Goal: Task Accomplishment & Management: Complete application form

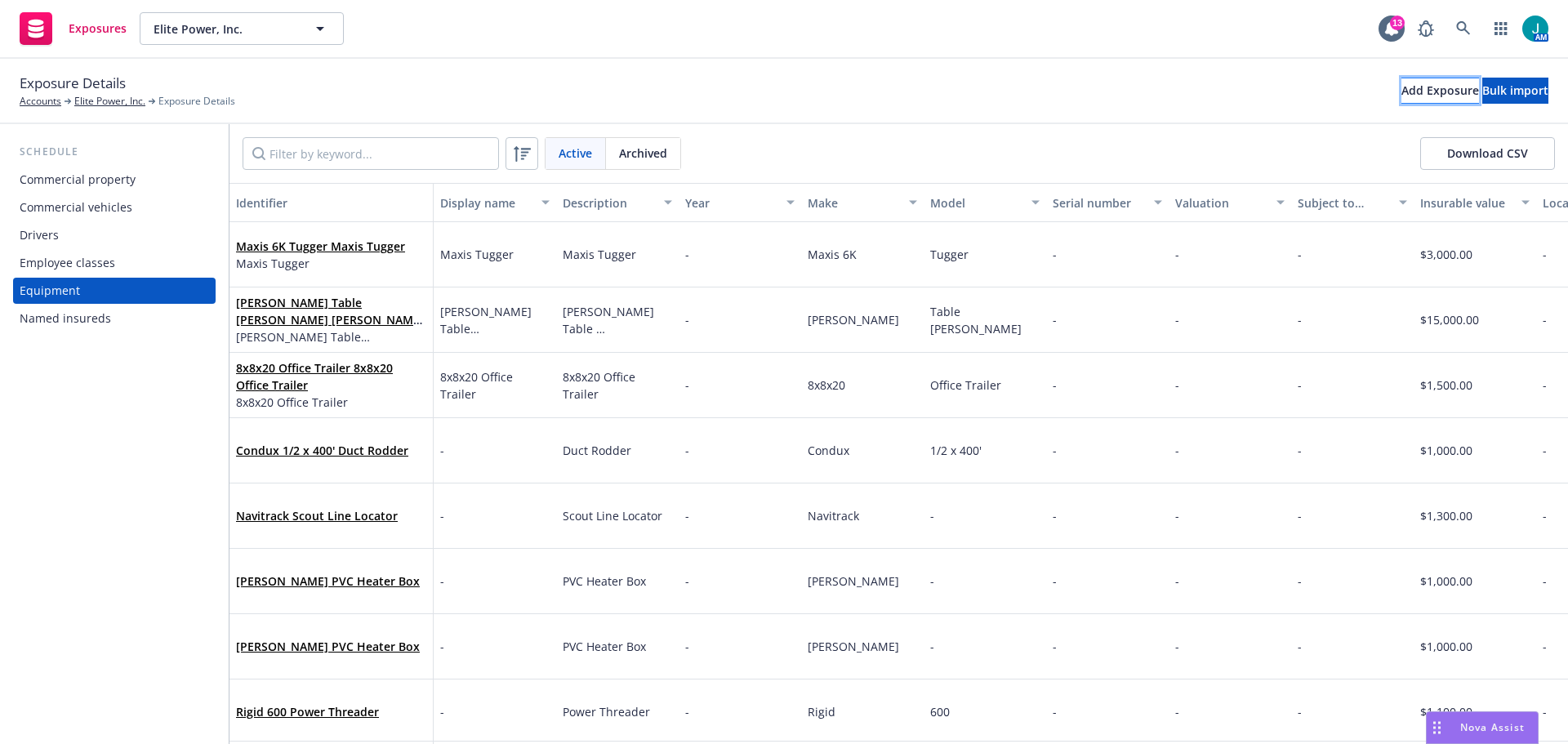
click at [1402, 95] on div "Add Exposure" at bounding box center [1440, 91] width 78 height 25
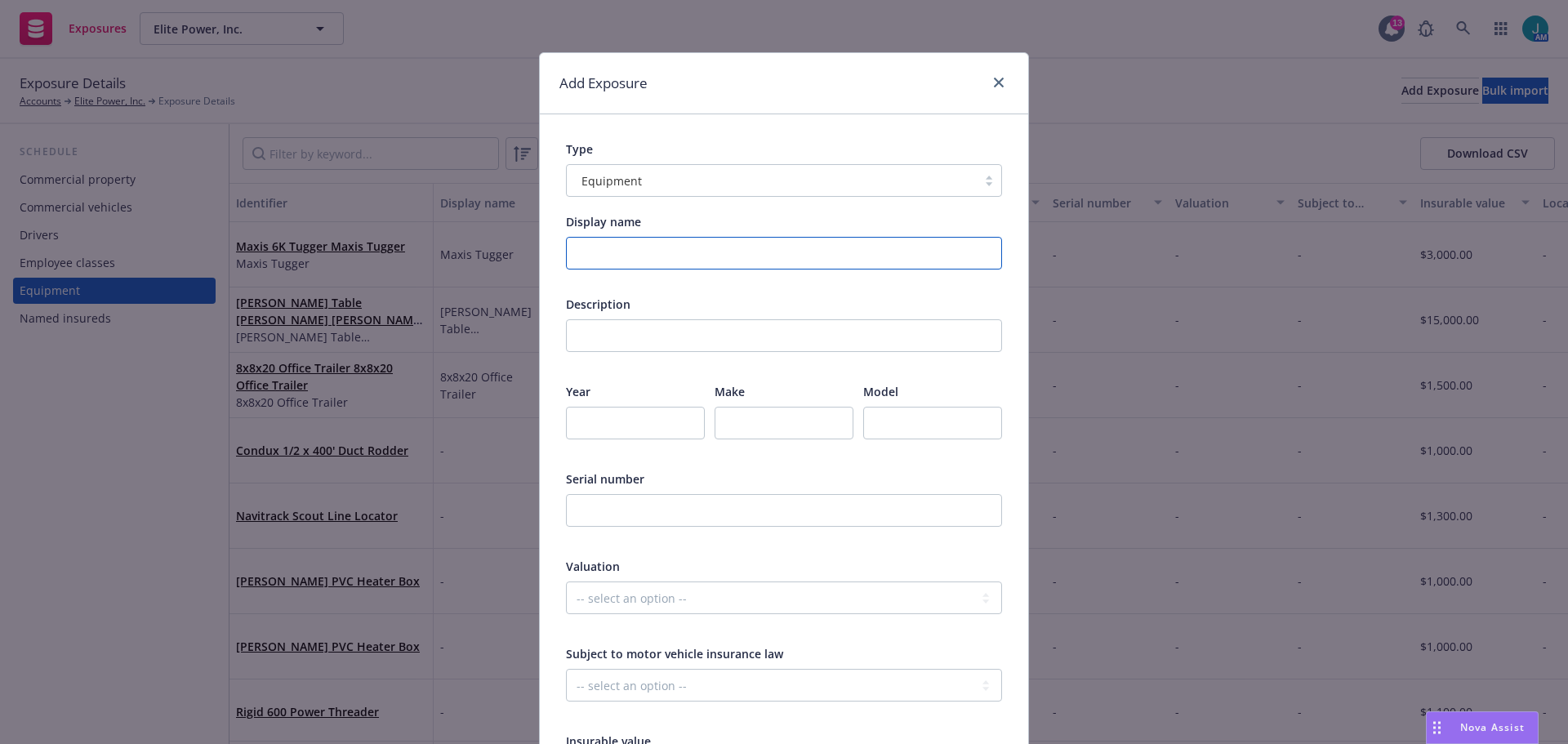
click at [593, 252] on input "Display name" at bounding box center [783, 252] width 436 height 33
drag, startPoint x: 723, startPoint y: 257, endPoint x: 363, endPoint y: 286, distance: 361.2
click at [363, 285] on div "Add Exposure Type Equipment Display name Rigid 700 Pony Threader Description Th…" at bounding box center [784, 372] width 1568 height 744
type input "Rigid 700 Pony Threader"
click at [634, 331] on input "text" at bounding box center [783, 336] width 436 height 33
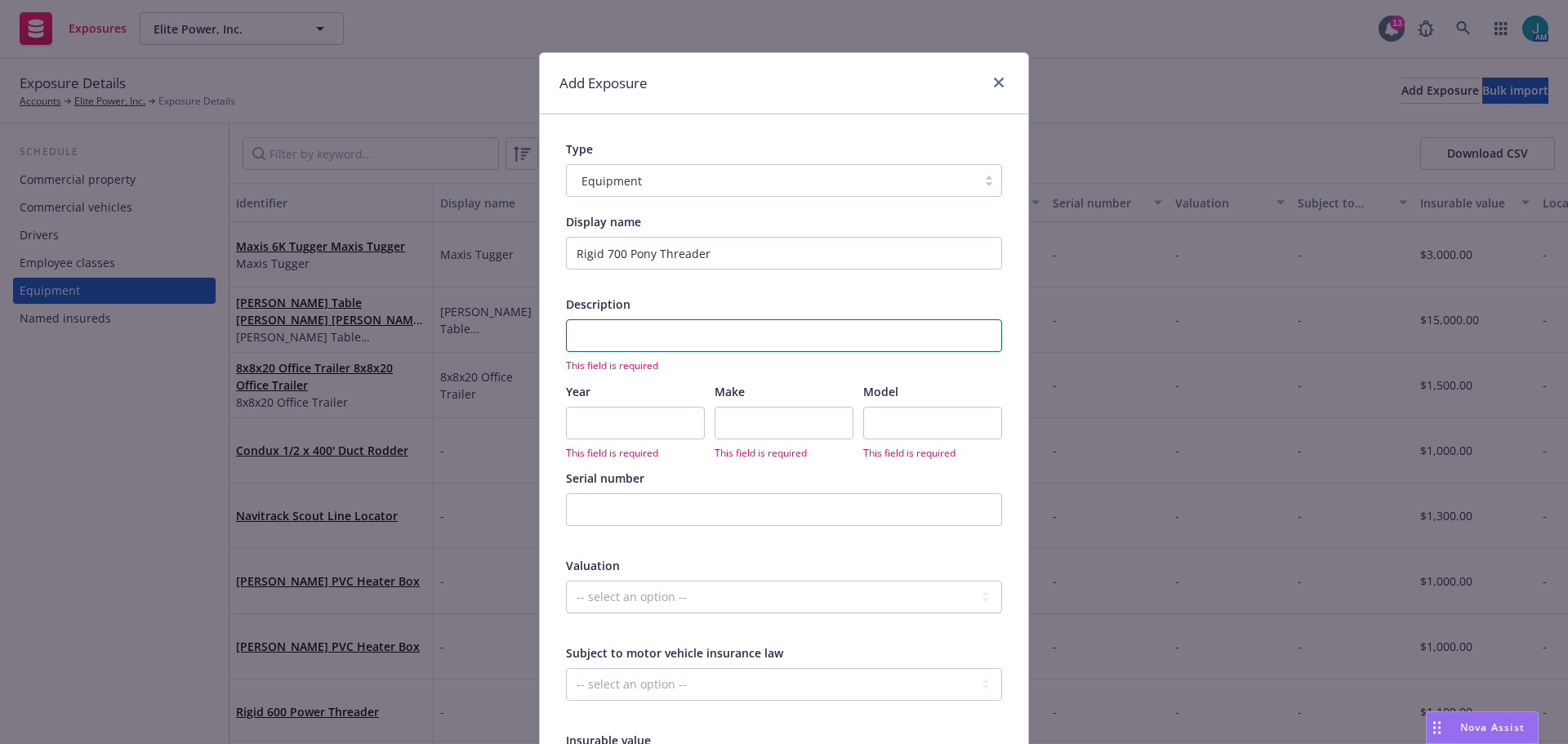
paste input "Rigid 700 Pony Threader"
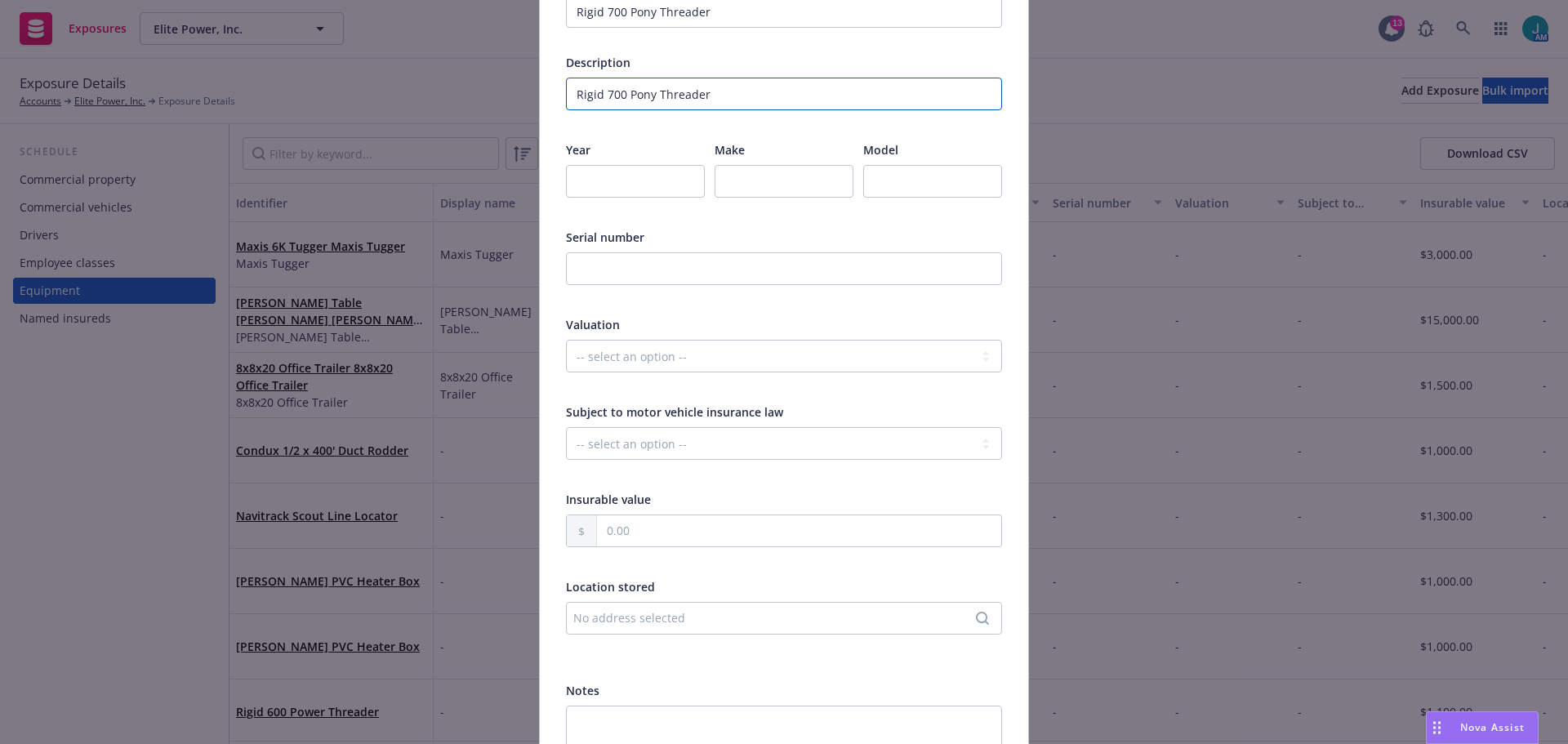
scroll to position [245, 0]
type input "Rigid 700 Pony Threader"
click at [610, 537] on input "text" at bounding box center [798, 527] width 404 height 31
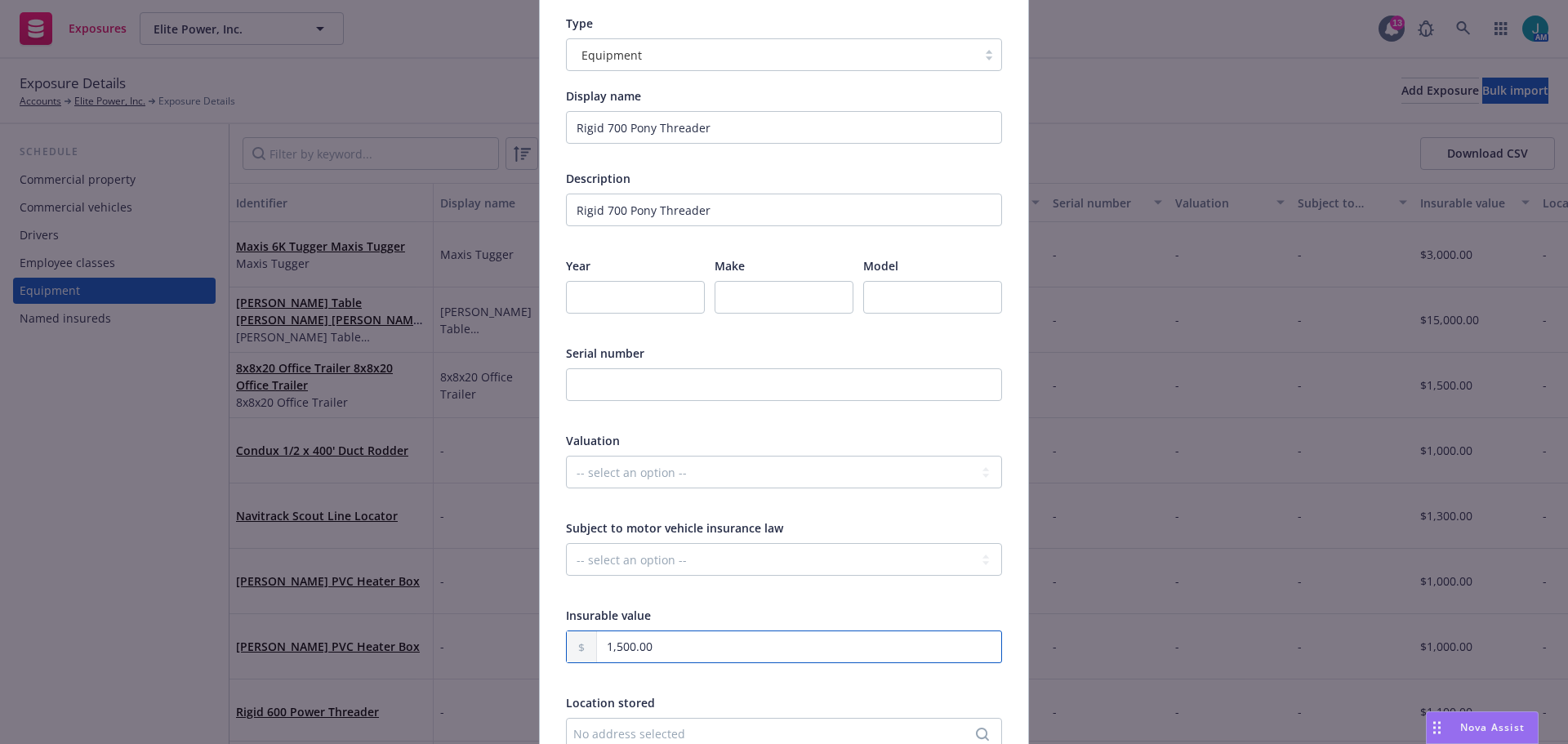
scroll to position [0, 0]
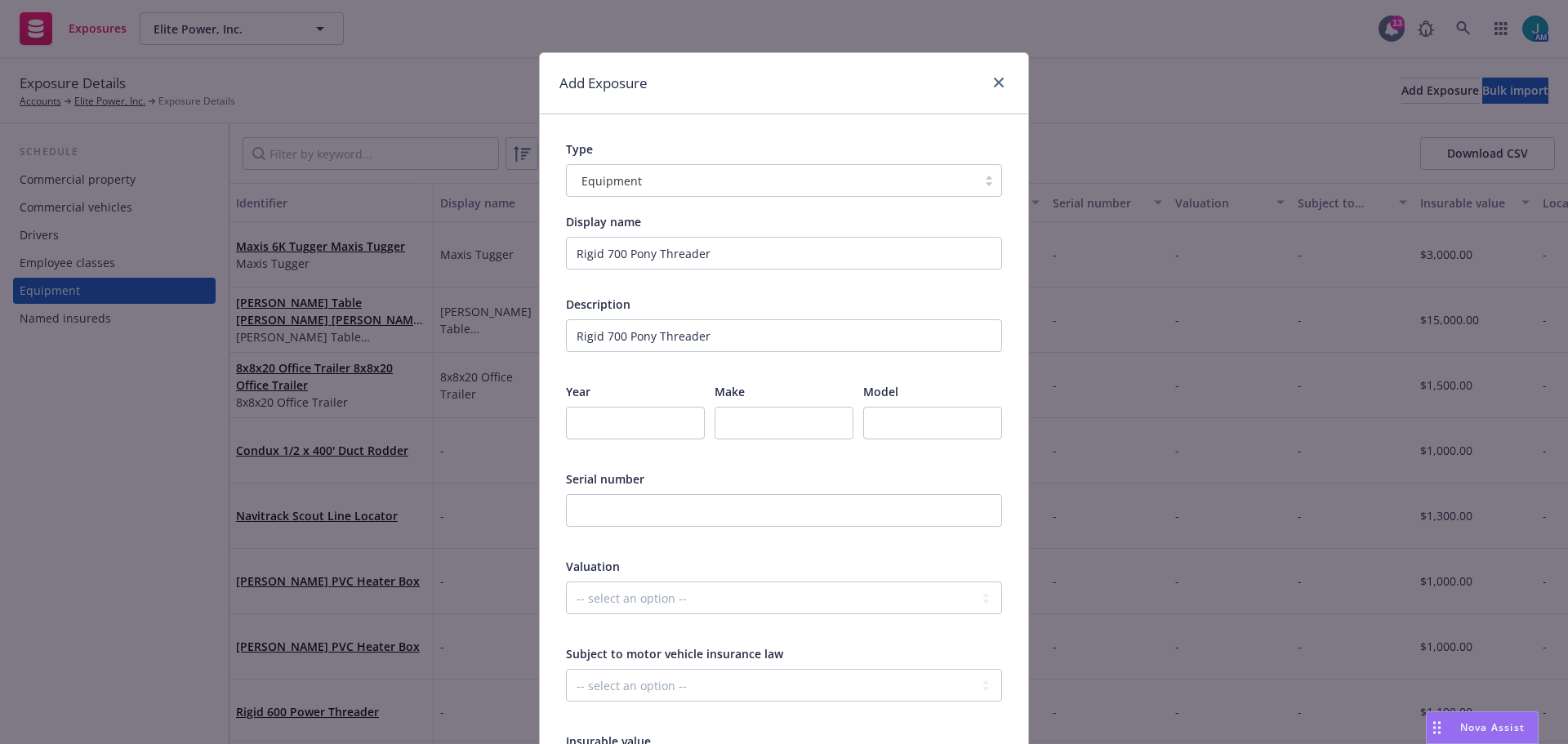
type input "1,500.00"
drag, startPoint x: 720, startPoint y: 252, endPoint x: 512, endPoint y: 270, distance: 208.8
click at [512, 270] on div "Add Exposure Type Equipment Display name Rigid 700 Pony Threader Description Ri…" at bounding box center [784, 372] width 1568 height 744
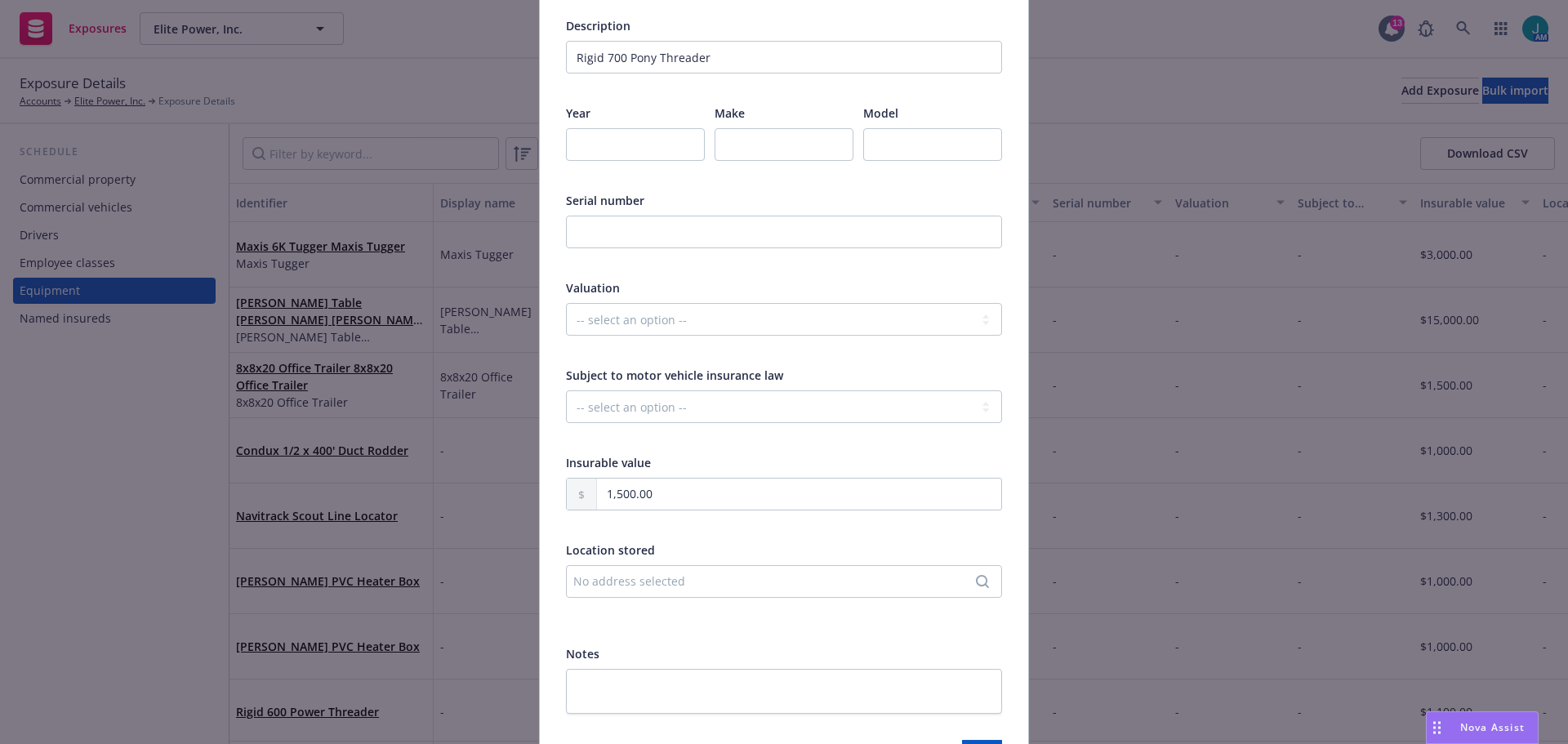
scroll to position [326, 0]
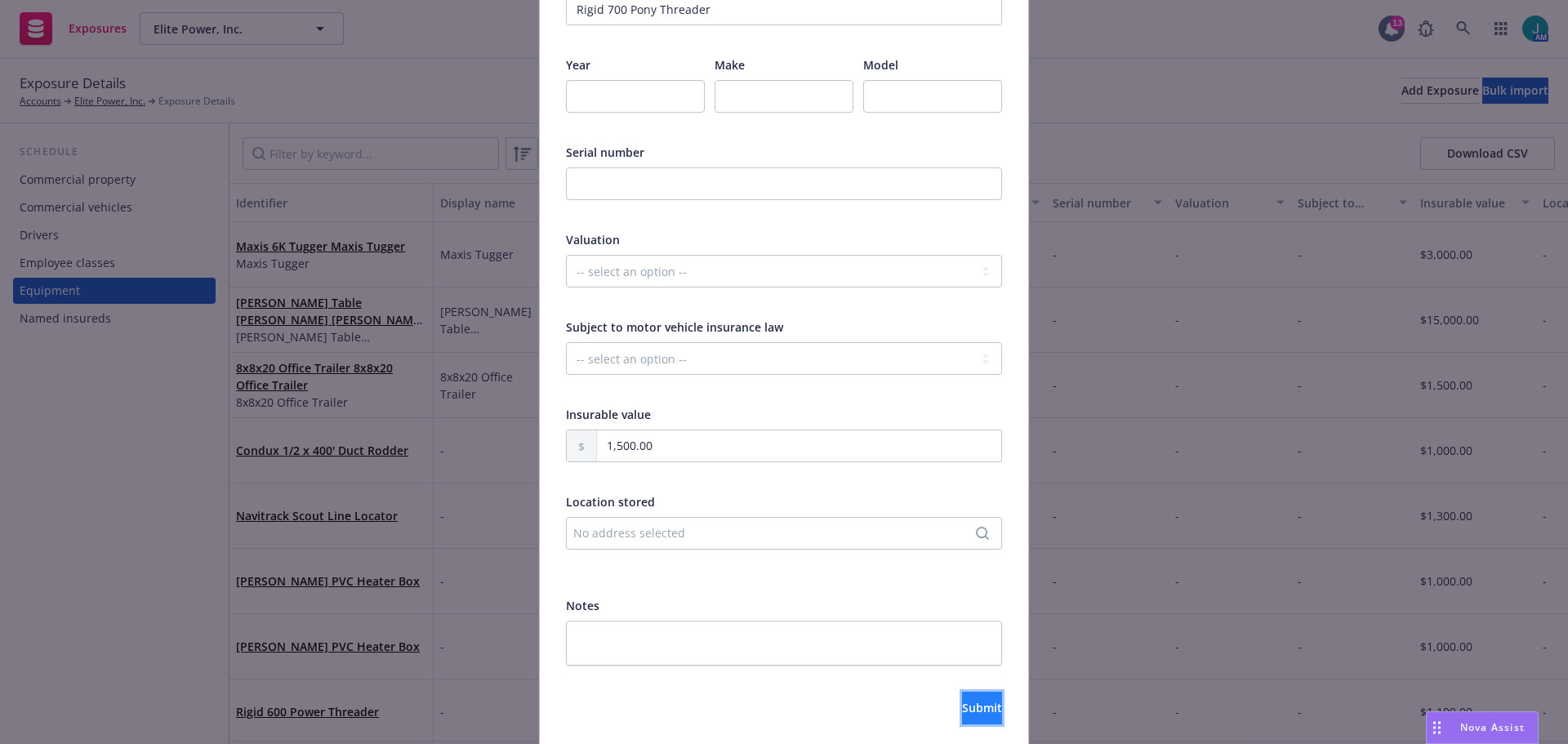
click at [962, 705] on span "Submit" at bounding box center [982, 707] width 40 height 15
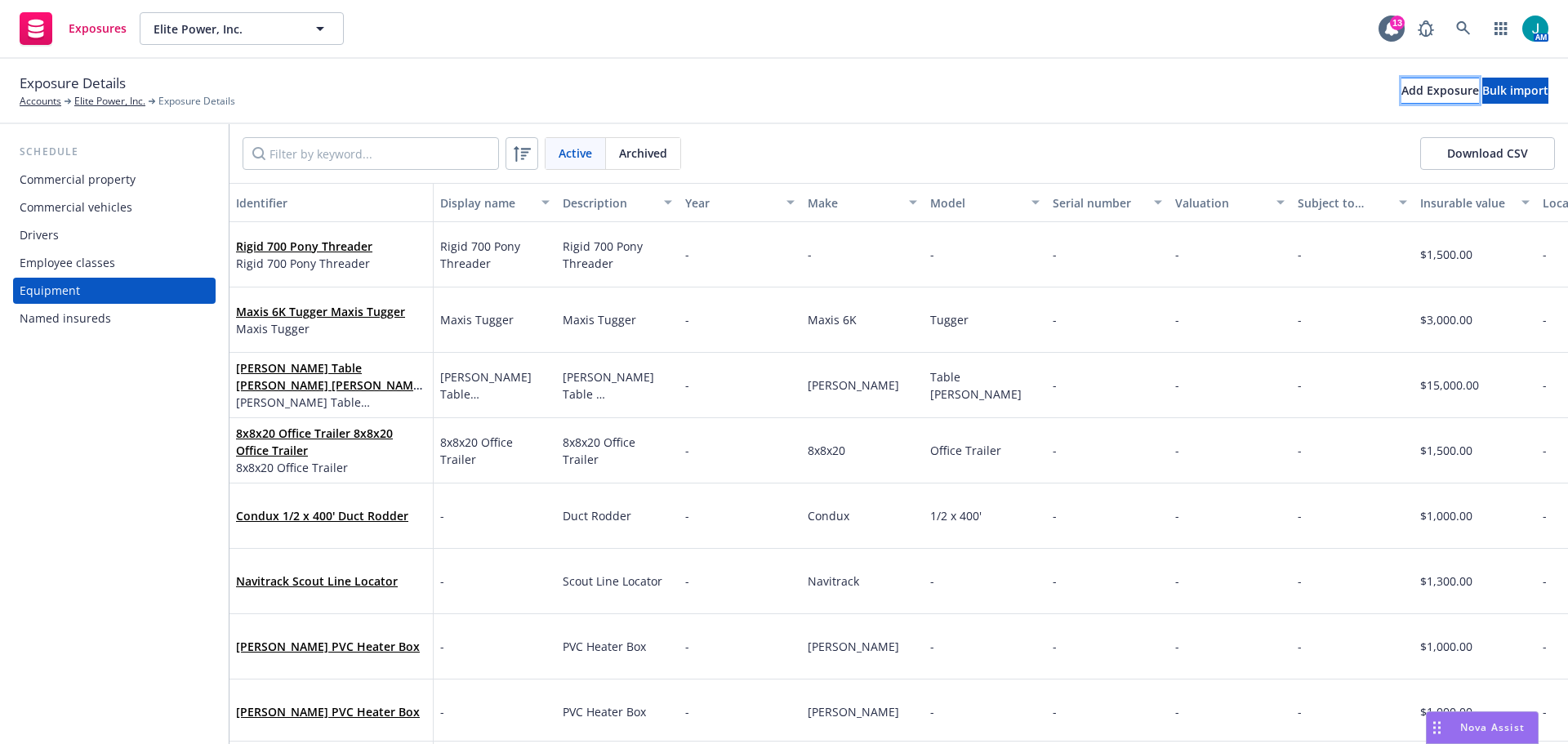
click at [1402, 95] on div "Add Exposure" at bounding box center [1440, 91] width 78 height 25
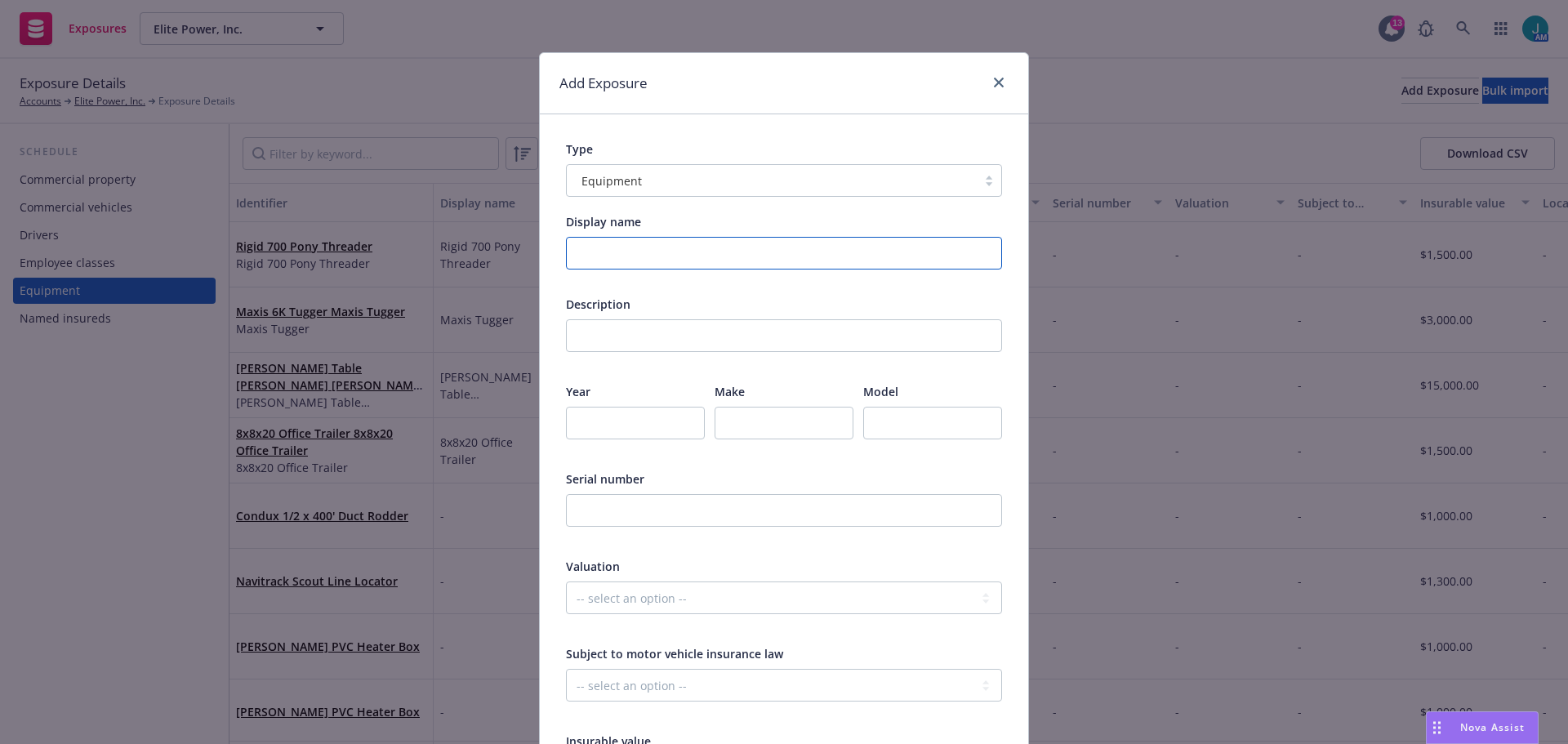
click at [594, 257] on input "Display name" at bounding box center [783, 252] width 436 height 33
paste input "Rigid 700 Pony Threader"
type input "Rigid 700 Pony Threader"
click at [681, 322] on input "text" at bounding box center [783, 336] width 436 height 33
paste input "Rigid 700 Pony Threader"
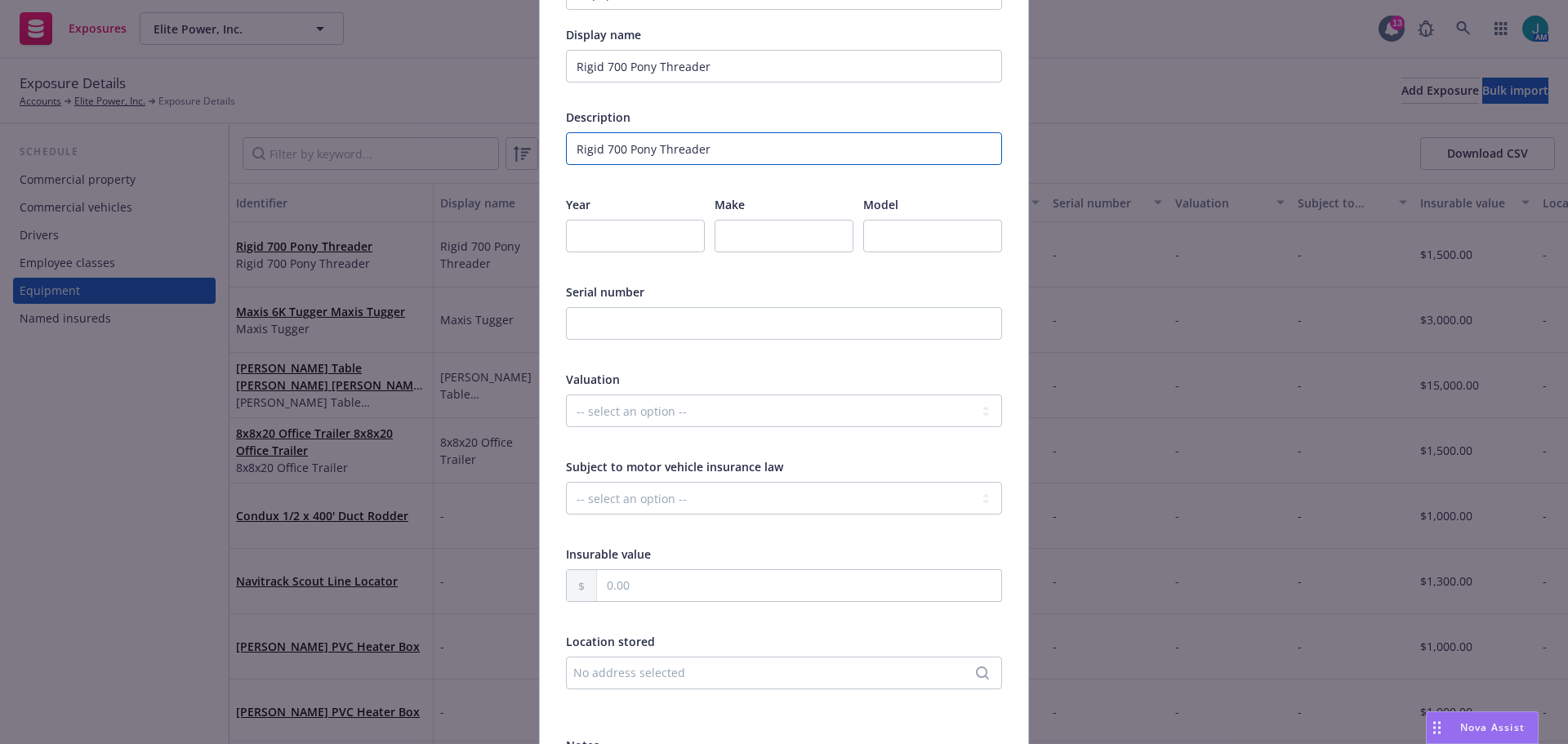
scroll to position [245, 0]
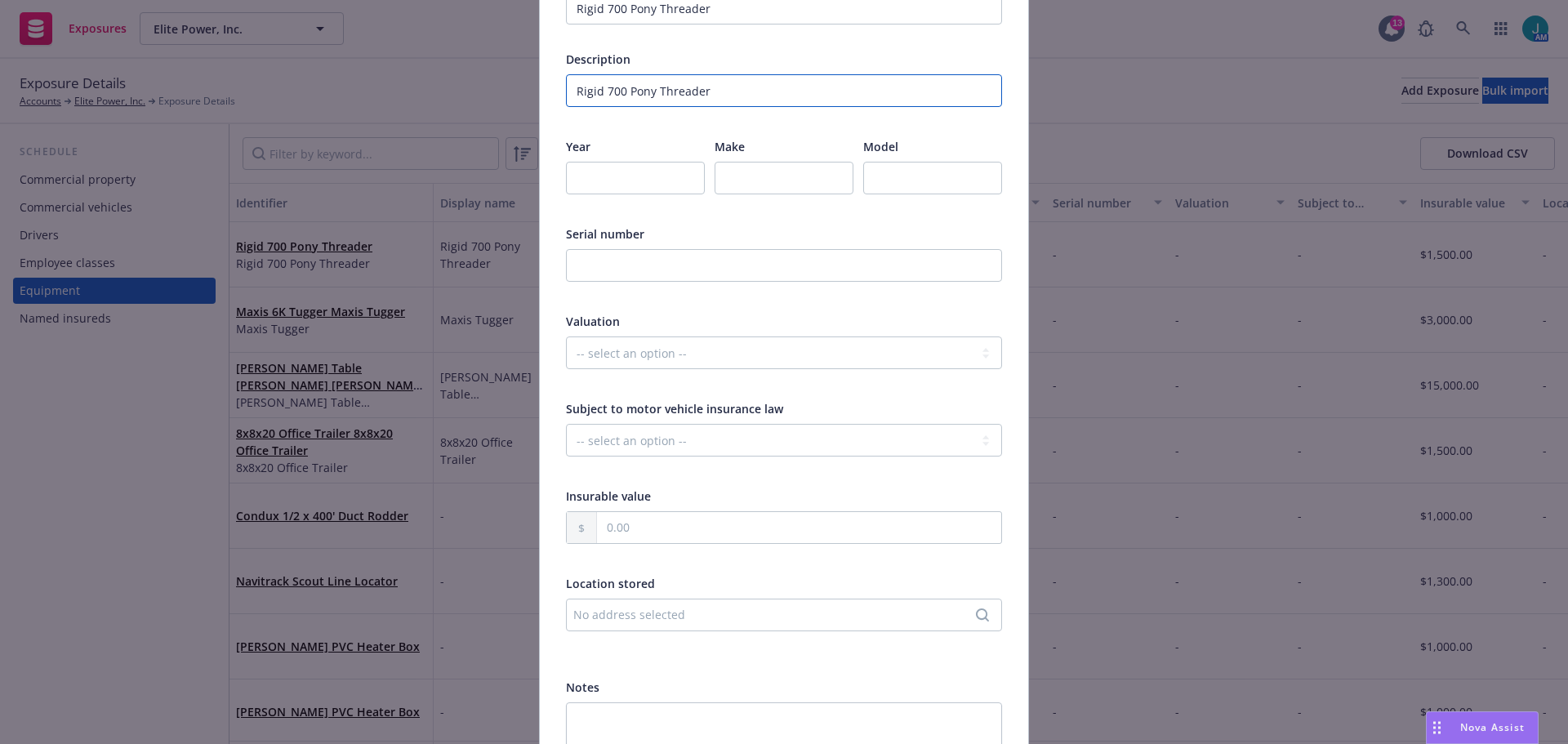
type input "Rigid 700 Pony Threader"
click at [616, 529] on input "text" at bounding box center [798, 527] width 404 height 31
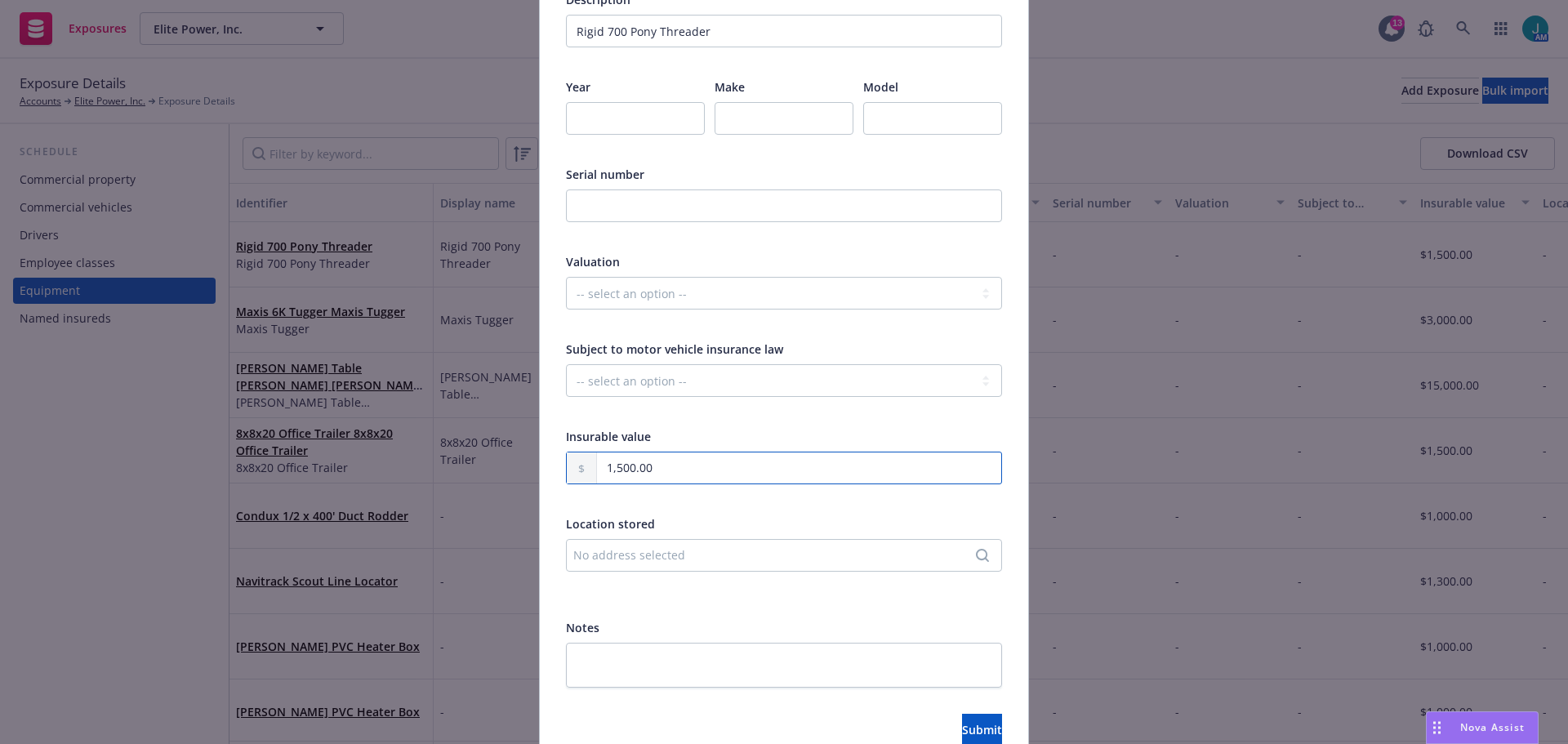
scroll to position [386, 0]
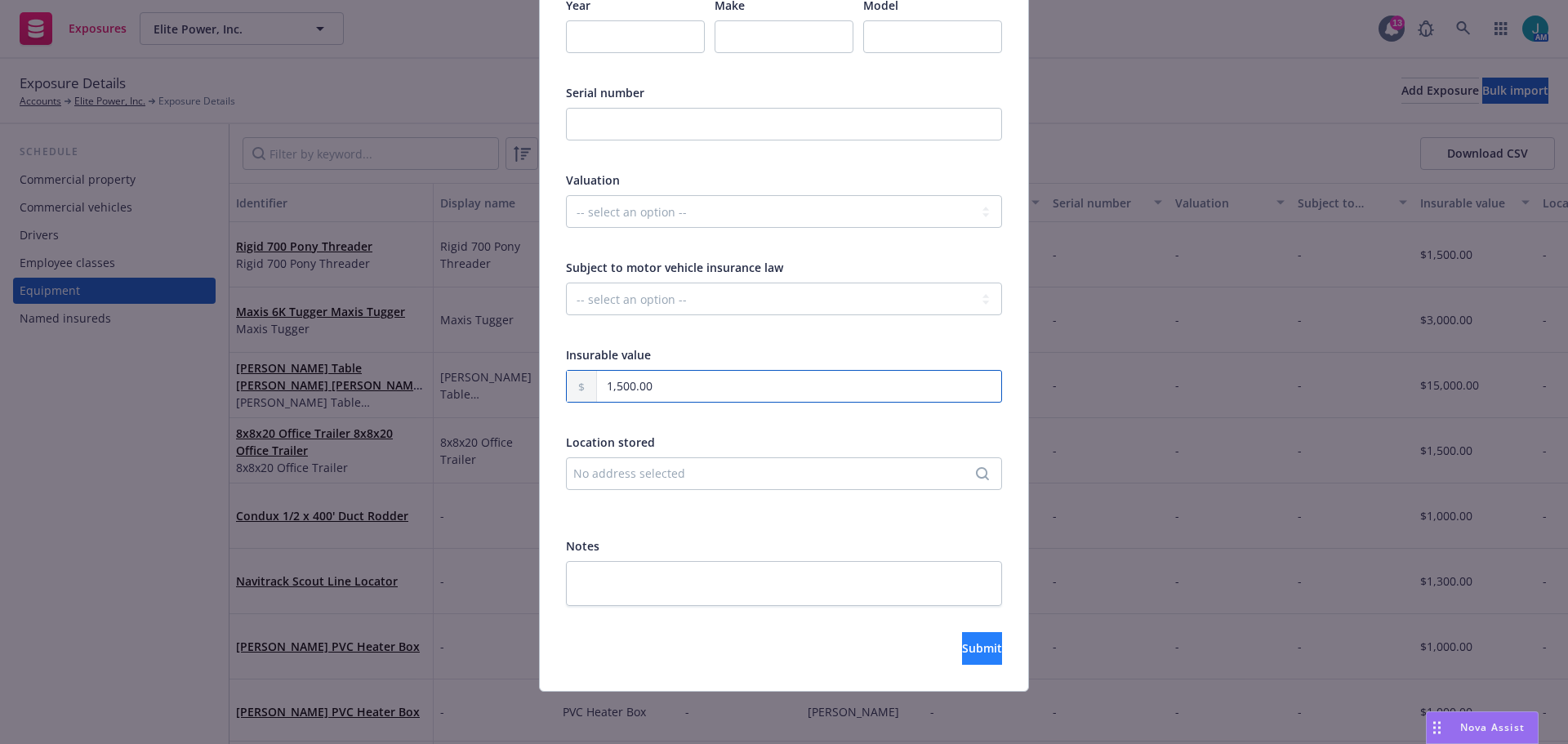
type input "1,500.00"
click at [962, 657] on button "Submit" at bounding box center [982, 648] width 40 height 33
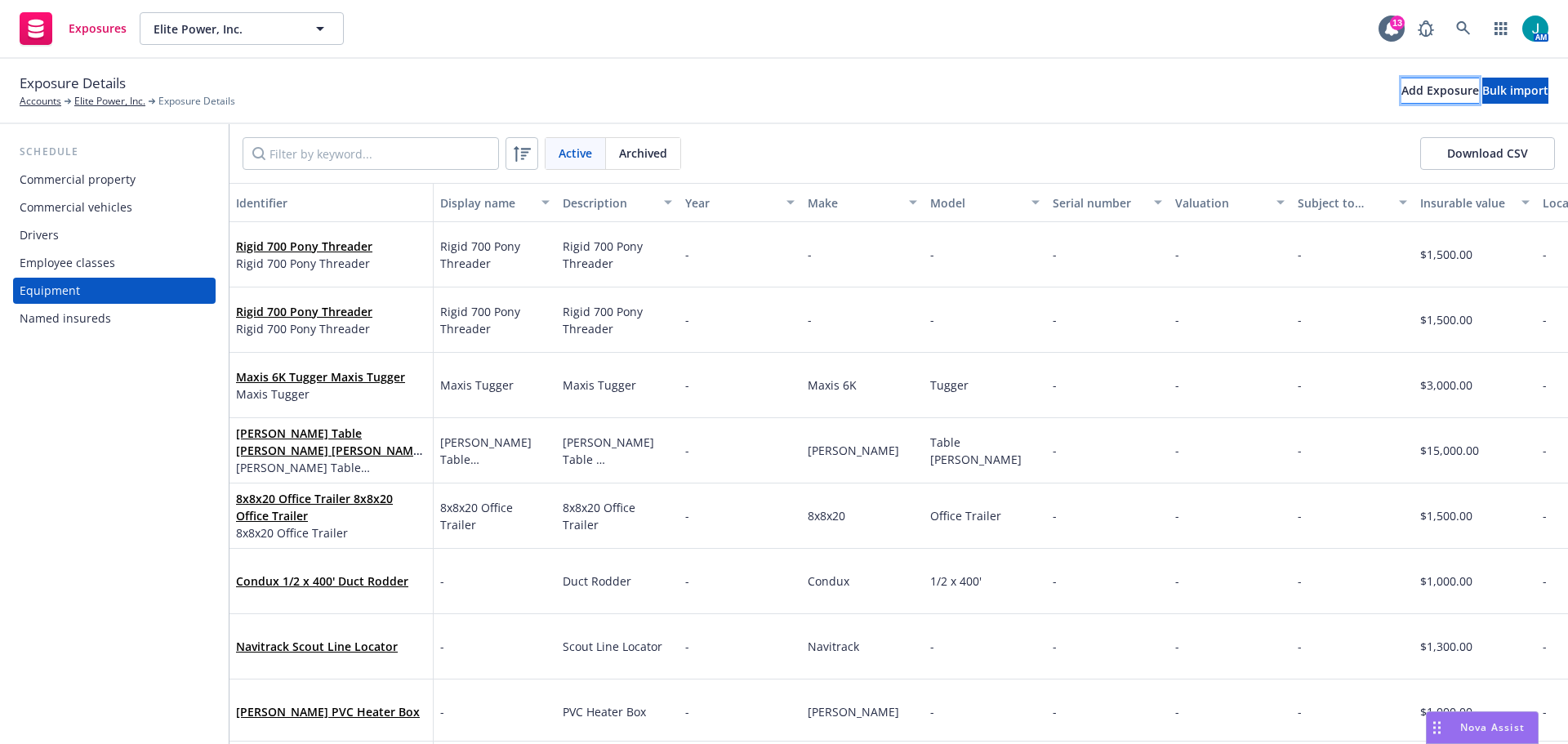
click at [1402, 84] on div "Add Exposure" at bounding box center [1440, 91] width 78 height 25
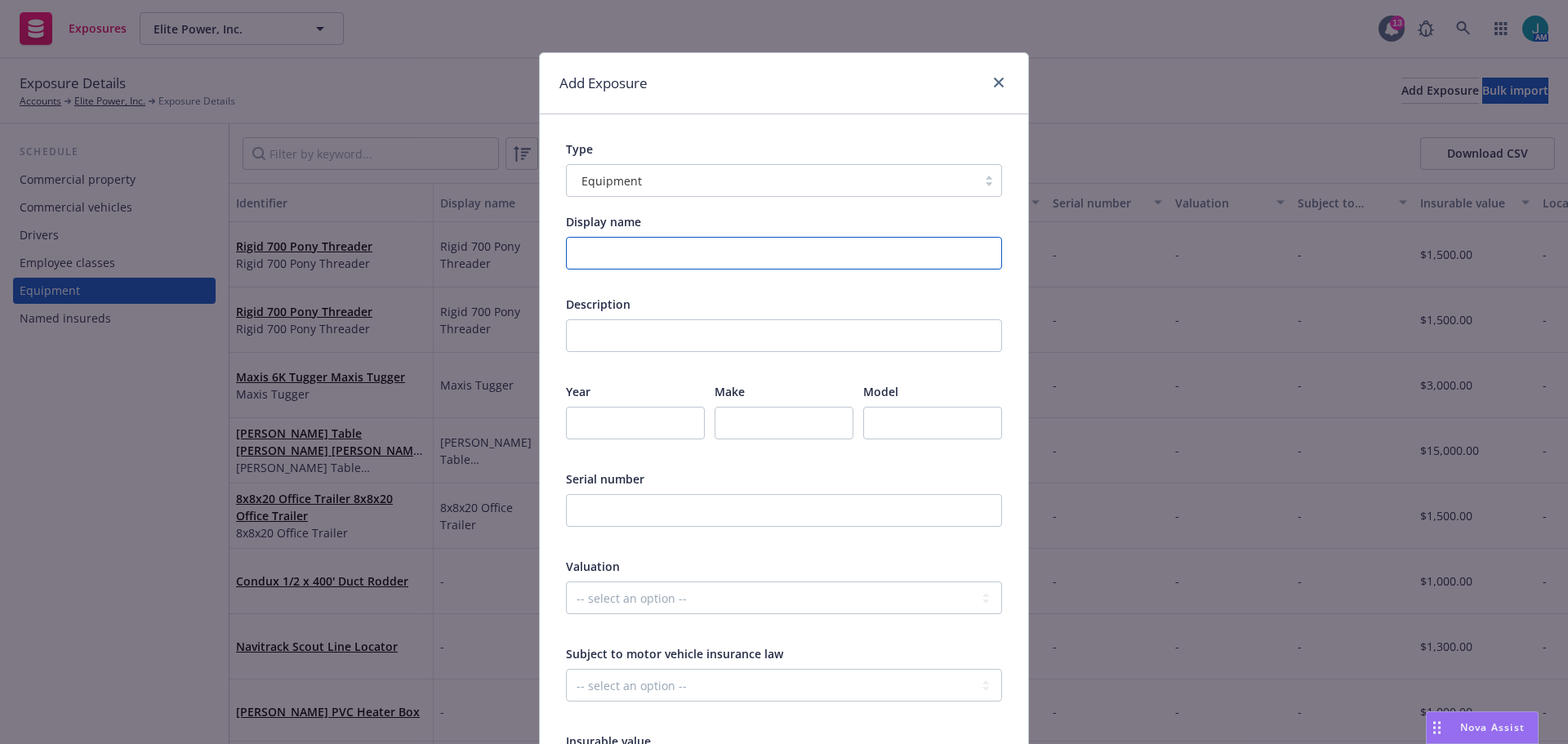
drag, startPoint x: 667, startPoint y: 251, endPoint x: 663, endPoint y: 199, distance: 52.2
click at [667, 249] on input "Display name" at bounding box center [783, 252] width 436 height 33
drag, startPoint x: 741, startPoint y: 254, endPoint x: 348, endPoint y: 274, distance: 393.5
click at [348, 274] on div "Add Exposure Type Equipment Display name [PERSON_NAME] 4" Hydraulic KO Set Desc…" at bounding box center [784, 372] width 1568 height 744
type input "[PERSON_NAME] 4" Hydraulic KO Set"
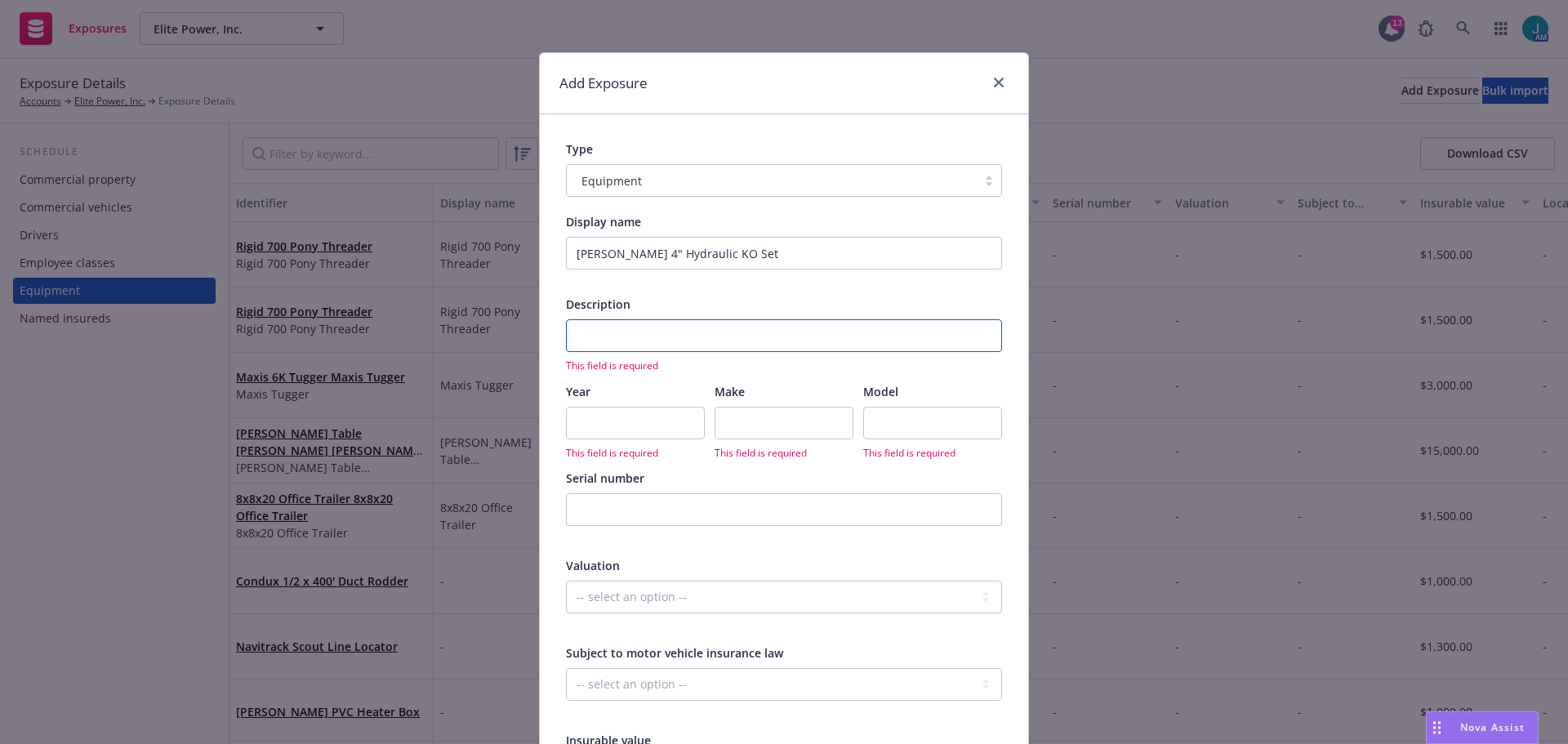
click at [699, 320] on input "text" at bounding box center [783, 336] width 436 height 33
paste input "[PERSON_NAME] 4" Hydraulic KO Set"
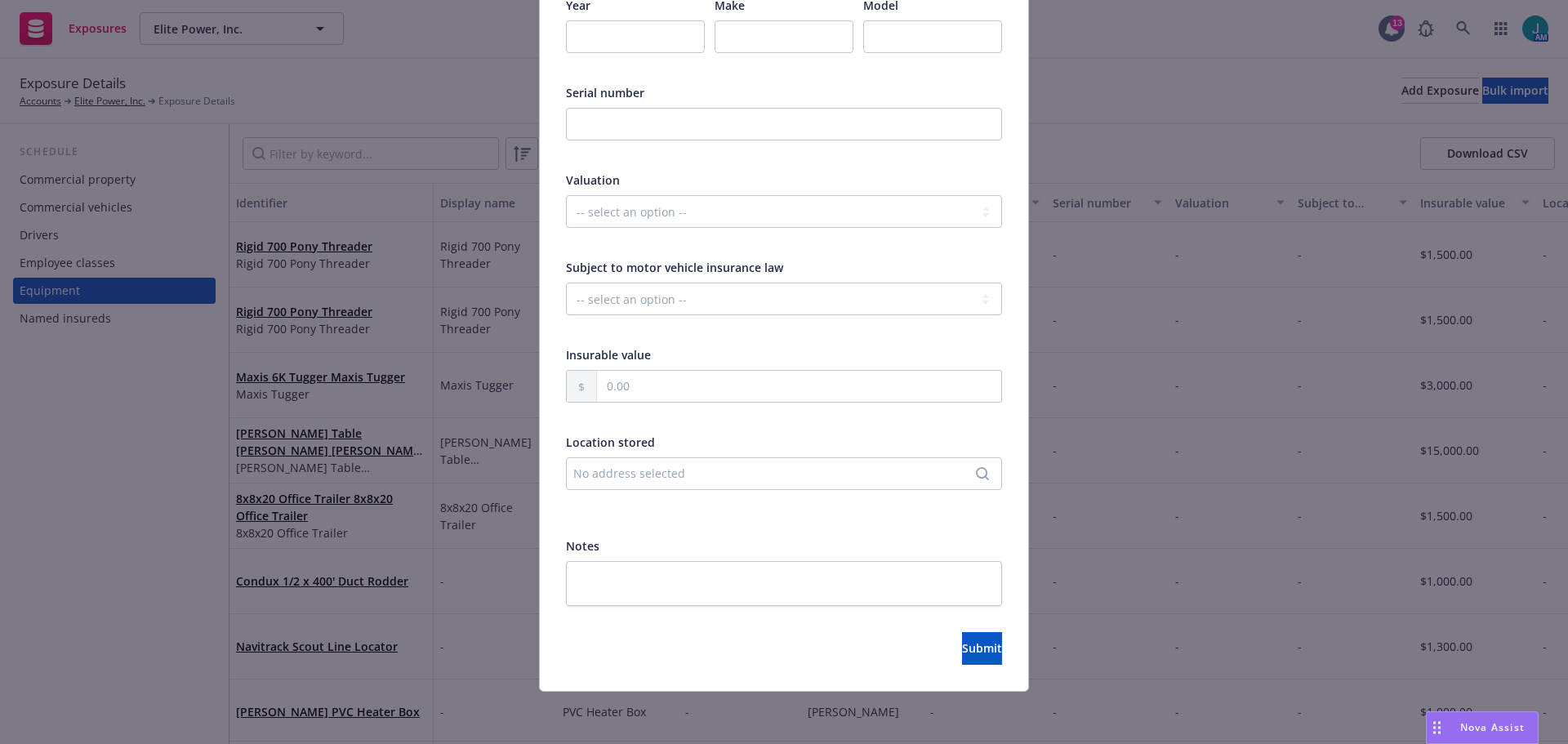
type input "[PERSON_NAME] 4" Hydraulic KO Set"
click at [606, 386] on input "text" at bounding box center [798, 386] width 404 height 31
type input "1,200.00"
click at [996, 649] on button "Submit" at bounding box center [982, 648] width 40 height 33
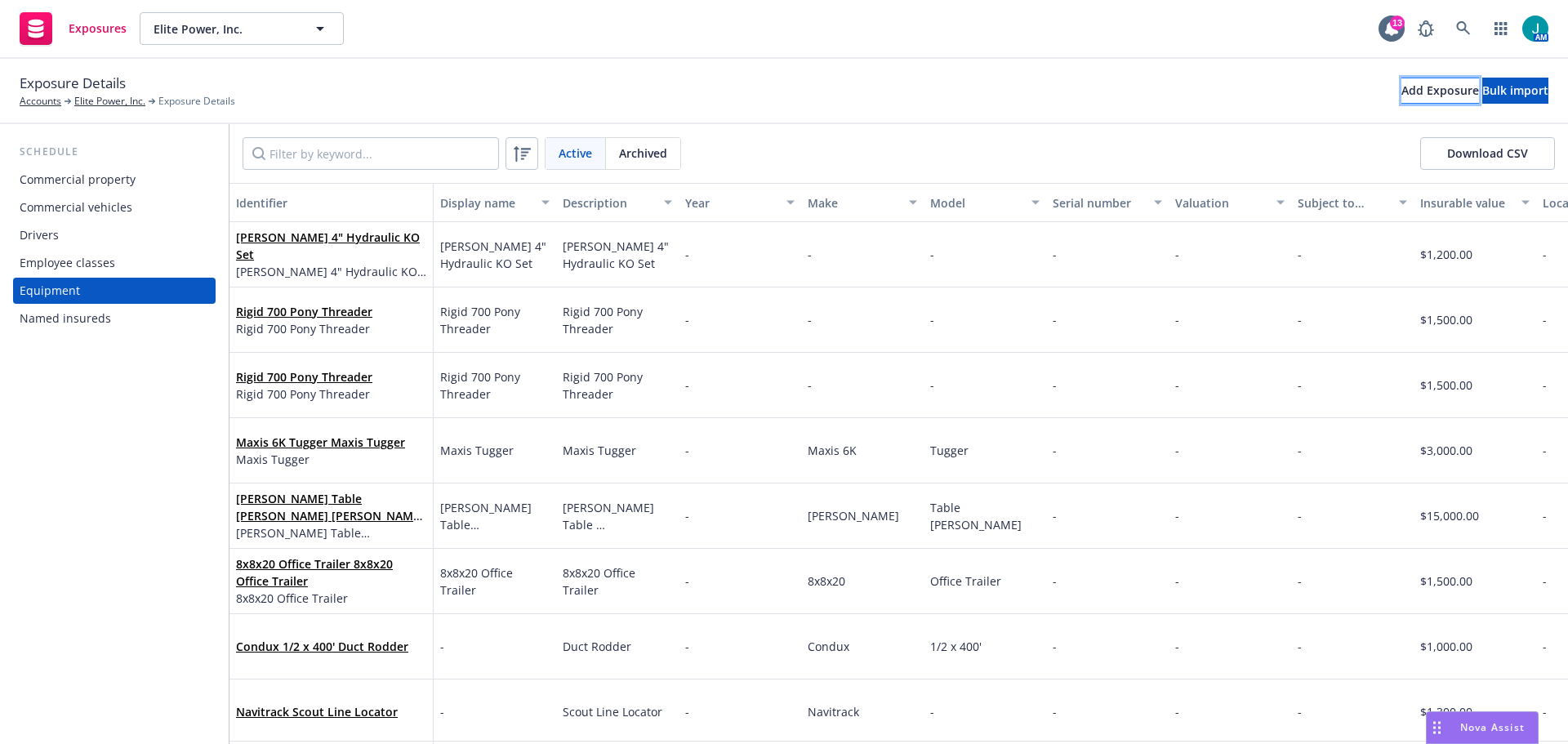
click at [1402, 94] on div "Add Exposure" at bounding box center [1440, 91] width 78 height 25
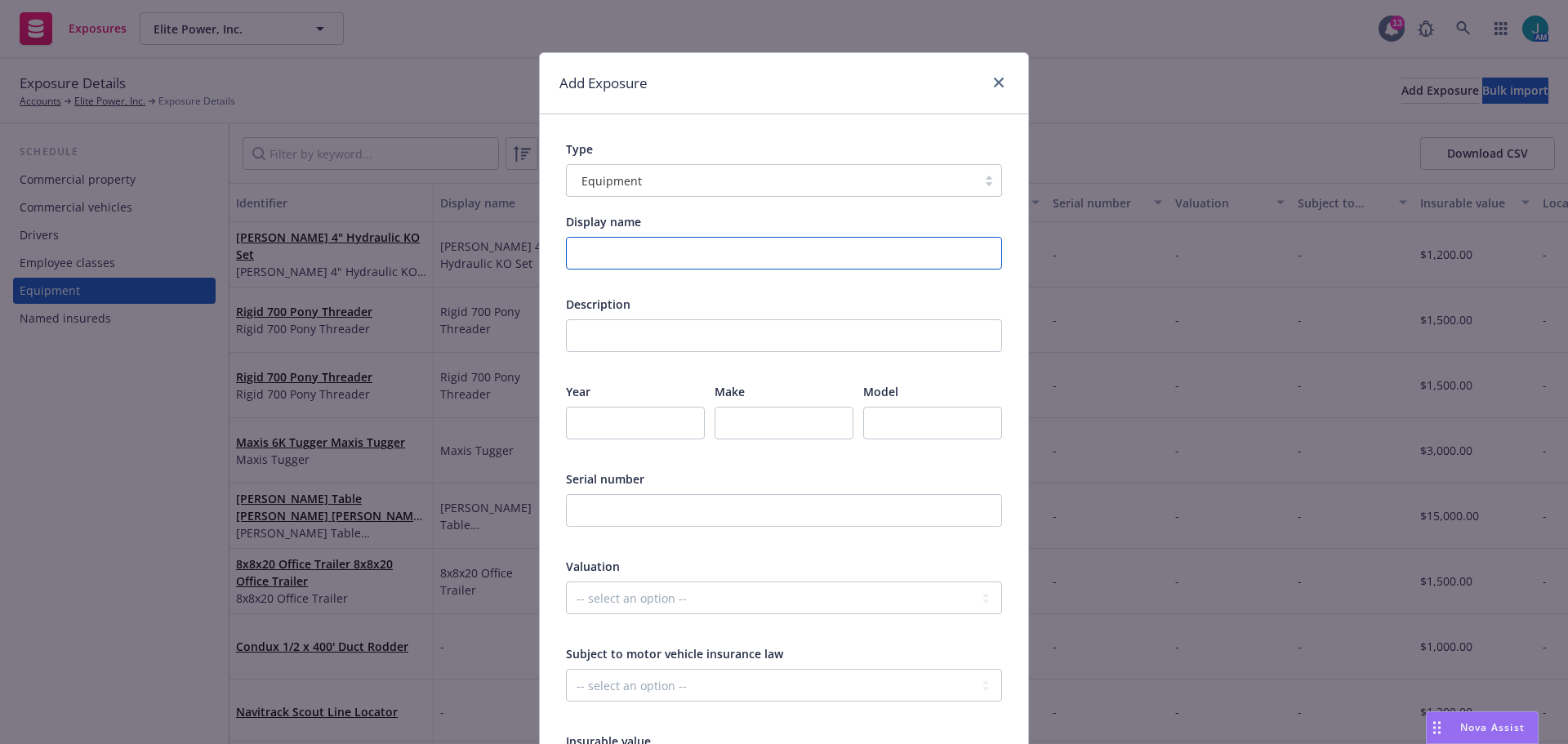
drag, startPoint x: 595, startPoint y: 255, endPoint x: 596, endPoint y: 248, distance: 7.1
click at [595, 254] on input "Display name" at bounding box center [783, 252] width 436 height 33
drag, startPoint x: 728, startPoint y: 254, endPoint x: 506, endPoint y: 232, distance: 223.1
click at [506, 232] on div "Add Exposure Type Equipment Display name Dewalt Demo [PERSON_NAME] Description …" at bounding box center [784, 372] width 1568 height 744
type input "Dewalt Demo [PERSON_NAME]"
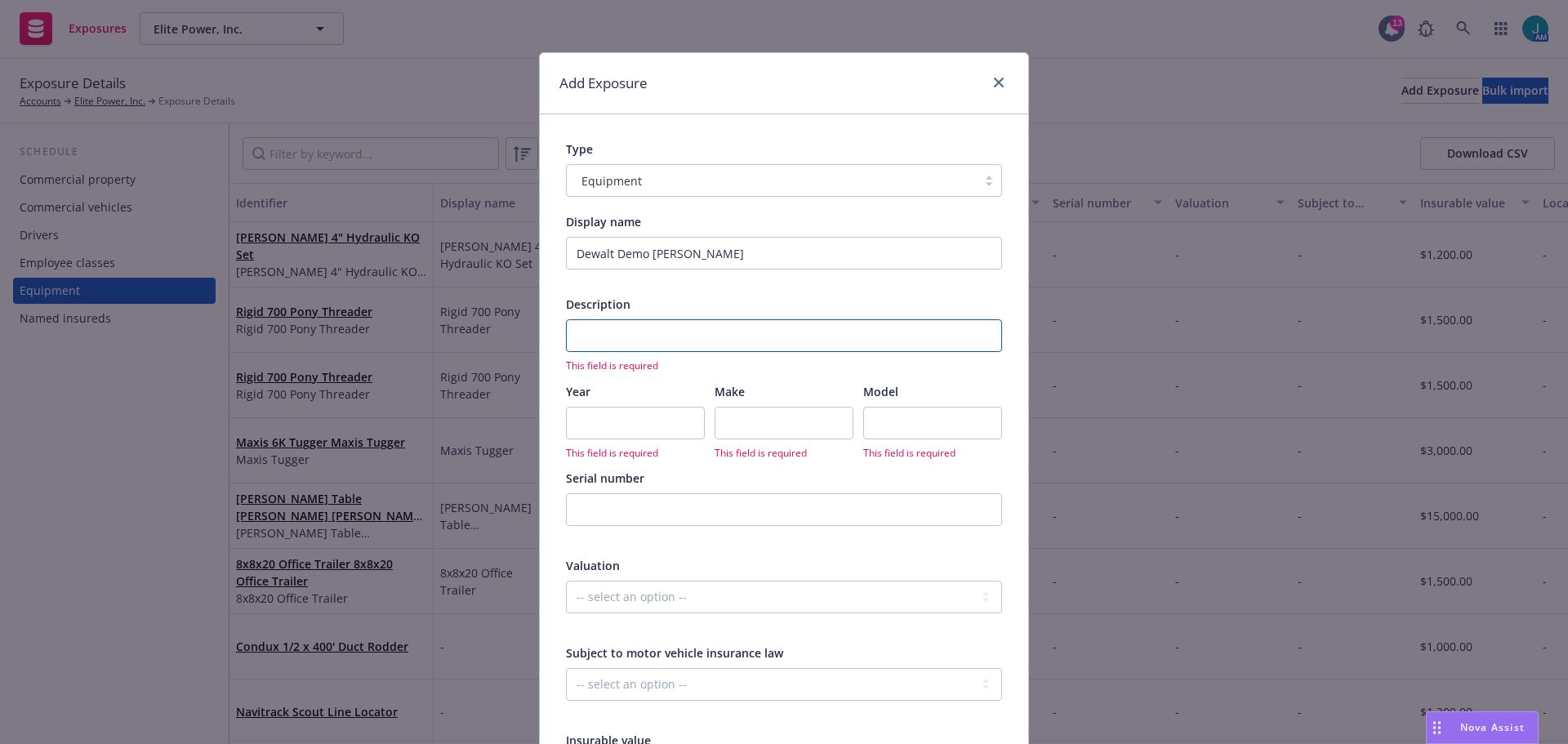
click at [607, 338] on input "text" at bounding box center [783, 336] width 436 height 33
paste input "Dewalt Demo [PERSON_NAME]"
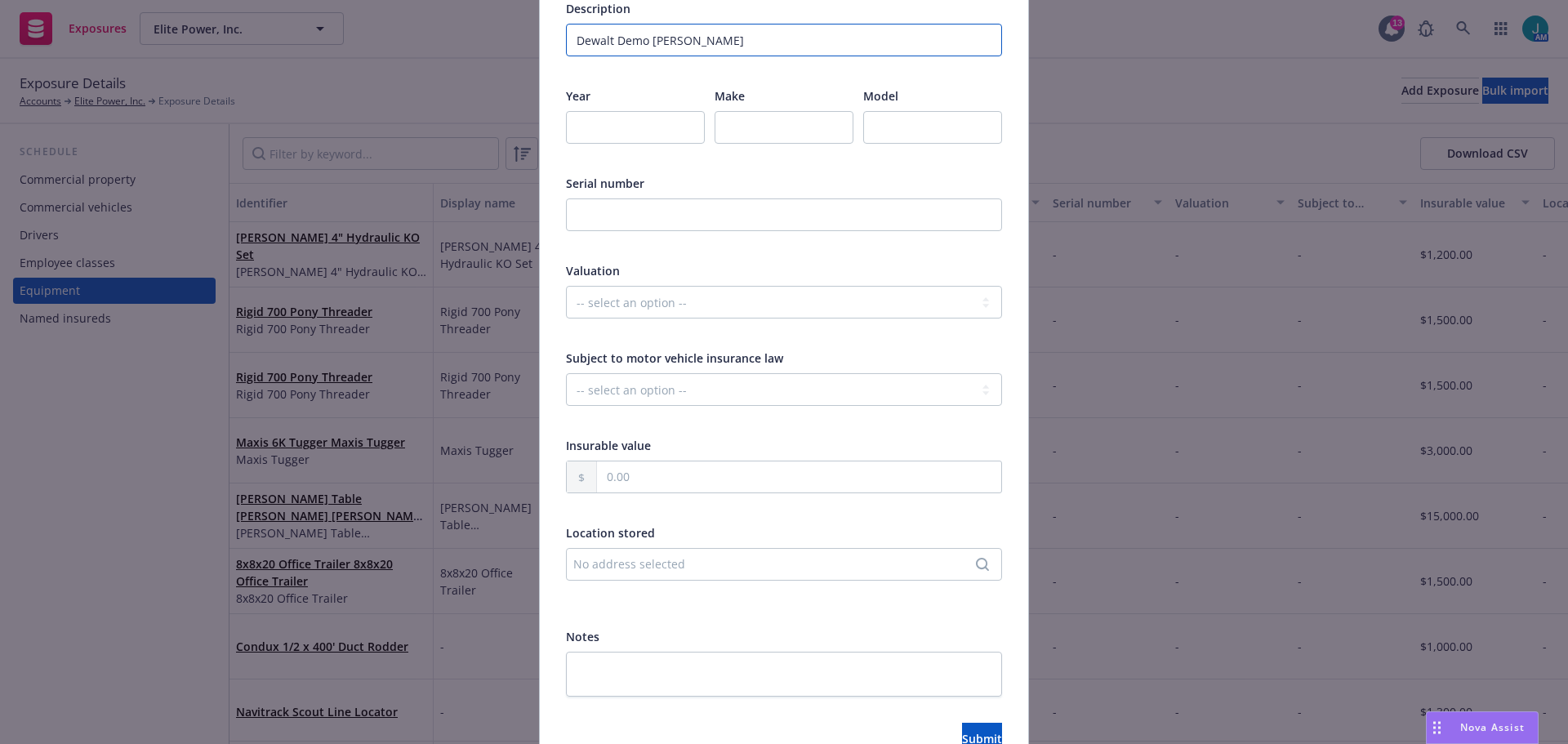
scroll to position [326, 0]
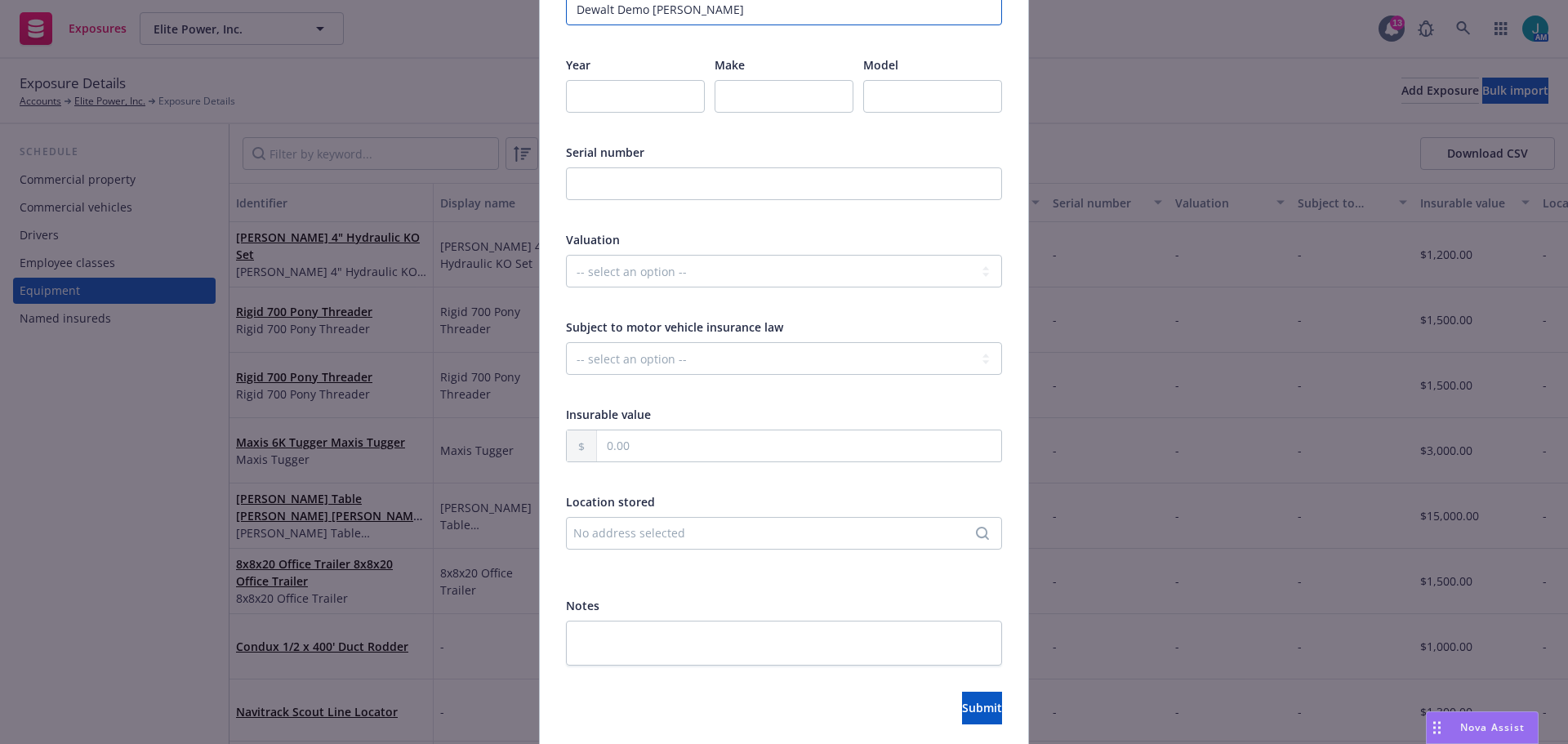
type input "Dewalt Demo [PERSON_NAME]"
click at [603, 430] on input "text" at bounding box center [798, 445] width 404 height 31
type input "1,200.00"
drag, startPoint x: 649, startPoint y: 629, endPoint x: 900, endPoint y: 691, distance: 258.5
click at [652, 630] on textarea at bounding box center [783, 642] width 436 height 44
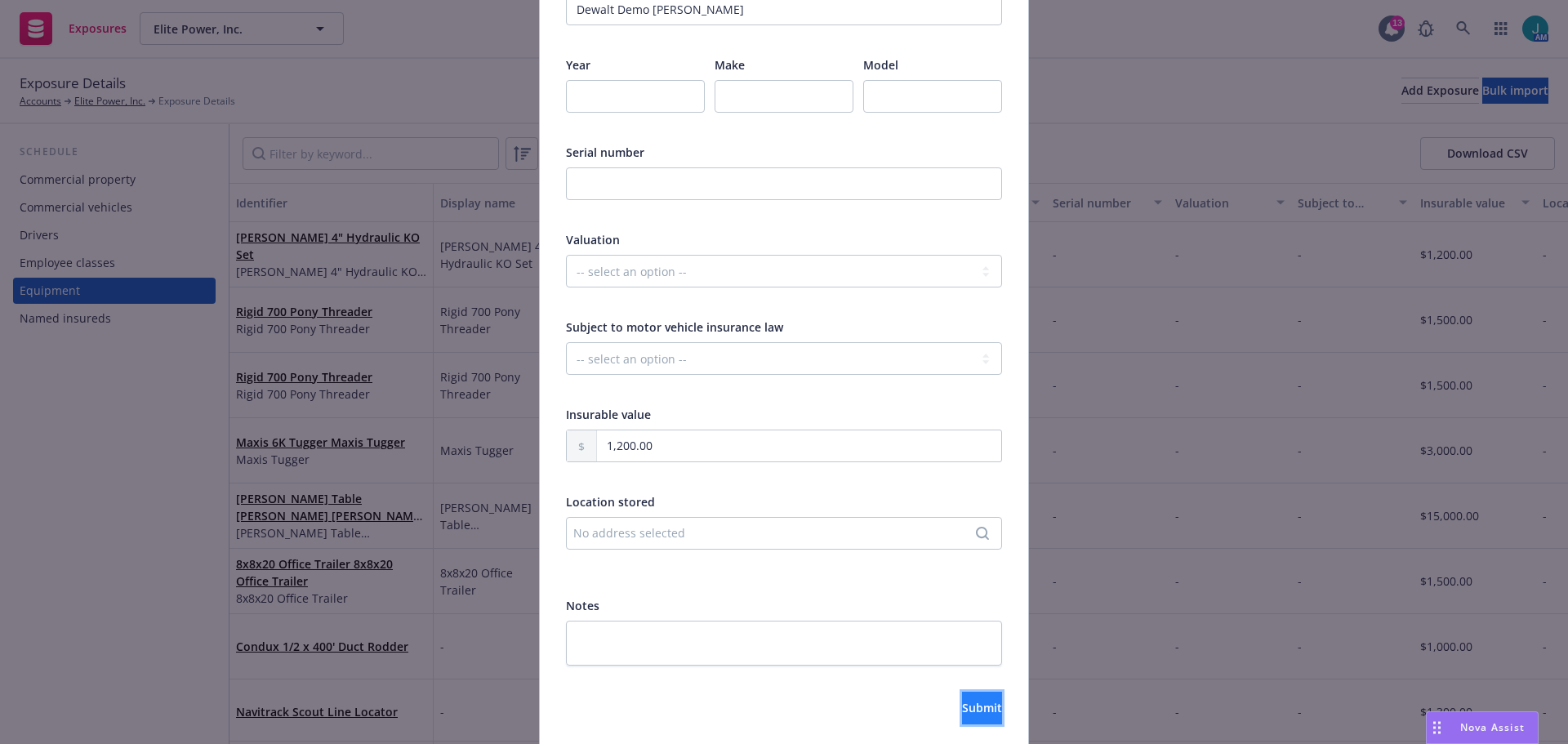
click at [964, 705] on span "Submit" at bounding box center [982, 707] width 40 height 15
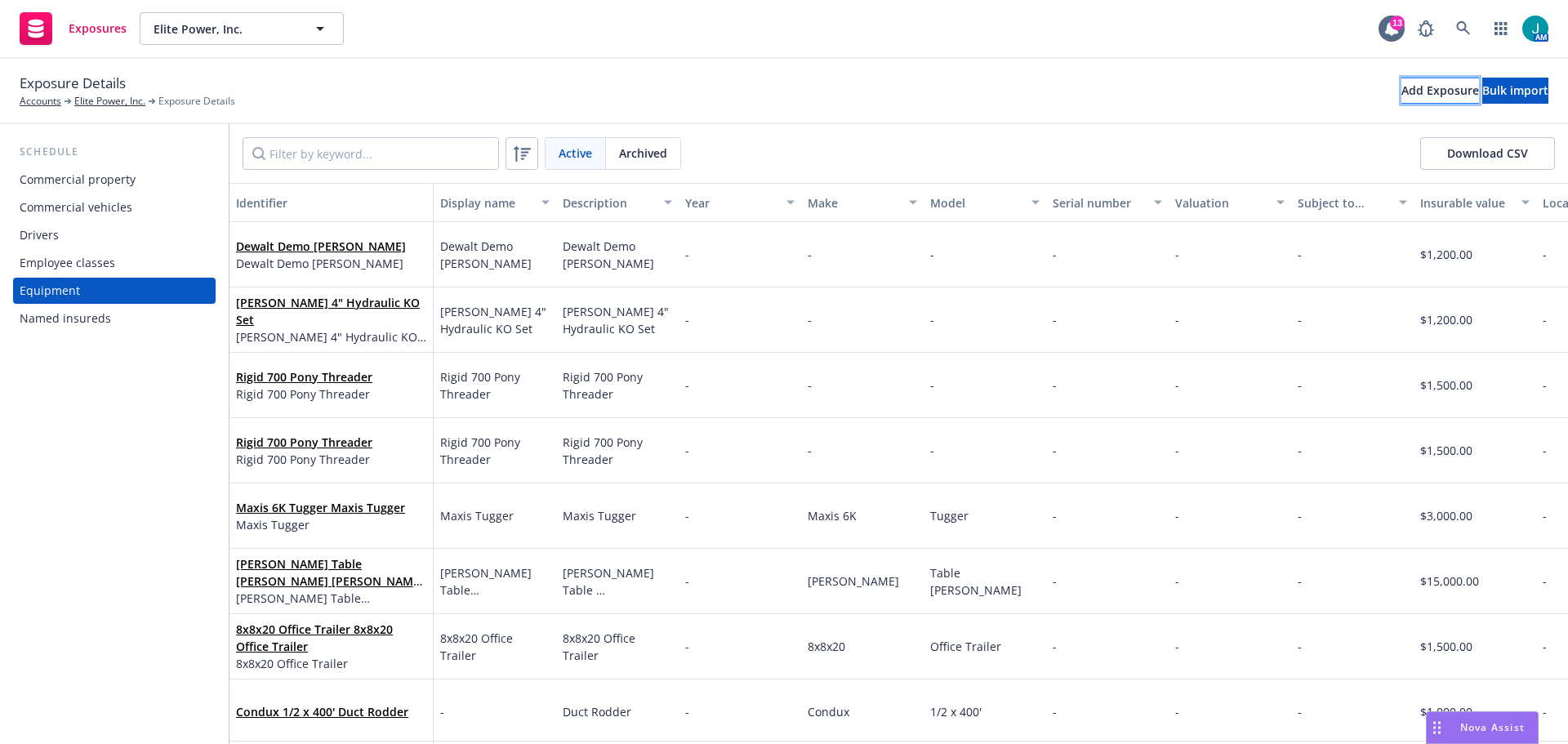
click at [1402, 92] on div "Add Exposure" at bounding box center [1440, 91] width 78 height 25
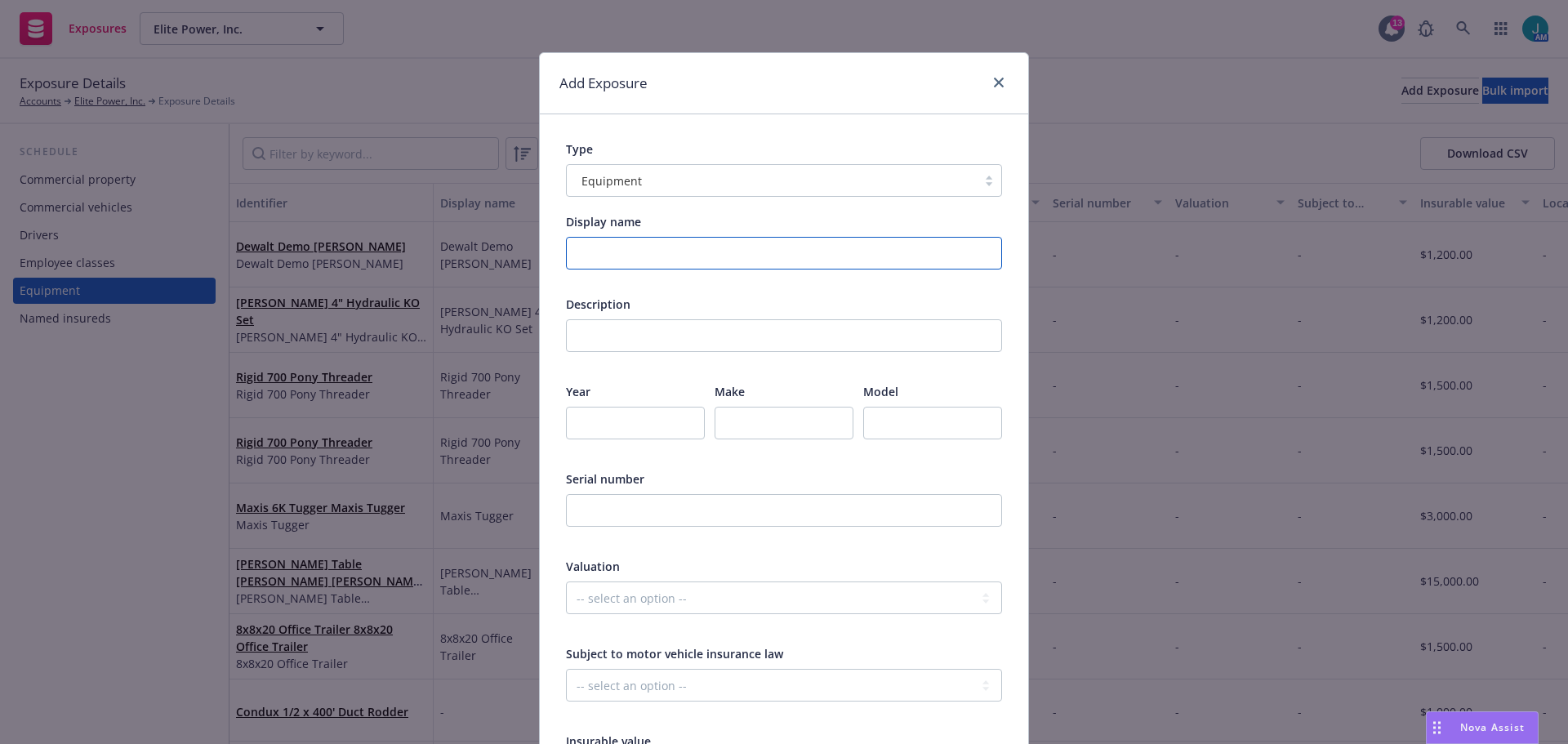
click at [659, 251] on input "Display name" at bounding box center [783, 252] width 436 height 33
drag, startPoint x: 738, startPoint y: 262, endPoint x: 434, endPoint y: 282, distance: 304.7
click at [434, 282] on div "Add Exposure Type Equipment Display name Multiquip Generator Description This f…" at bounding box center [784, 372] width 1568 height 744
type input "Multiquip Generator"
click at [602, 340] on input "text" at bounding box center [783, 336] width 436 height 33
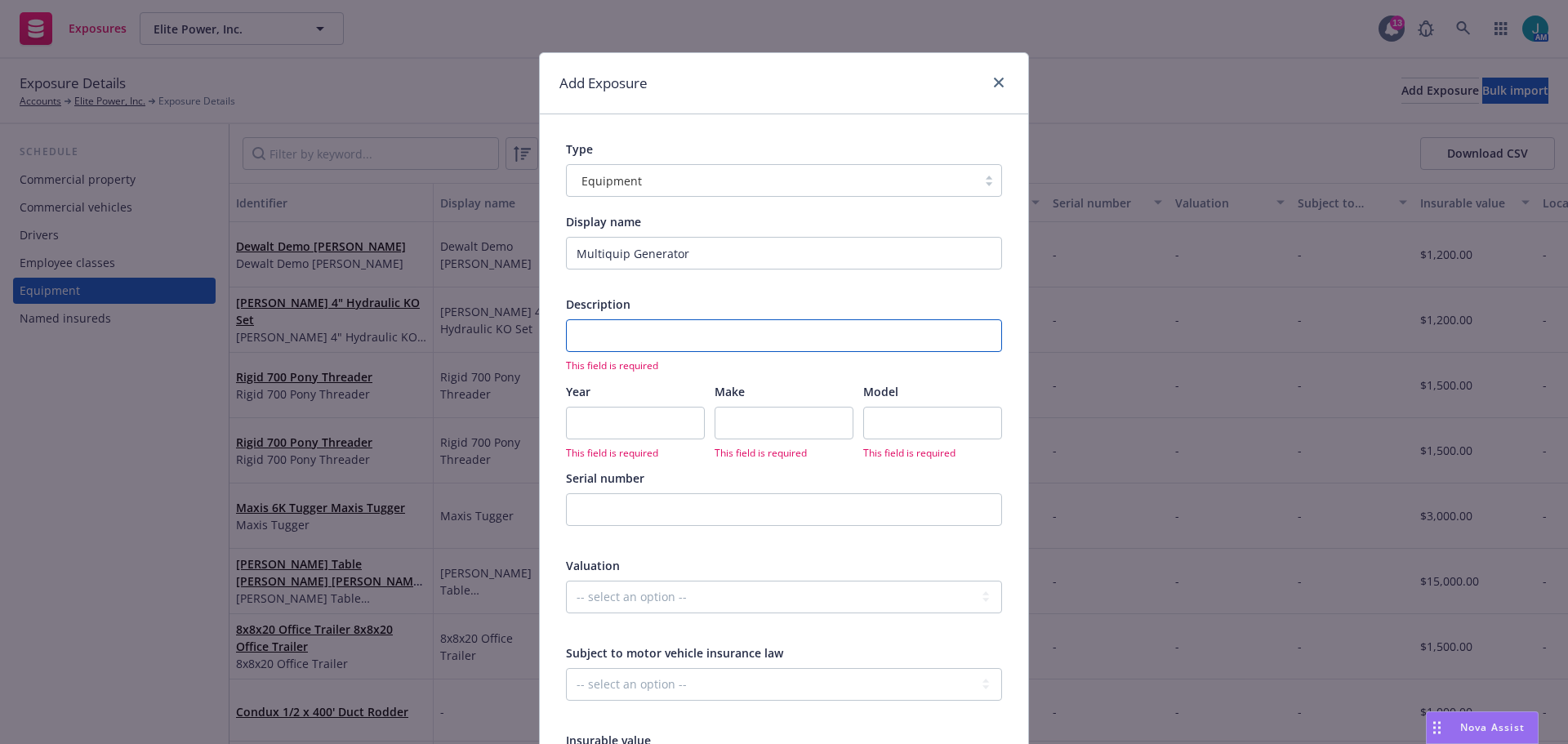
paste input "Multiquip Generator"
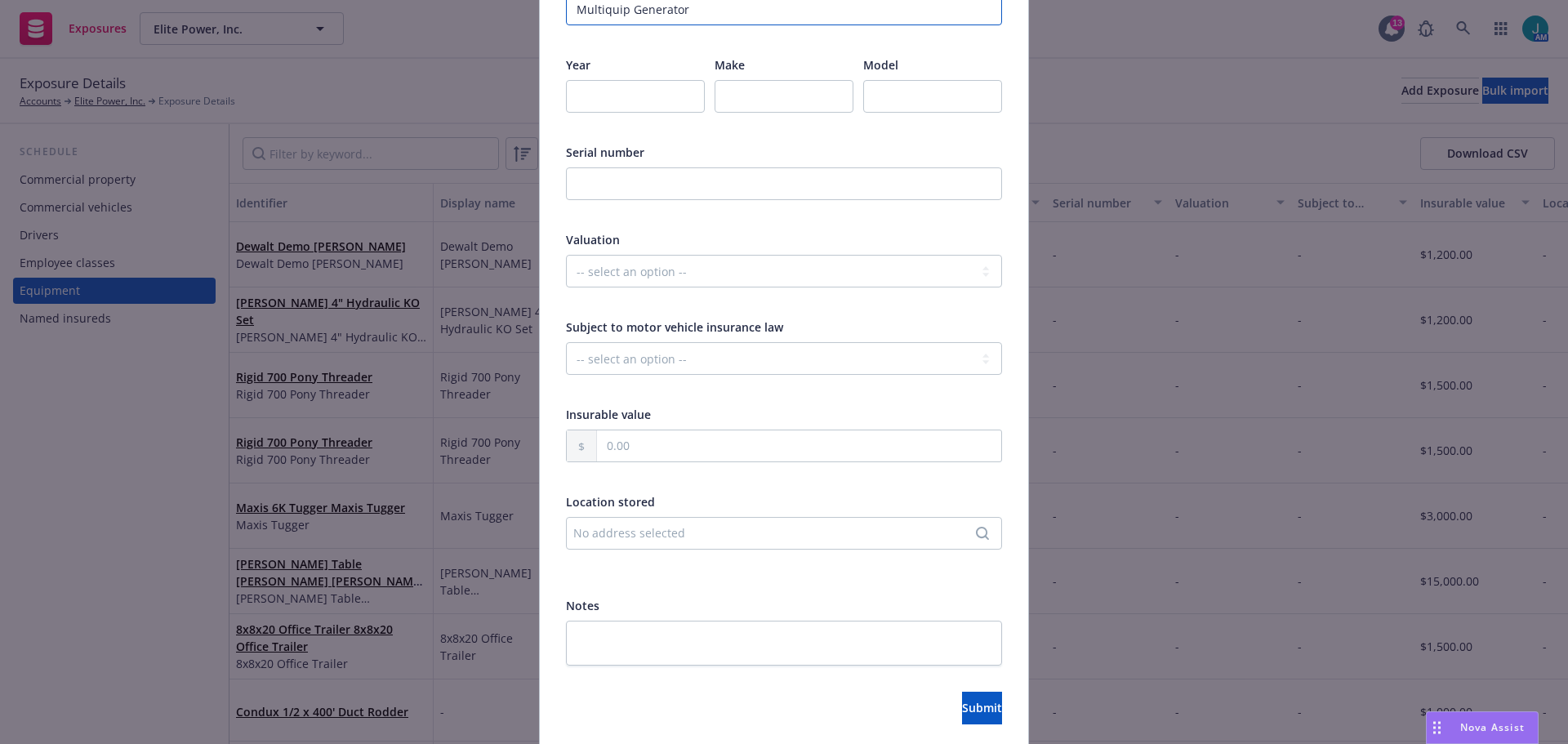
type input "Multiquip Generator"
click at [608, 444] on input "text" at bounding box center [798, 445] width 404 height 31
type input "2,000.00"
drag, startPoint x: 952, startPoint y: 706, endPoint x: 941, endPoint y: 697, distance: 14.2
click at [962, 697] on button "Submit" at bounding box center [982, 707] width 40 height 33
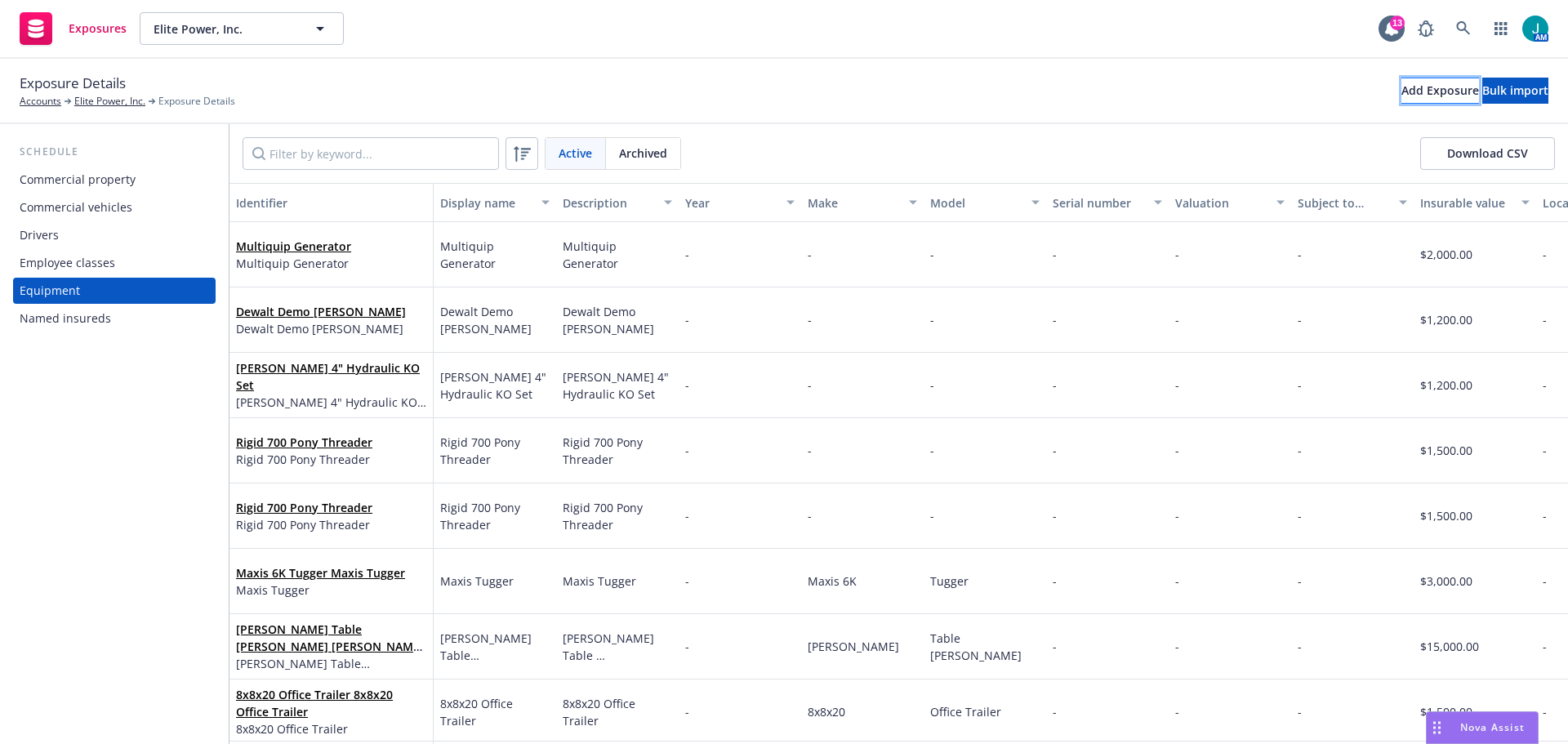
click at [1409, 93] on button "Add Exposure" at bounding box center [1440, 91] width 78 height 26
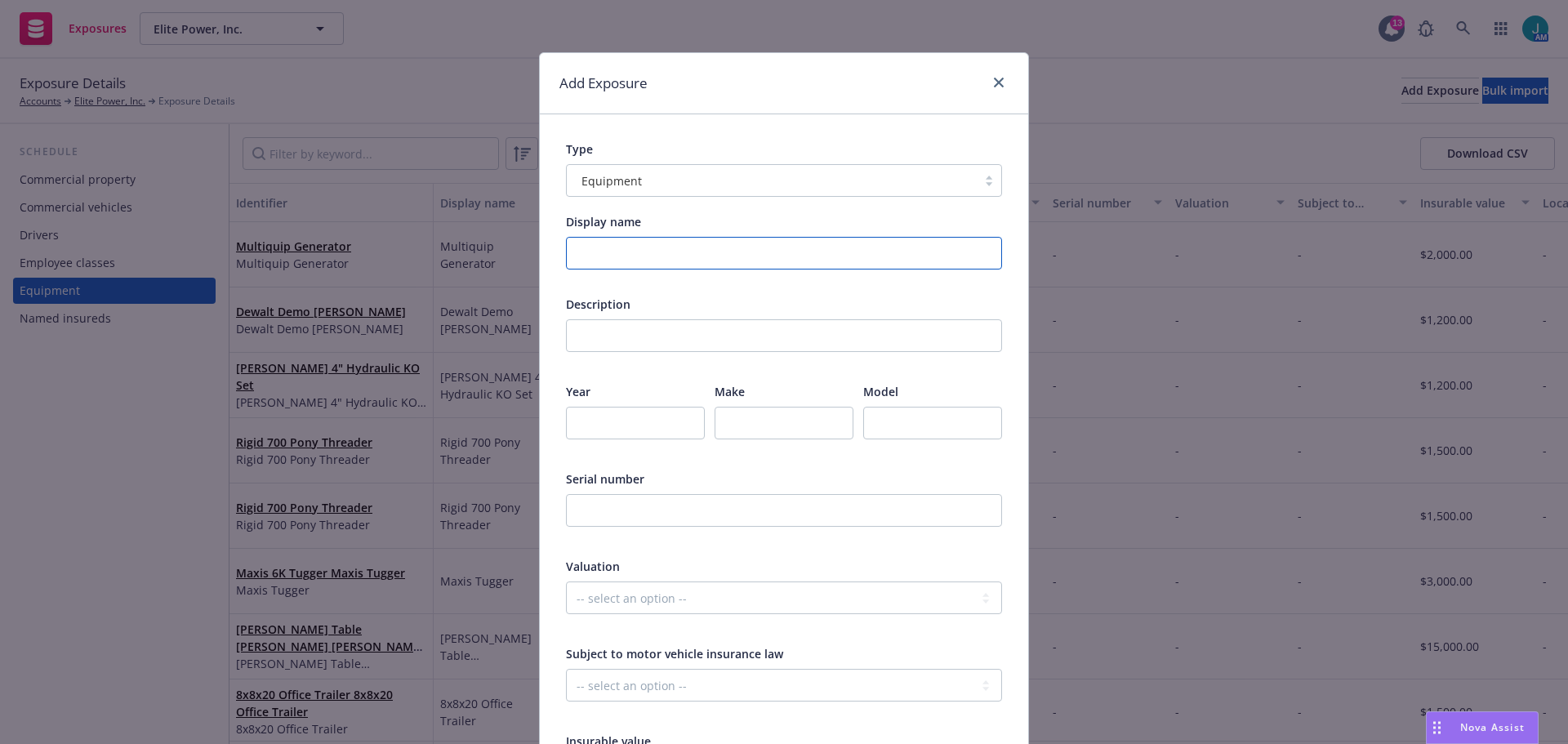
click at [660, 261] on input "Display name" at bounding box center [783, 252] width 436 height 33
drag, startPoint x: 717, startPoint y: 256, endPoint x: 423, endPoint y: 247, distance: 294.1
click at [423, 246] on div "Add Exposure Type Equipment Display name Multi Gas Detector 4-Gas Description T…" at bounding box center [784, 372] width 1568 height 744
type input "Multi Gas Detector 4-Gas"
click at [625, 342] on input "text" at bounding box center [783, 336] width 436 height 33
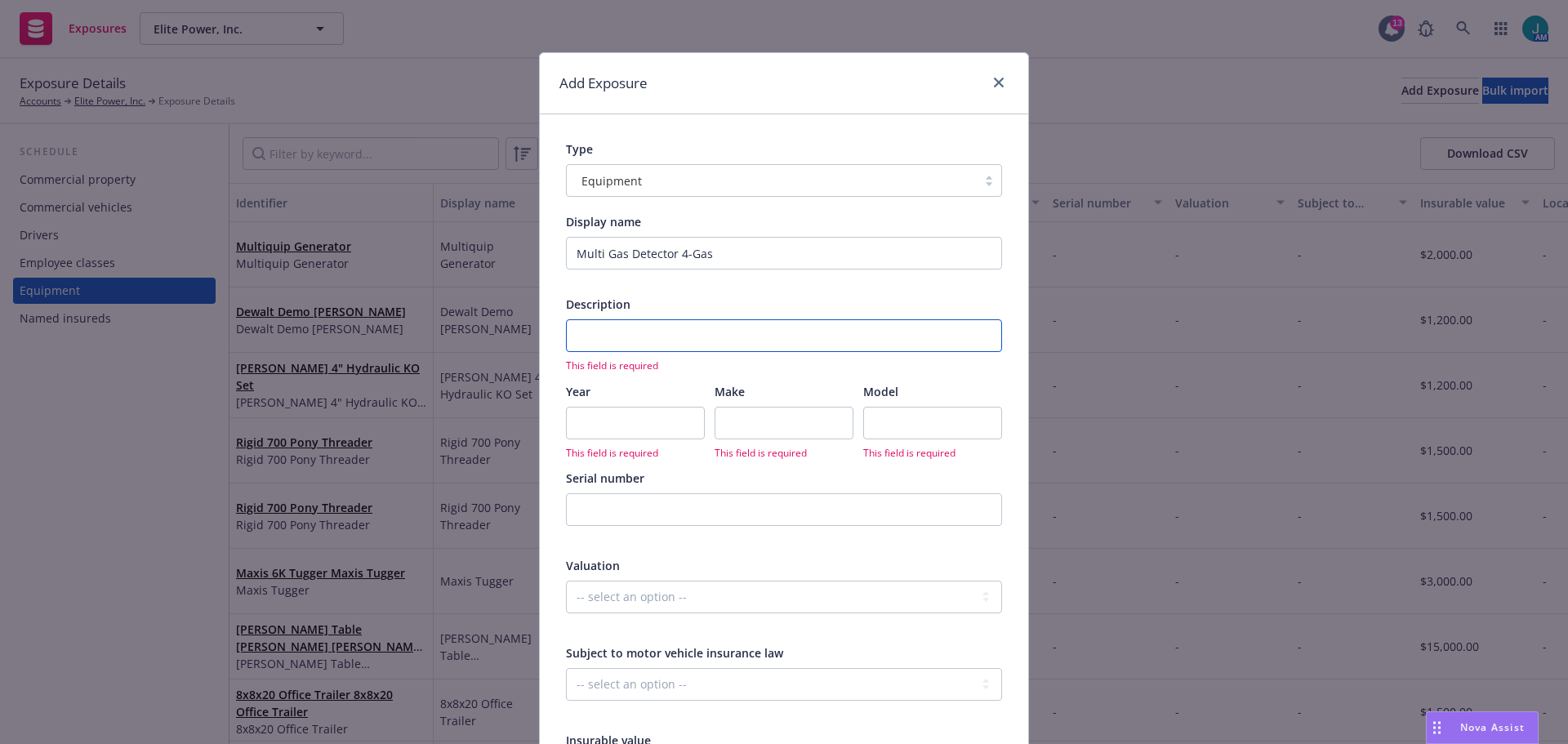
paste input "Multi Gas Detector 4-Gas"
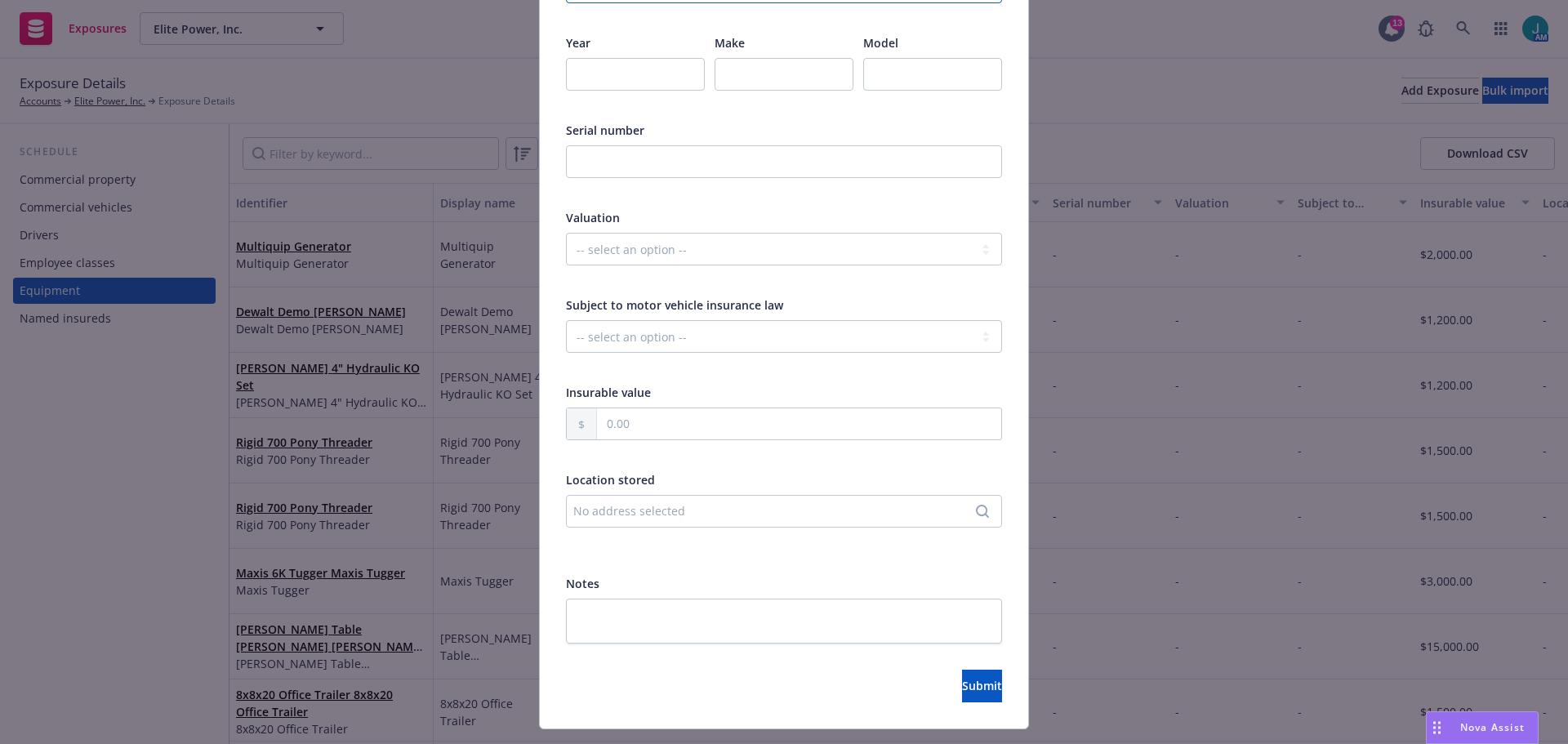
scroll to position [386, 0]
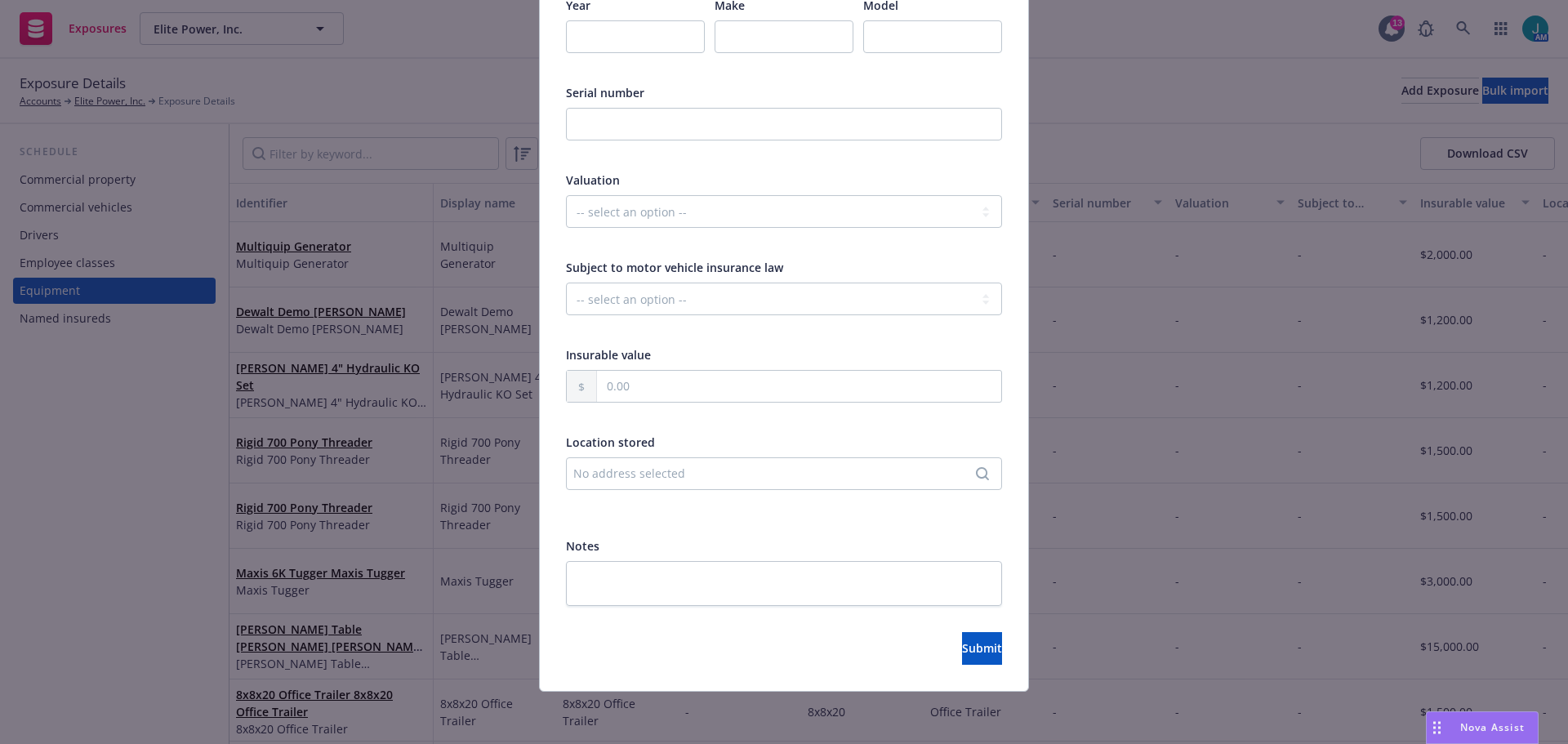
type input "Multi Gas Detector 4-Gas"
click at [627, 392] on input "text" at bounding box center [798, 386] width 404 height 31
type input "1,712.00"
click at [973, 644] on button "Submit" at bounding box center [982, 648] width 40 height 33
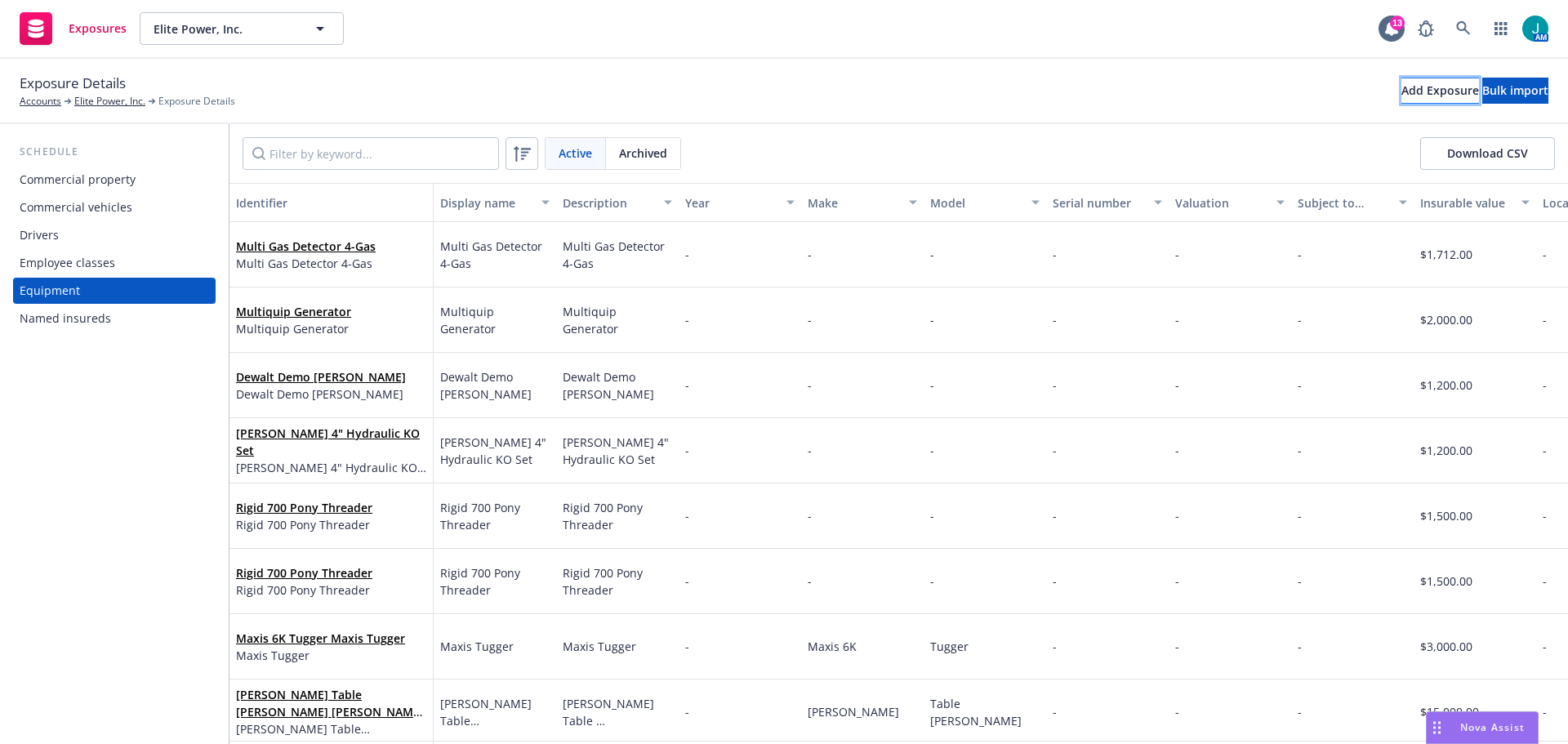
click at [1402, 93] on div "Add Exposure" at bounding box center [1440, 91] width 78 height 25
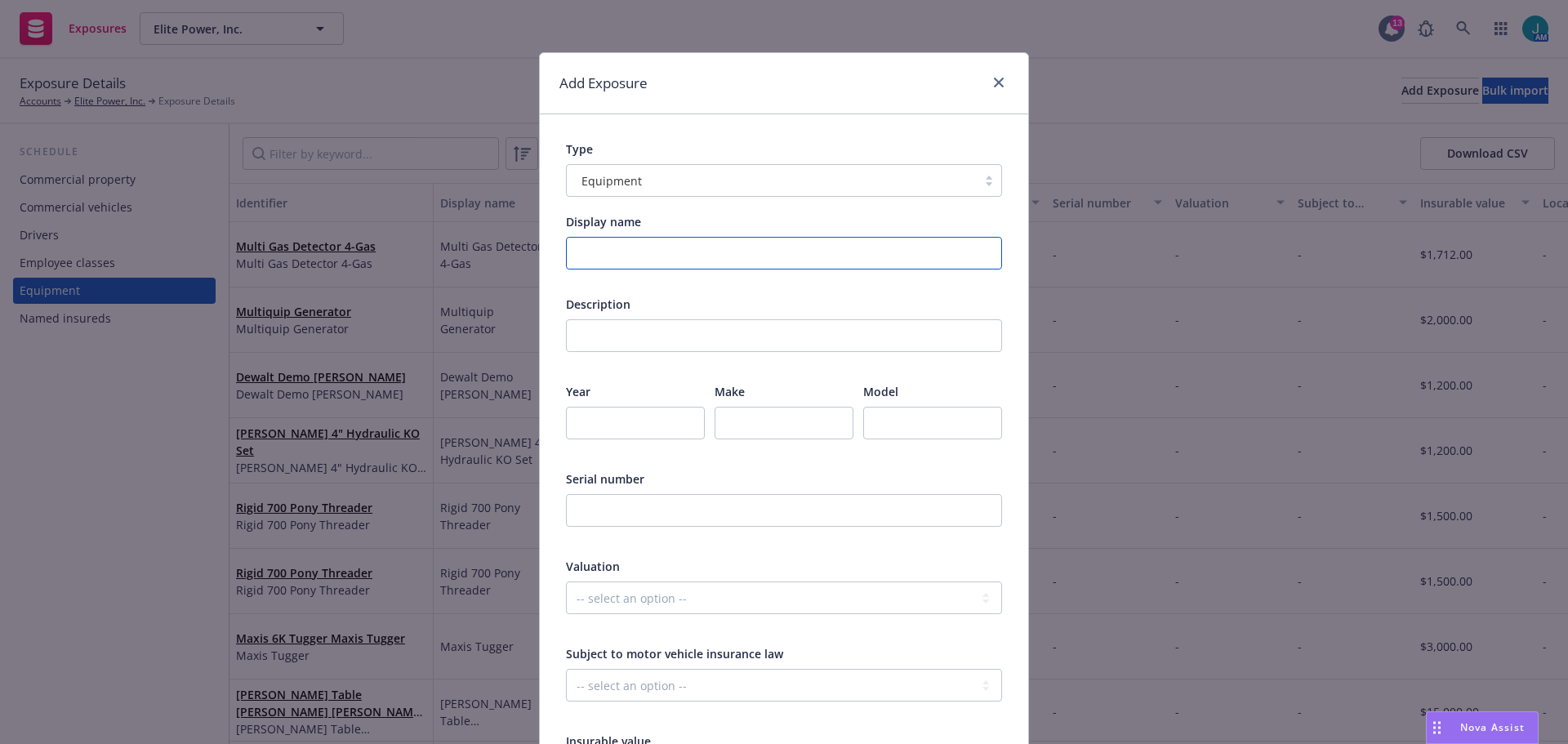
click at [576, 238] on input "Display name" at bounding box center [783, 252] width 436 height 33
drag, startPoint x: 423, startPoint y: 267, endPoint x: 320, endPoint y: 255, distance: 103.7
click at [320, 254] on div "Add Exposure Type Equipment Display name [PERSON_NAME] 119-02 Field Station Des…" at bounding box center [784, 372] width 1568 height 744
type input "[PERSON_NAME] 119-[GEOGRAPHIC_DATA]"
click at [632, 317] on div "Description This field is required" at bounding box center [783, 334] width 436 height 77
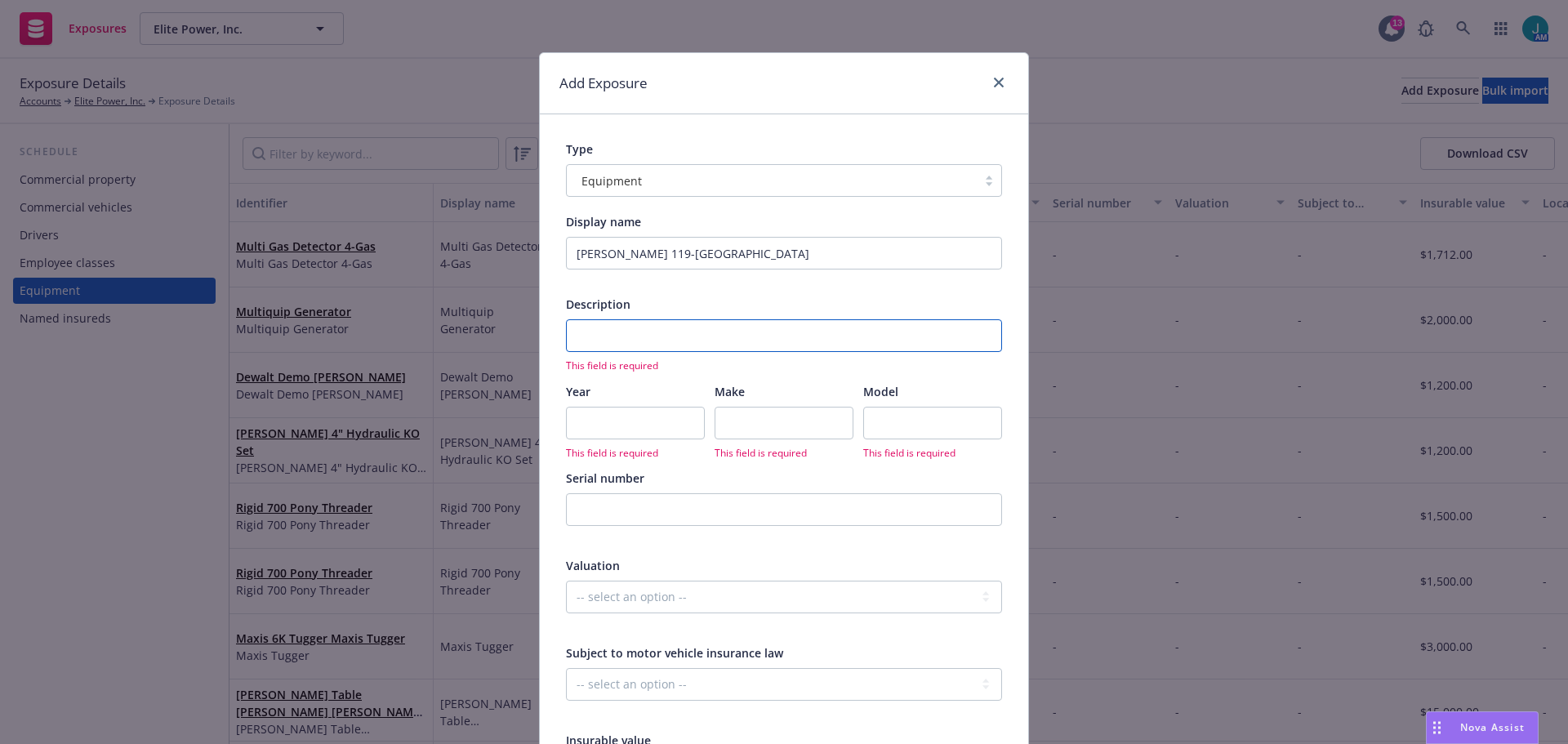
paste input "[PERSON_NAME] 119-[GEOGRAPHIC_DATA]"
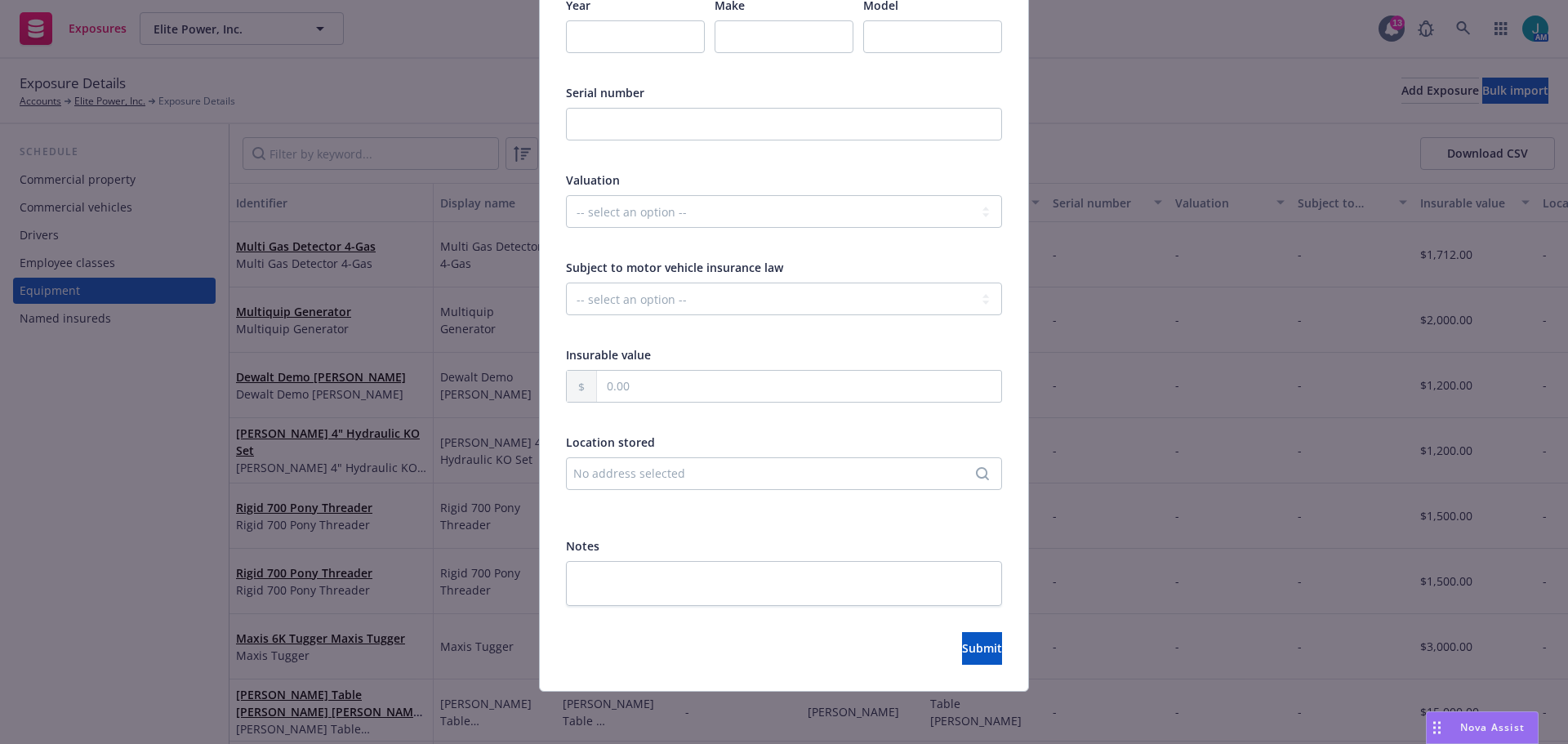
type input "[PERSON_NAME] 119-[GEOGRAPHIC_DATA]"
click at [632, 380] on input "text" at bounding box center [798, 386] width 404 height 31
type input "2,702.00"
click at [962, 650] on span "Submit" at bounding box center [982, 648] width 40 height 15
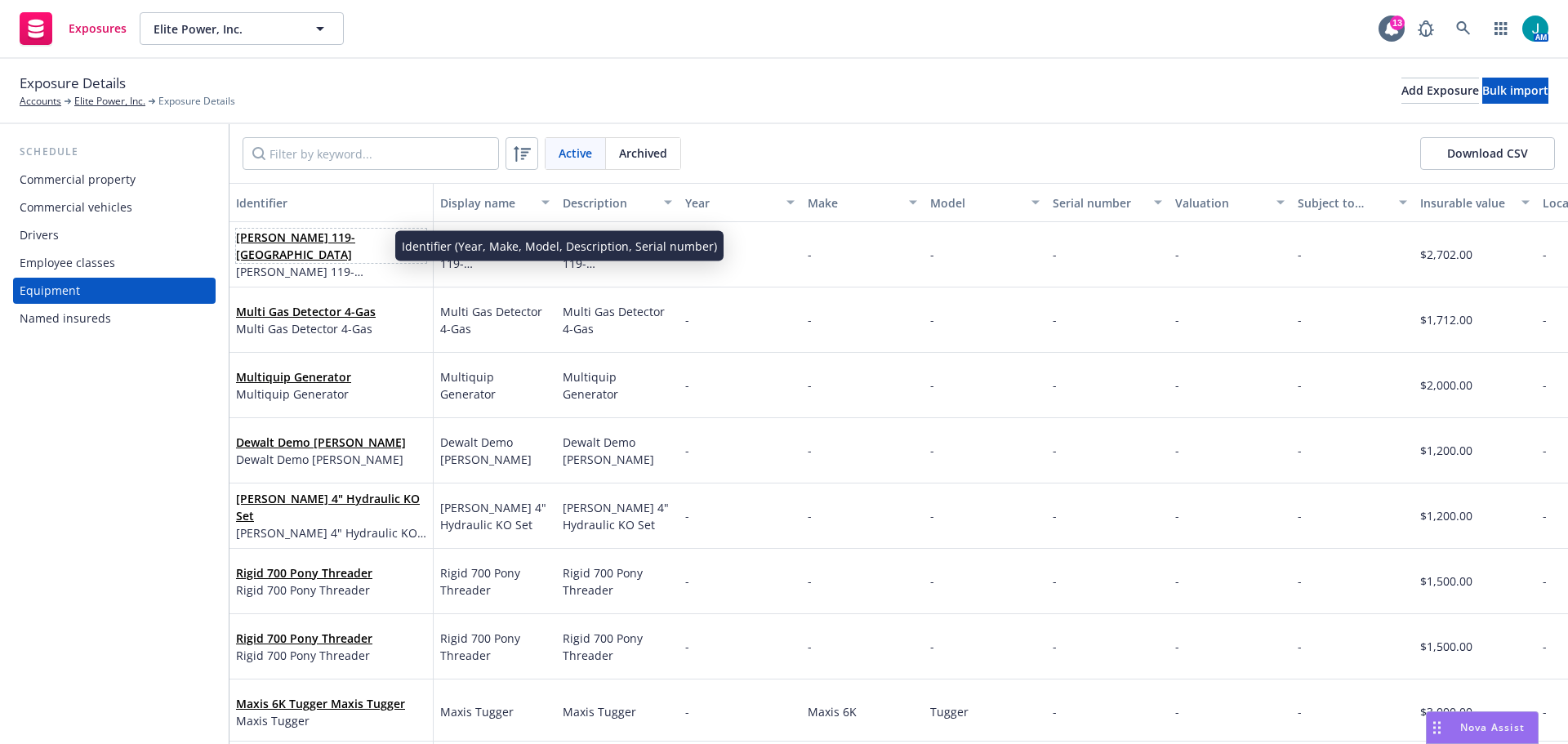
click at [321, 251] on link "[PERSON_NAME] 119-[GEOGRAPHIC_DATA]" at bounding box center [296, 246] width 119 height 33
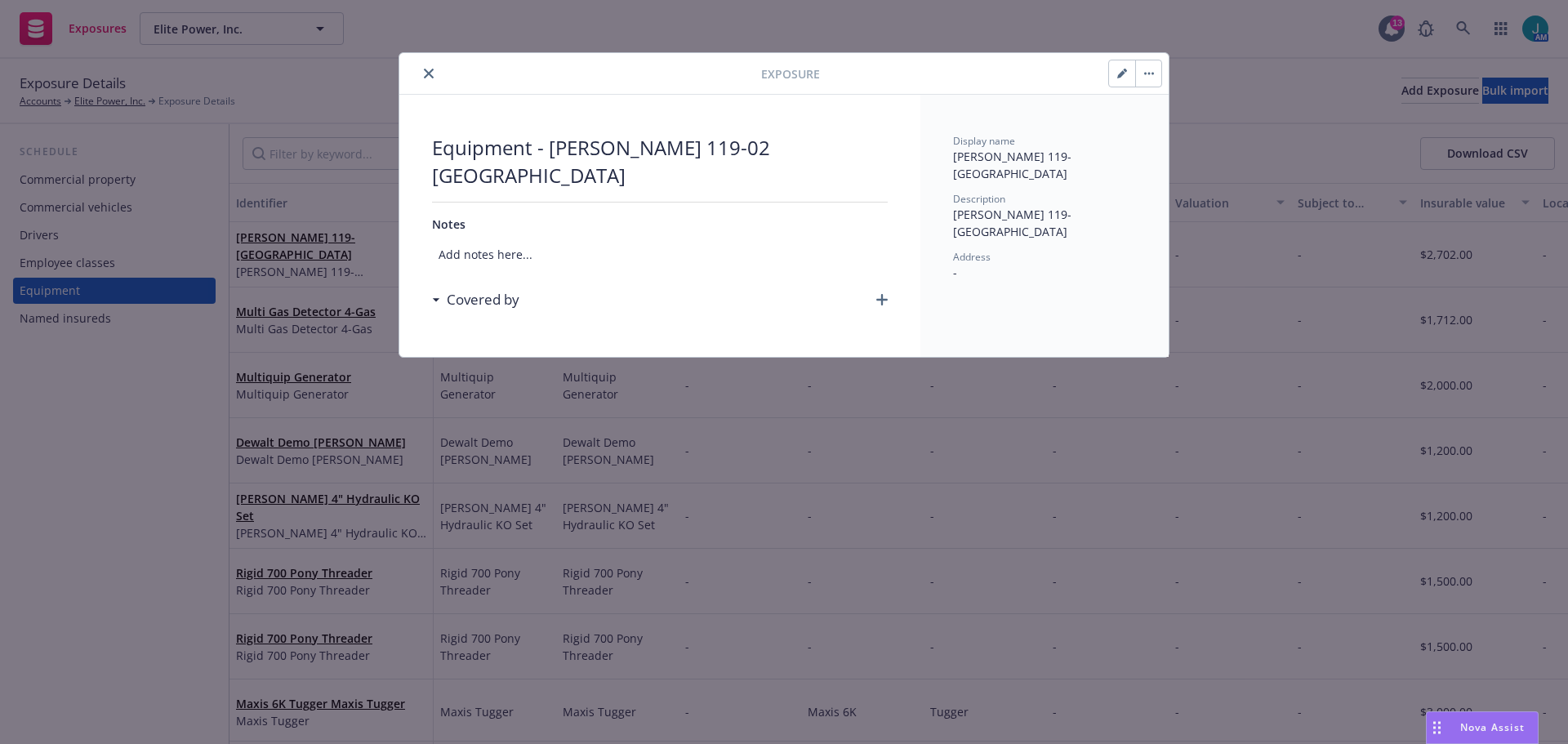
click at [1114, 77] on button "button" at bounding box center [1123, 74] width 26 height 26
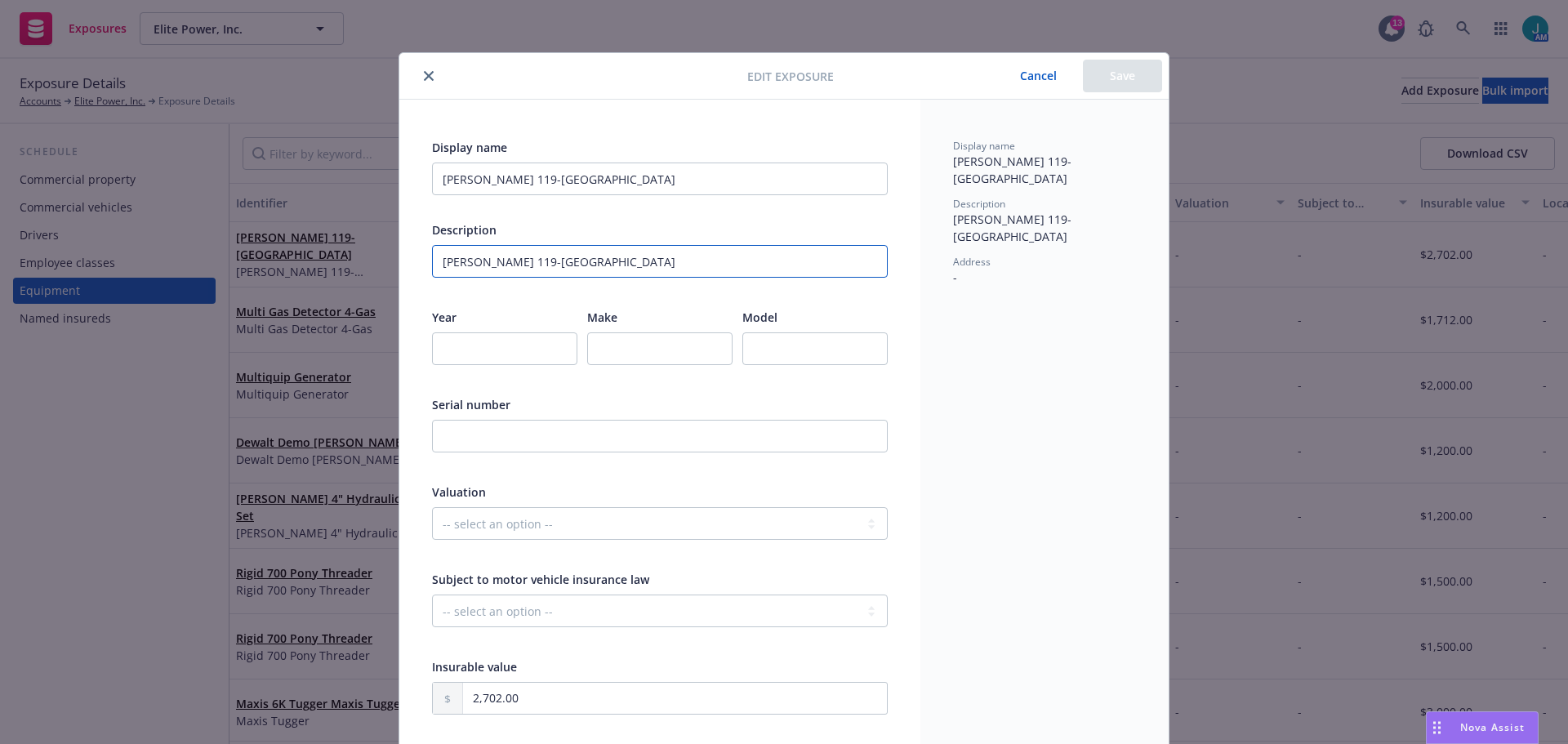
drag, startPoint x: 623, startPoint y: 256, endPoint x: 231, endPoint y: 266, distance: 392.1
click at [231, 266] on div "Edit exposure Cancel Save Display name [PERSON_NAME] 119-02 Field Station Descr…" at bounding box center [784, 372] width 1568 height 744
click at [424, 80] on icon "close" at bounding box center [428, 76] width 9 height 9
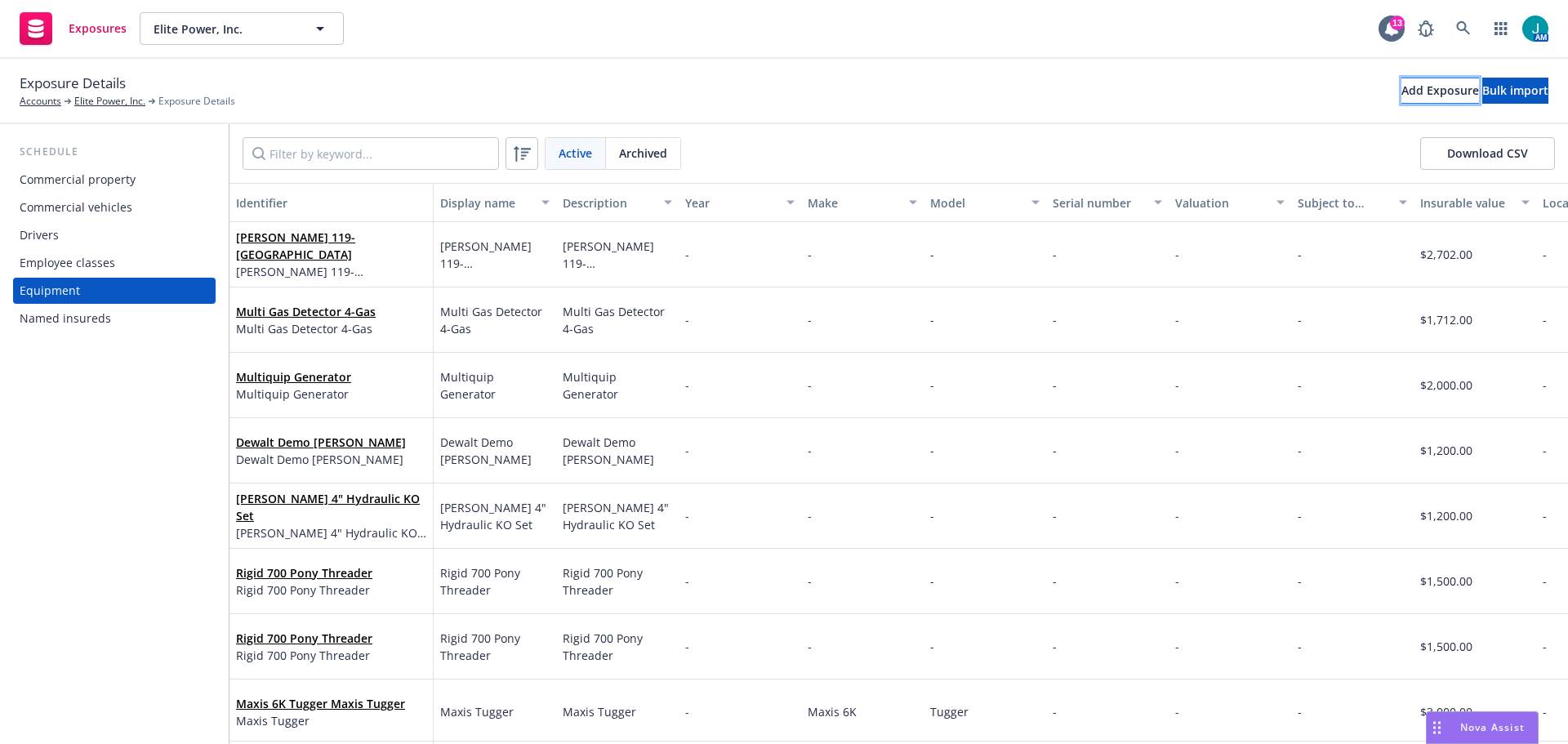
click at [1402, 91] on div "Add Exposure" at bounding box center [1440, 91] width 78 height 25
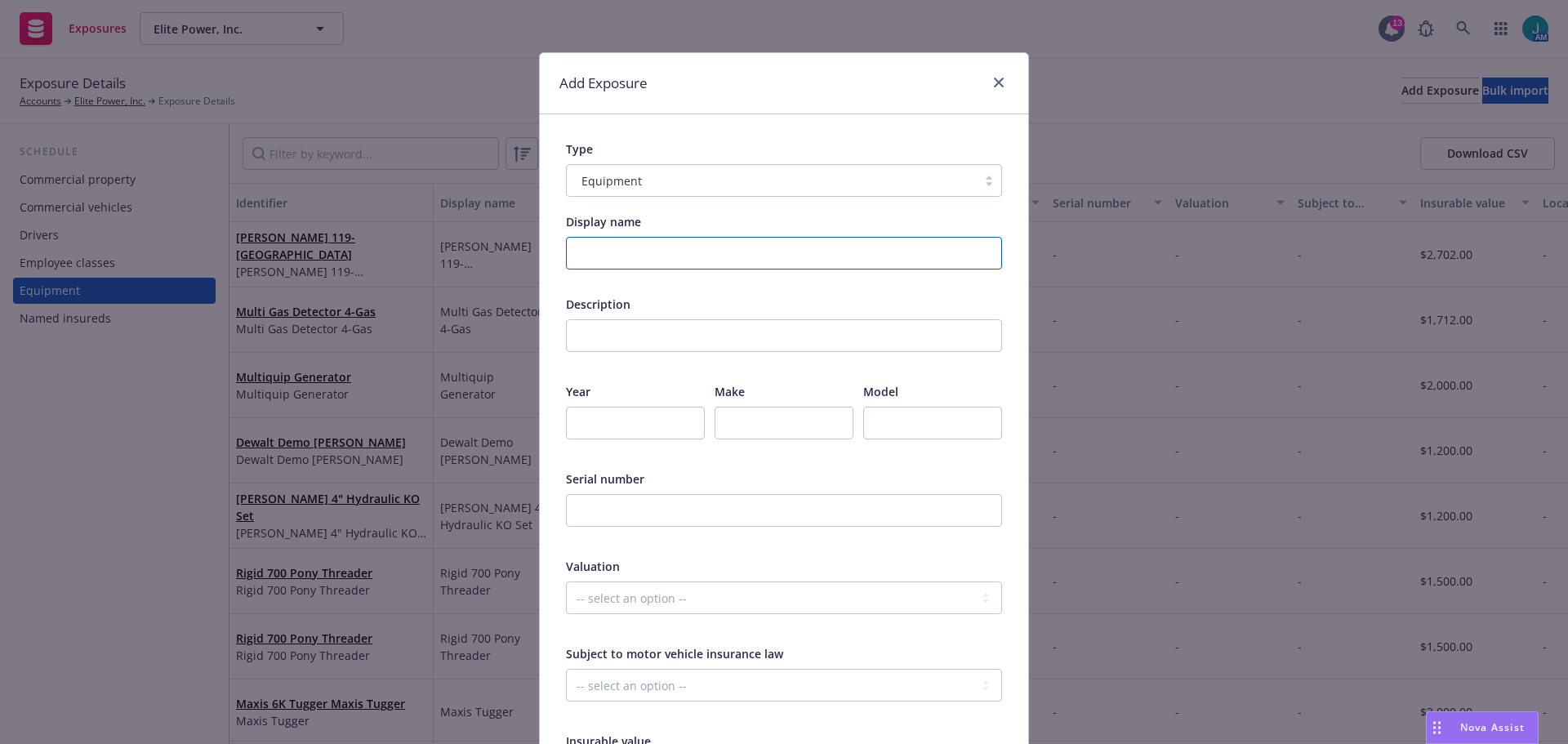
click at [630, 262] on input "Display name" at bounding box center [783, 252] width 436 height 33
paste input "[PERSON_NAME] 119-[GEOGRAPHIC_DATA]"
type input "[PERSON_NAME] 119-[GEOGRAPHIC_DATA]"
click at [584, 317] on div "Description This field is required" at bounding box center [783, 334] width 436 height 77
click at [584, 333] on input "text" at bounding box center [783, 336] width 436 height 33
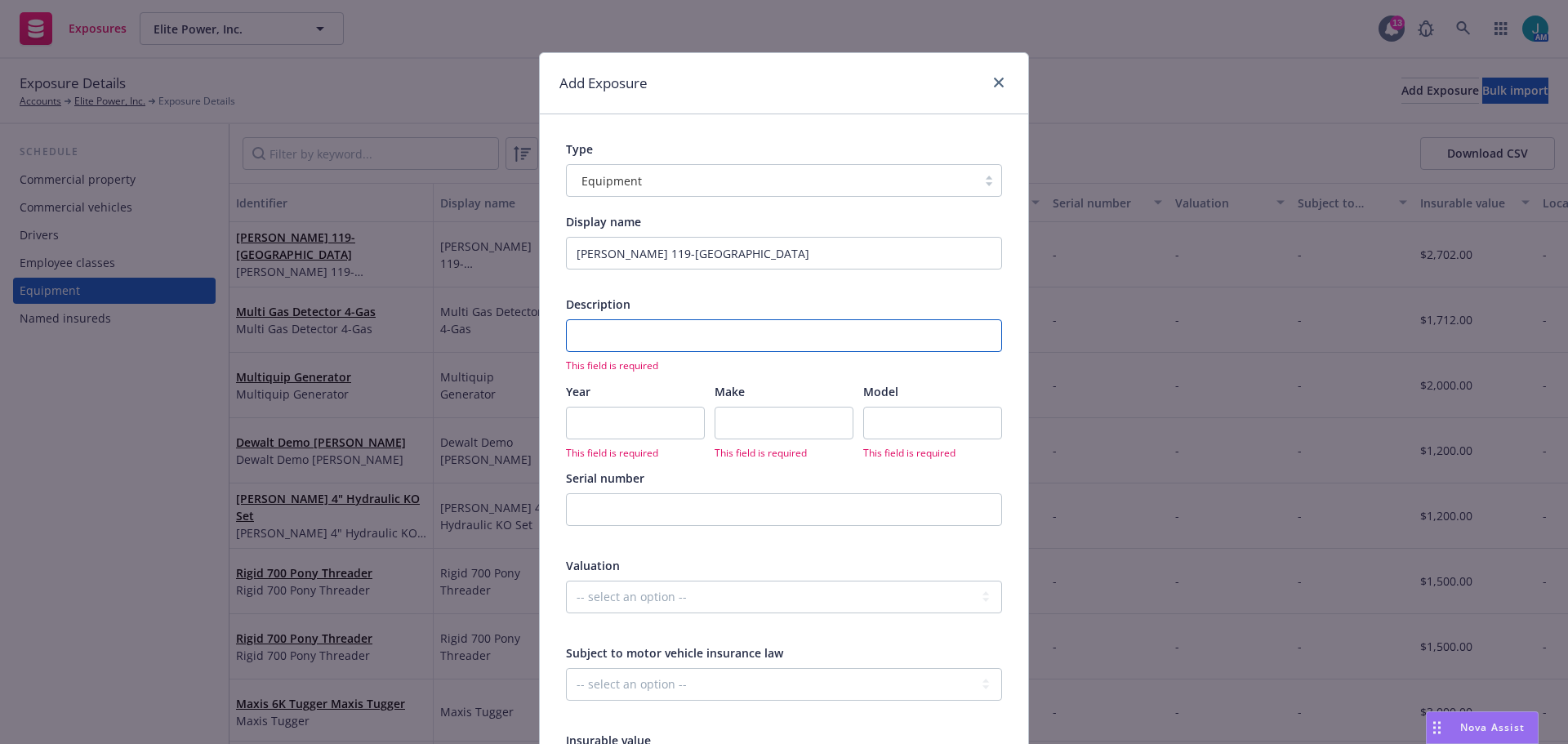
paste input "[PERSON_NAME] 119-[GEOGRAPHIC_DATA]"
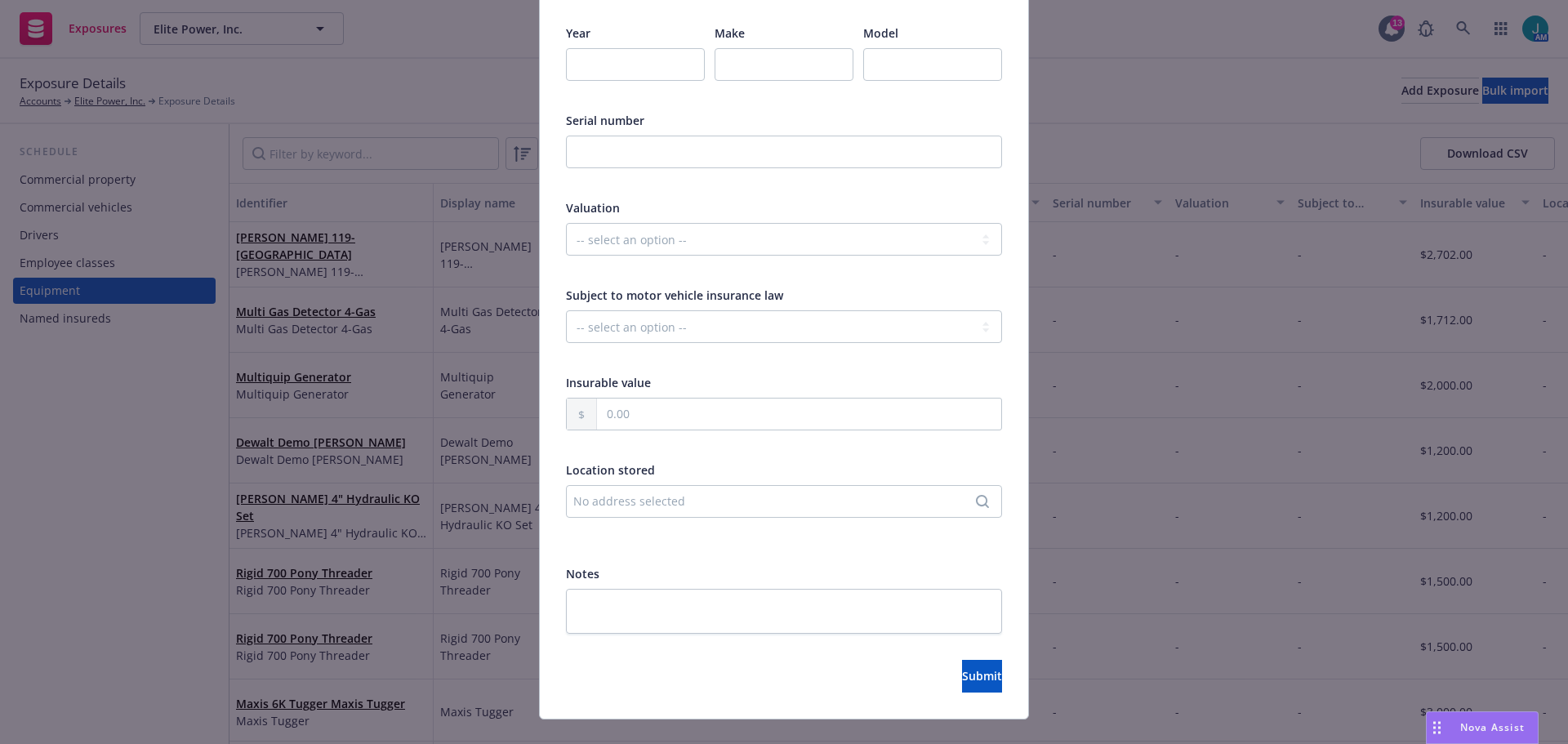
scroll to position [386, 0]
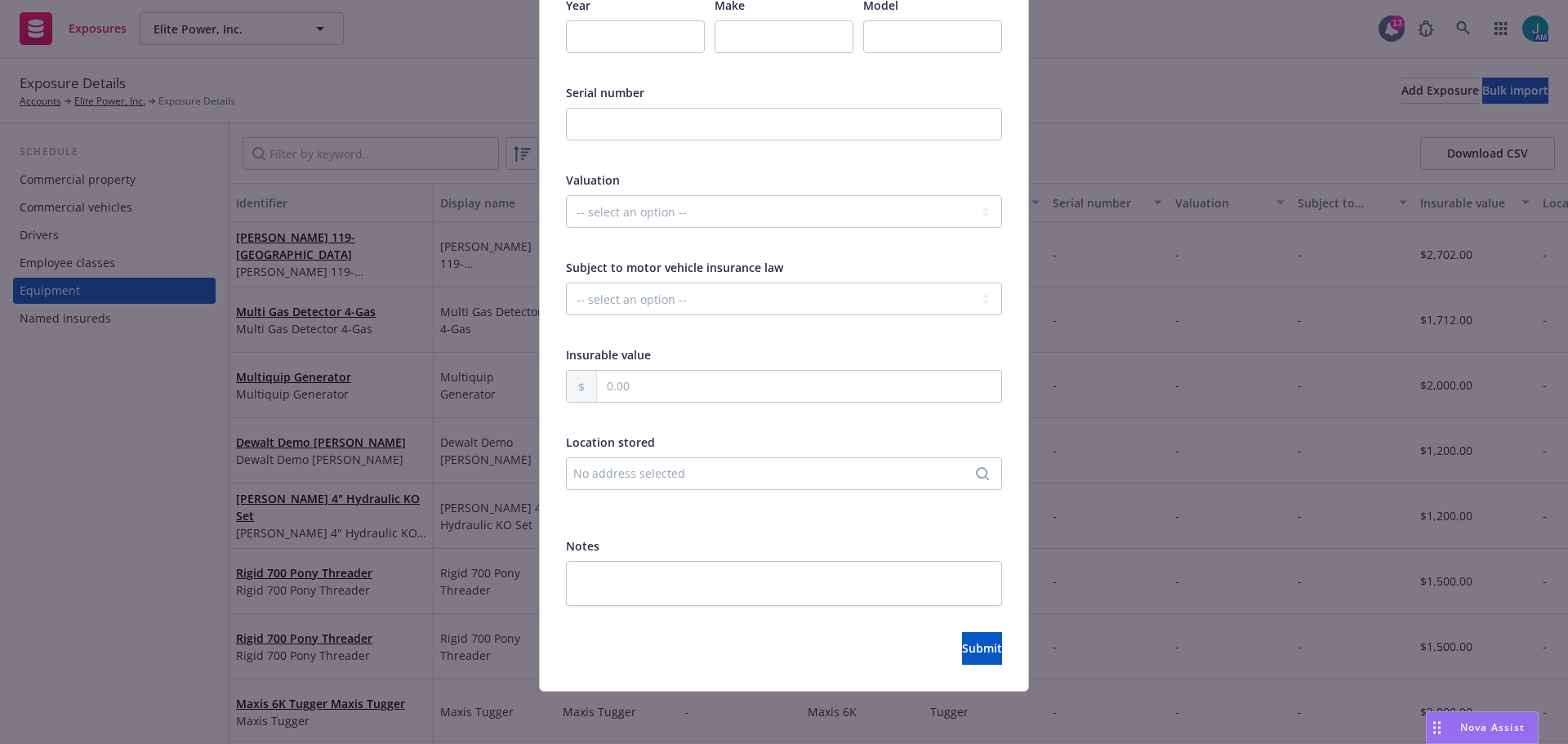
type input "[PERSON_NAME] 119-[GEOGRAPHIC_DATA]"
click at [618, 393] on input "text" at bounding box center [798, 386] width 404 height 31
type input "2,702.00"
click at [962, 657] on button "Submit" at bounding box center [982, 648] width 40 height 33
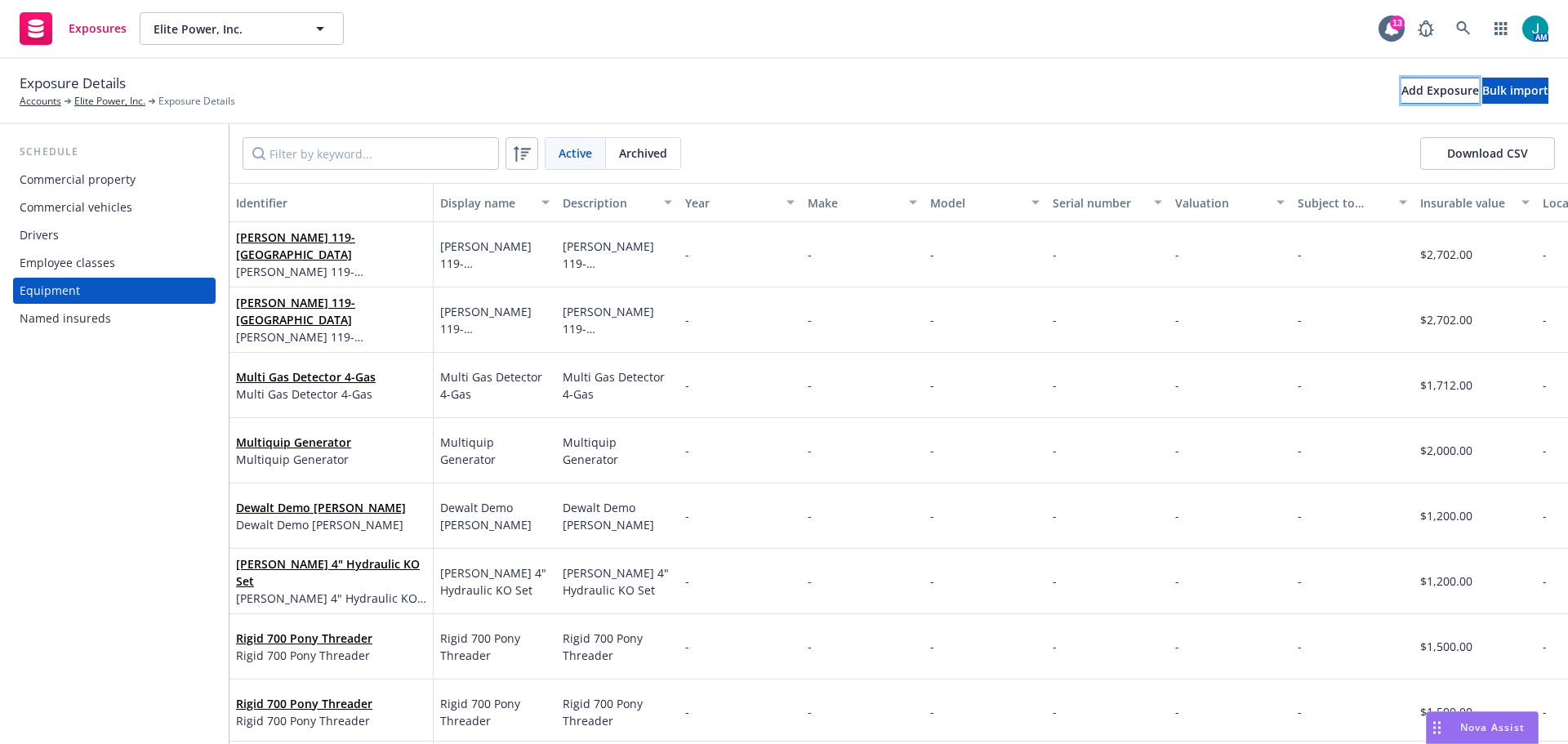
click at [1402, 96] on div "Add Exposure" at bounding box center [1440, 91] width 78 height 25
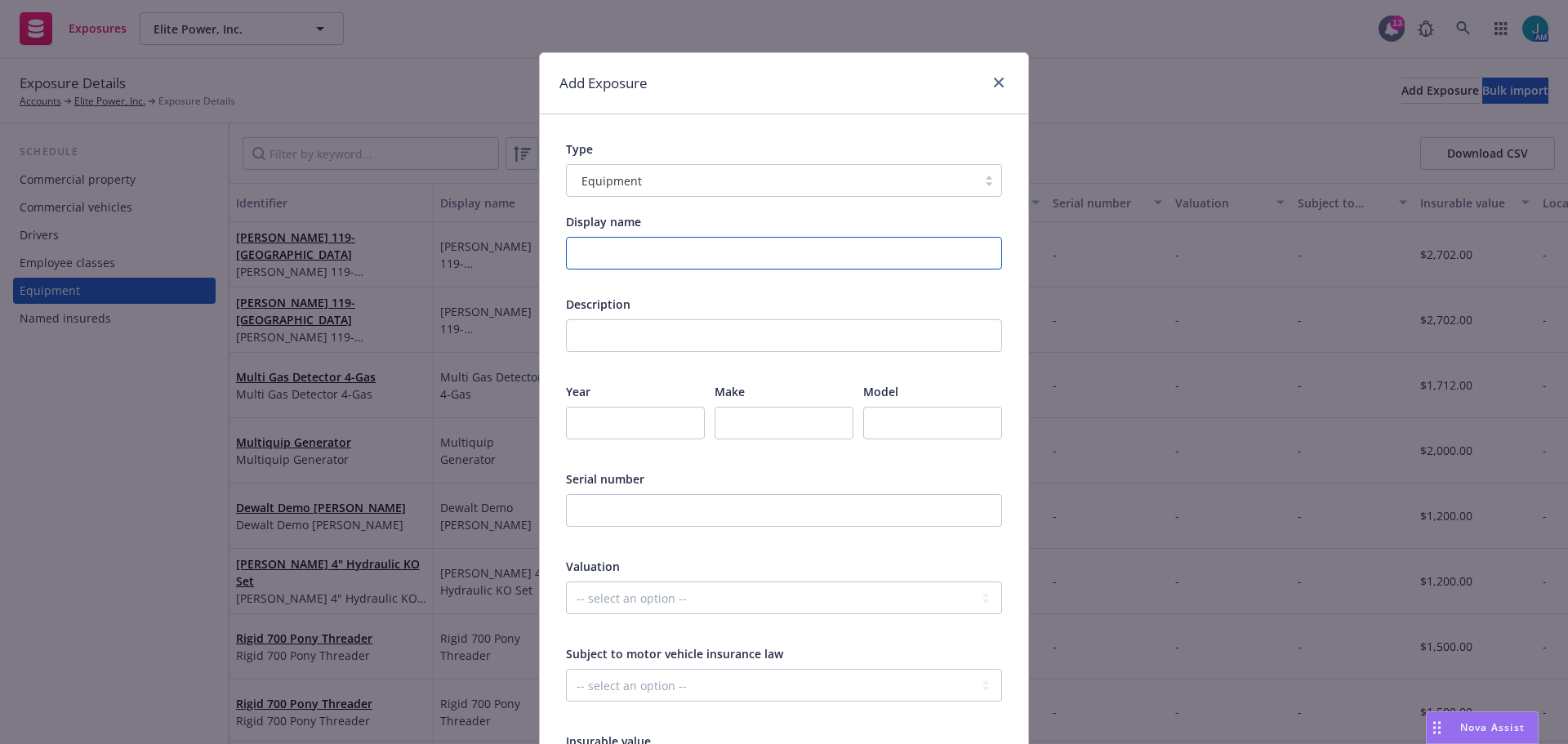
click at [663, 252] on input "Display name" at bounding box center [783, 252] width 436 height 33
drag, startPoint x: 727, startPoint y: 250, endPoint x: 453, endPoint y: 266, distance: 274.5
click at [453, 266] on div "Add Exposure Type Equipment Display name Fluke VT04 Visual IR Thermo Descriptio…" at bounding box center [784, 372] width 1568 height 744
type input "Fluke VT04 Visual IR Thermo"
click at [589, 337] on input "text" at bounding box center [783, 336] width 436 height 33
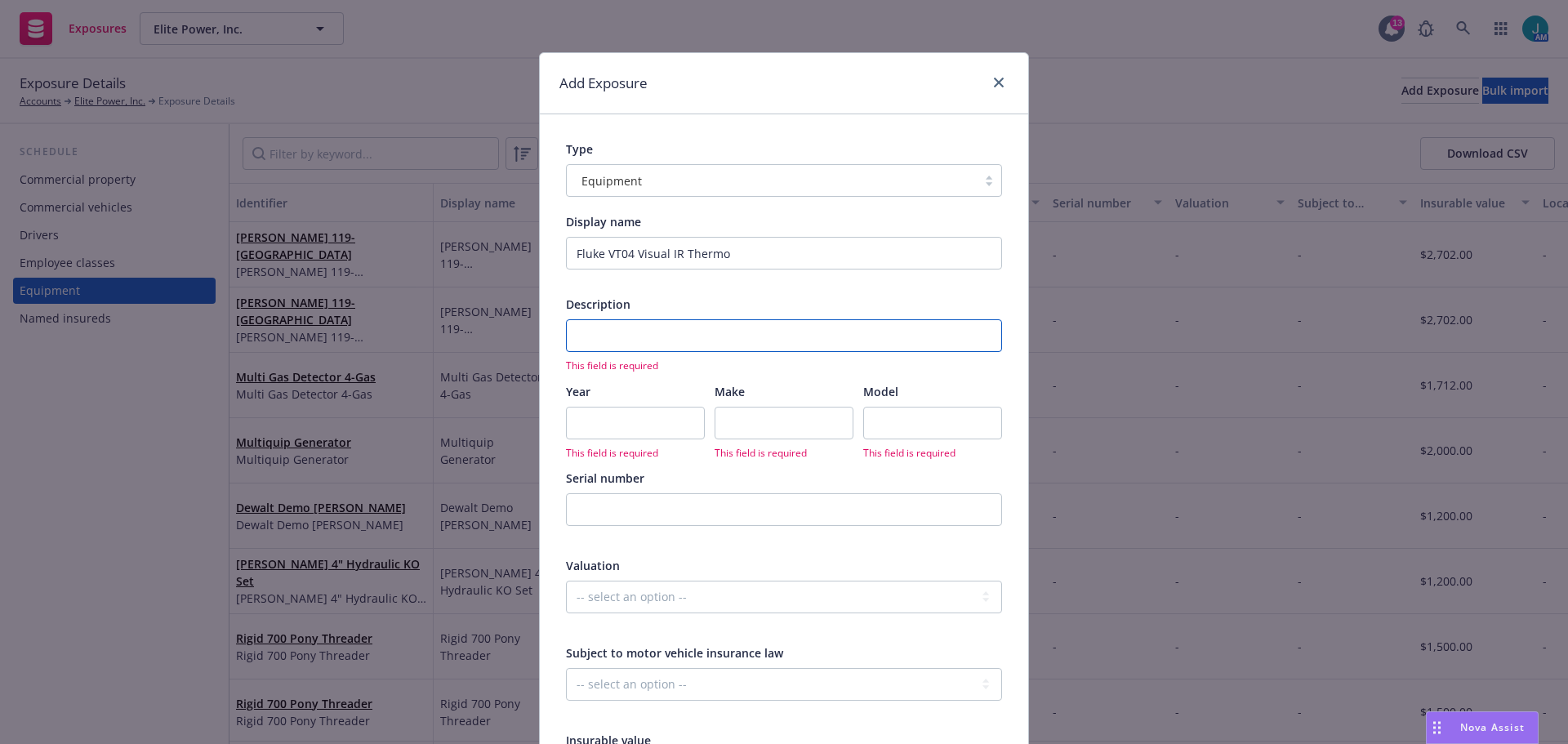
paste input "Fluke VT04 Visual IR Thermo"
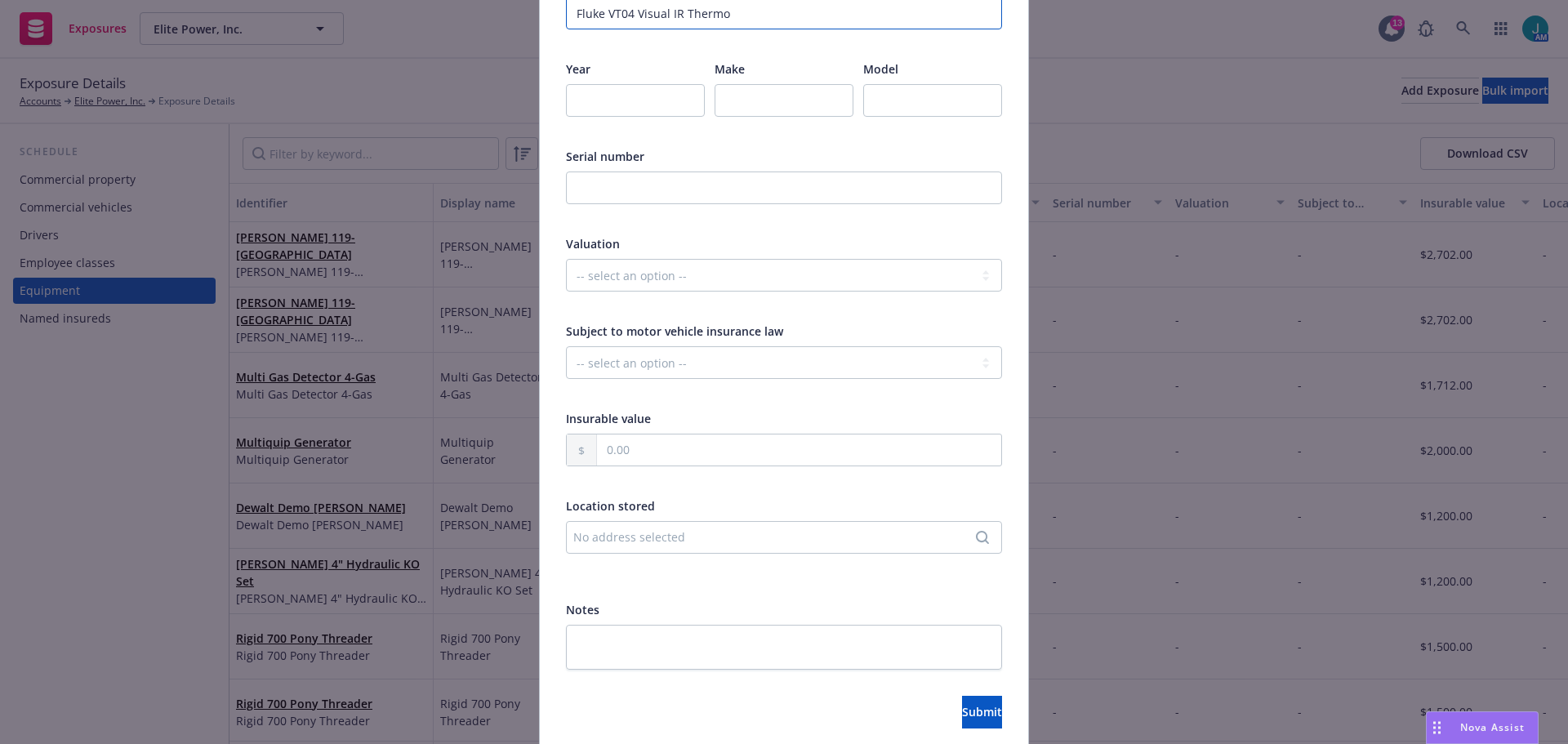
scroll to position [326, 0]
type input "Fluke VT04 Visual IR Thermo"
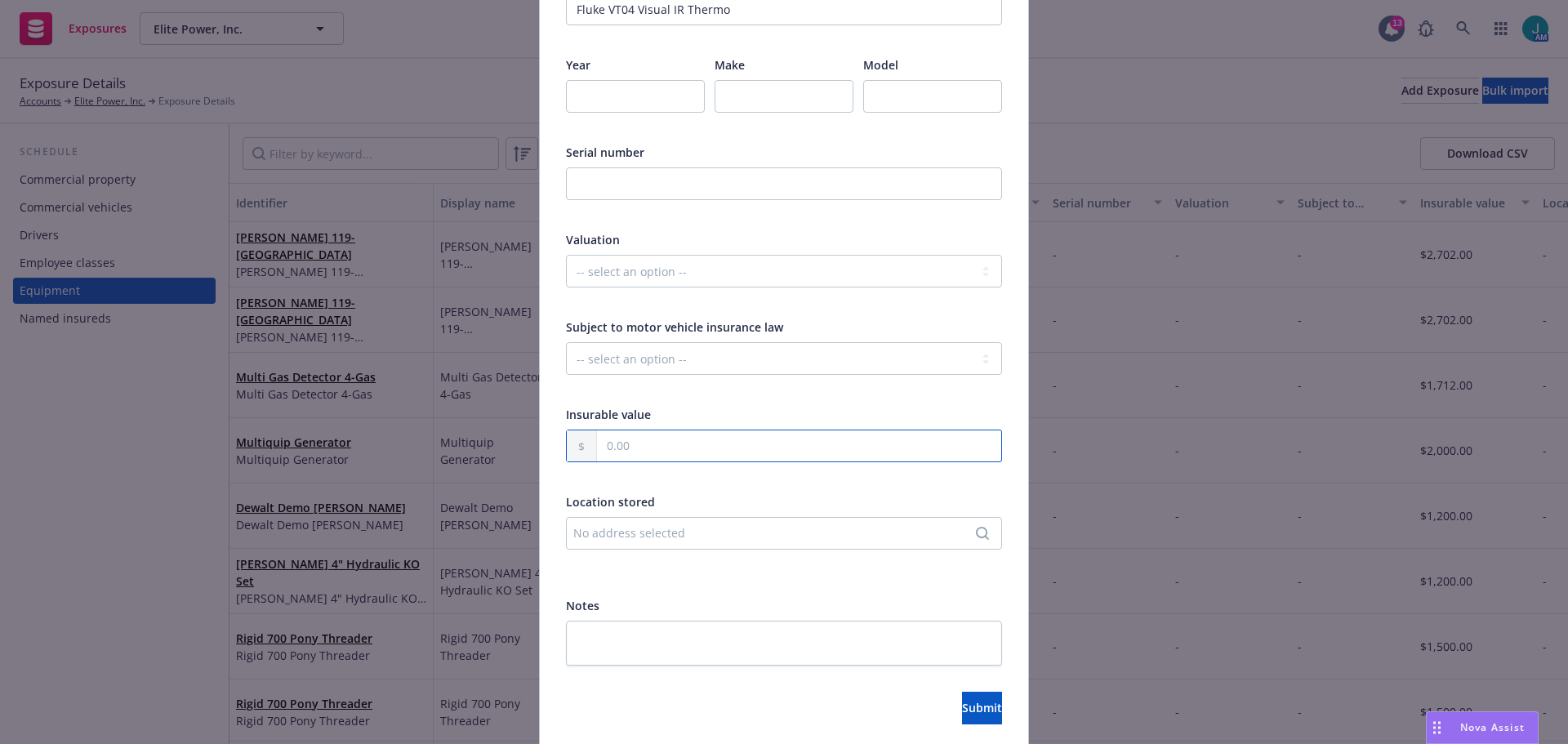
click at [609, 433] on input "text" at bounding box center [798, 445] width 404 height 31
type input "736.00"
click at [978, 711] on button "Submit" at bounding box center [982, 707] width 40 height 33
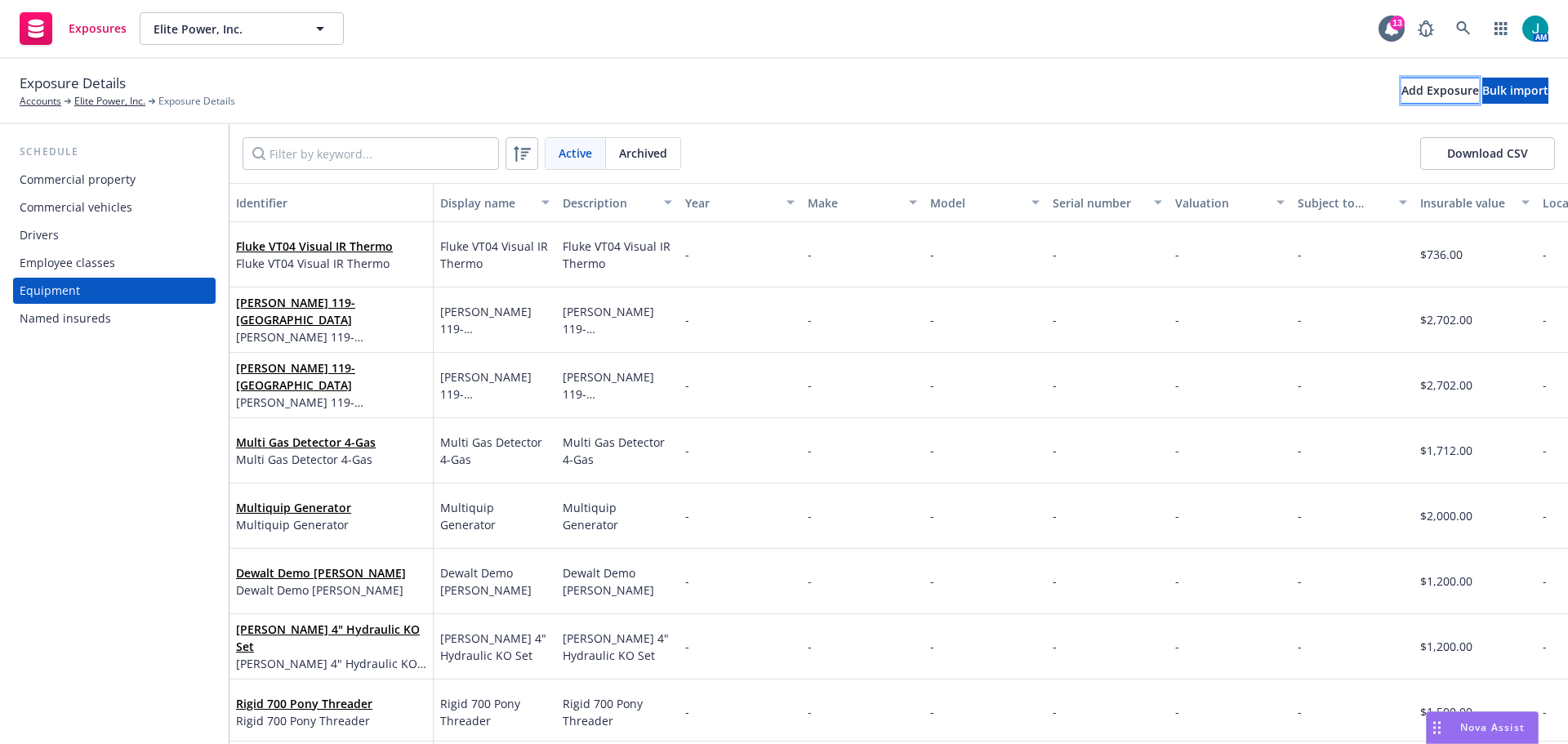
click at [1402, 88] on div "Add Exposure" at bounding box center [1440, 91] width 78 height 25
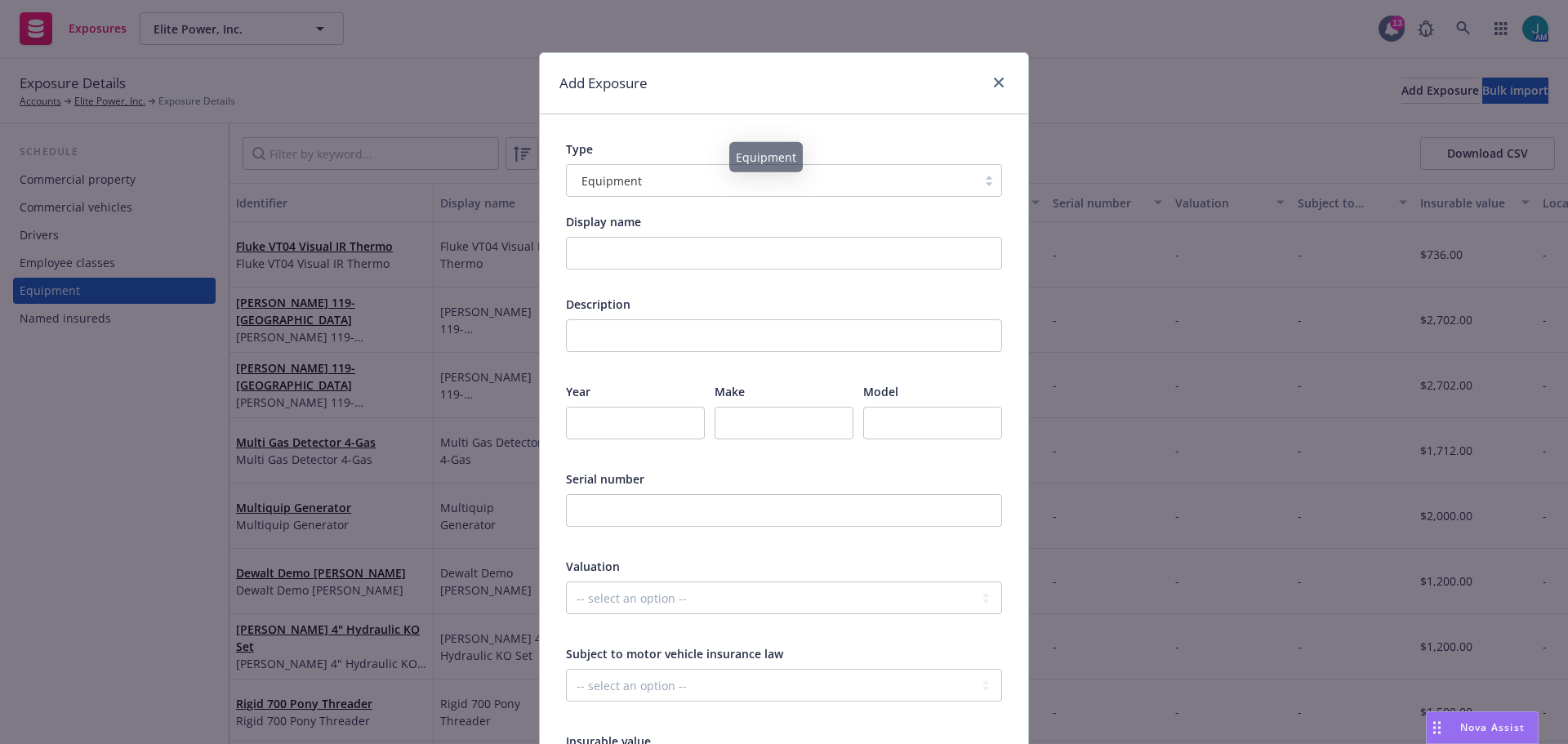
drag, startPoint x: 601, startPoint y: 272, endPoint x: 601, endPoint y: 262, distance: 10.0
click at [601, 270] on div "Display name Description Year Make Model Serial number Valuation -- select an o…" at bounding box center [783, 602] width 436 height 779
click at [599, 255] on input "Display name" at bounding box center [783, 252] width 436 height 33
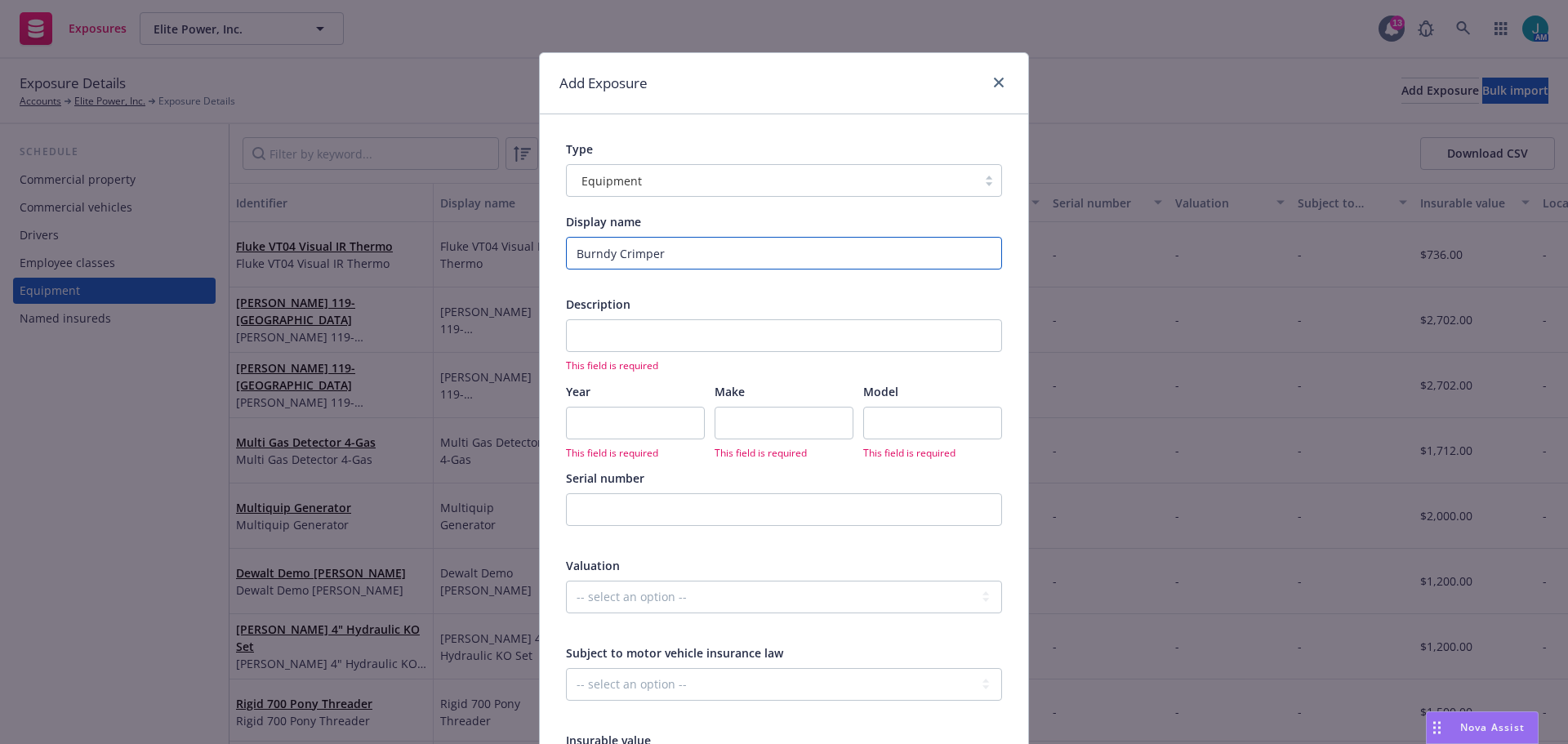
drag, startPoint x: 679, startPoint y: 251, endPoint x: 322, endPoint y: 316, distance: 362.9
click at [315, 312] on div "Add Exposure Type Equipment Display name Burndy Crimper Description This field …" at bounding box center [784, 372] width 1568 height 744
type input "Burndy Crimper"
click at [591, 320] on input "text" at bounding box center [783, 336] width 436 height 33
paste input "Burndy Crimper"
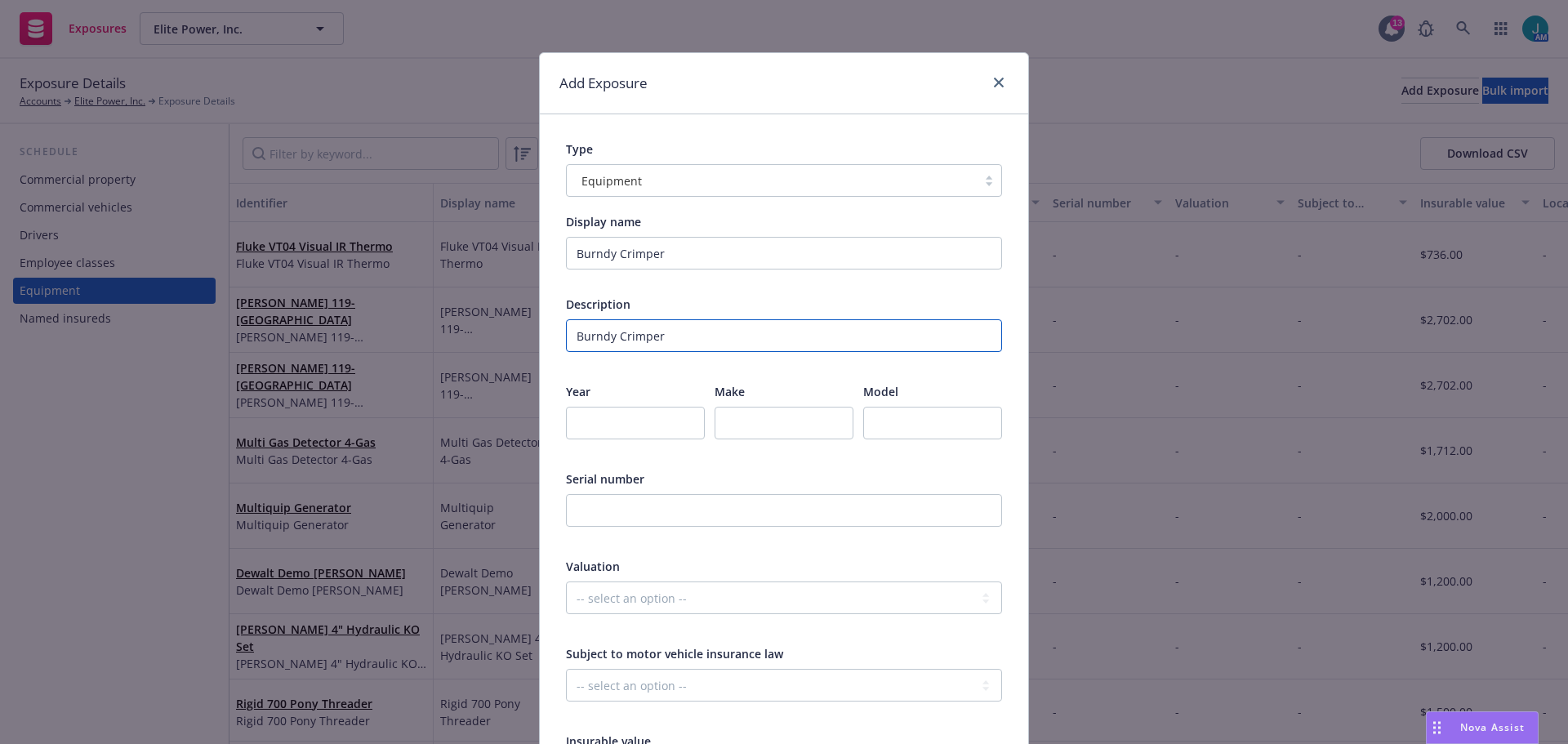
type input "Burndy Crimper"
click at [766, 416] on input "text" at bounding box center [784, 423] width 139 height 33
click at [962, 431] on input "text" at bounding box center [932, 423] width 139 height 33
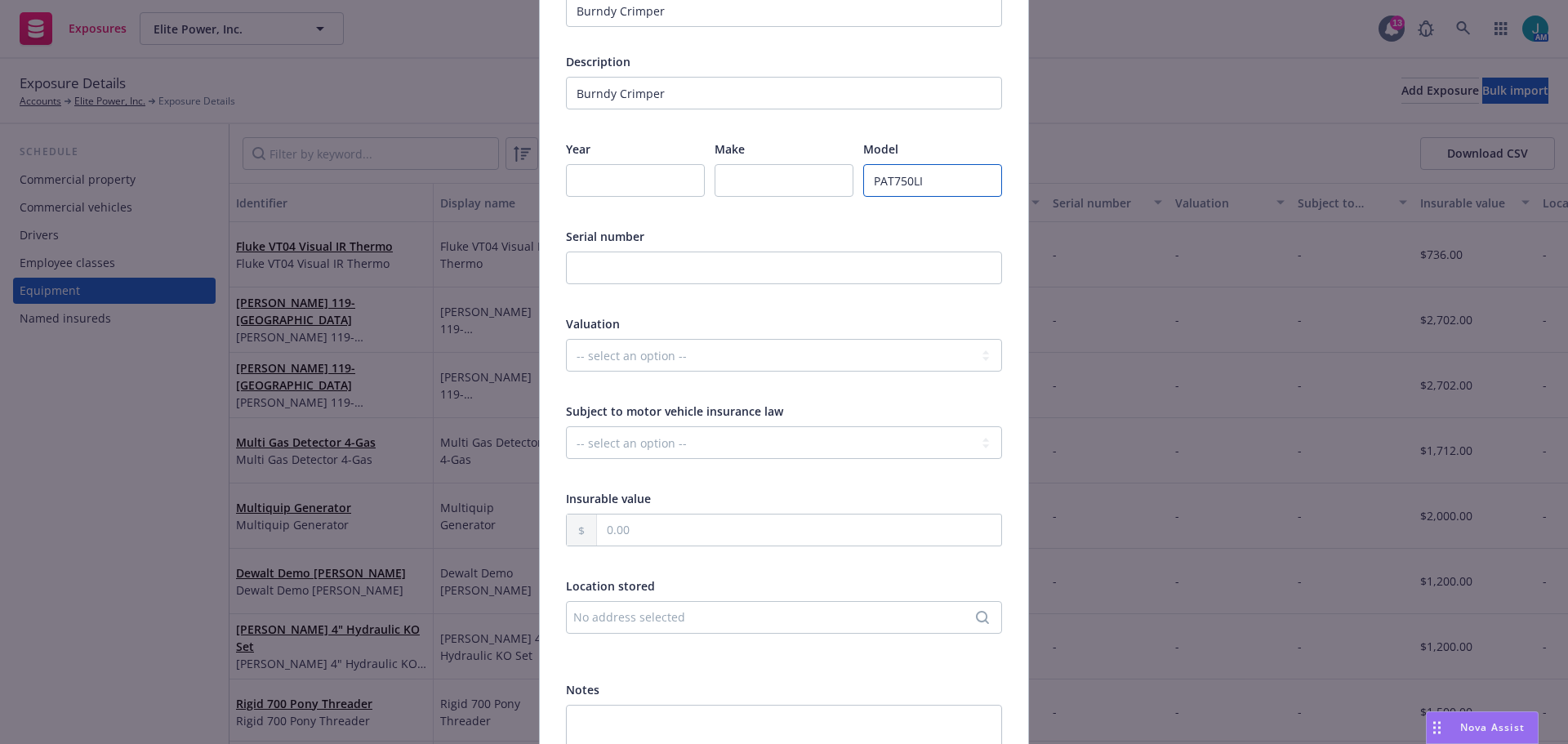
scroll to position [245, 0]
type input "PAT750LI"
click at [627, 529] on input "text" at bounding box center [798, 527] width 404 height 31
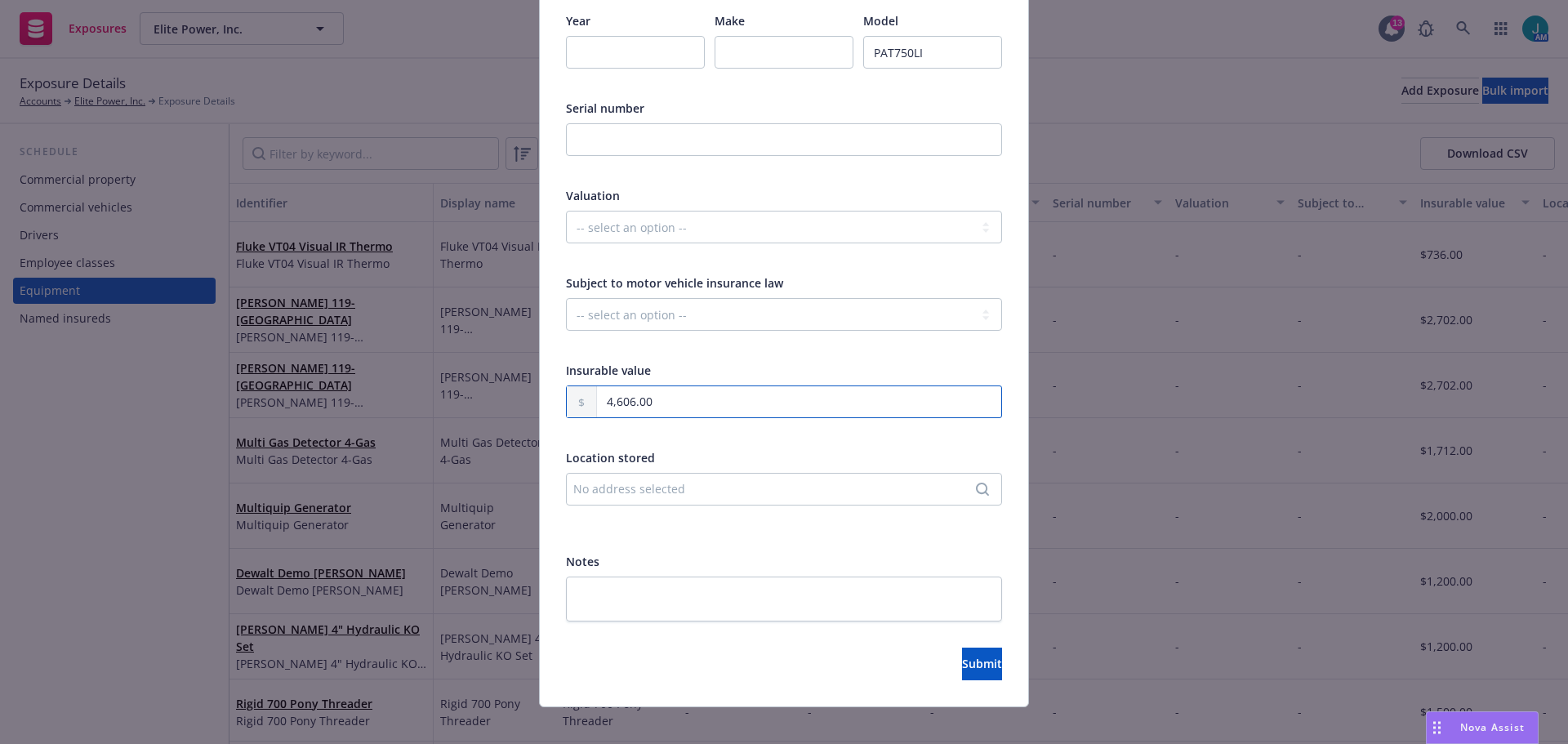
scroll to position [386, 0]
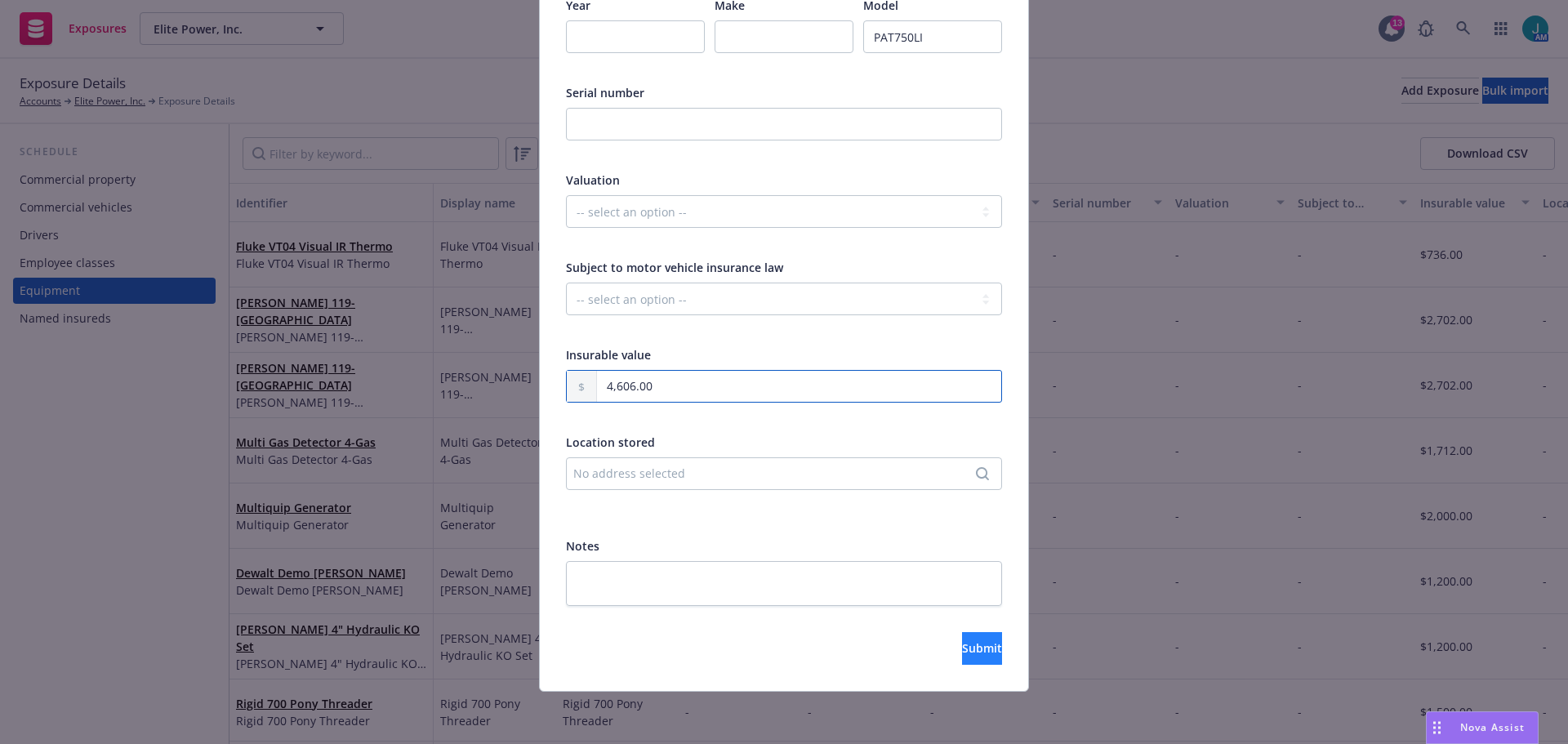
type input "4,606.00"
click at [962, 647] on span "Submit" at bounding box center [982, 648] width 40 height 15
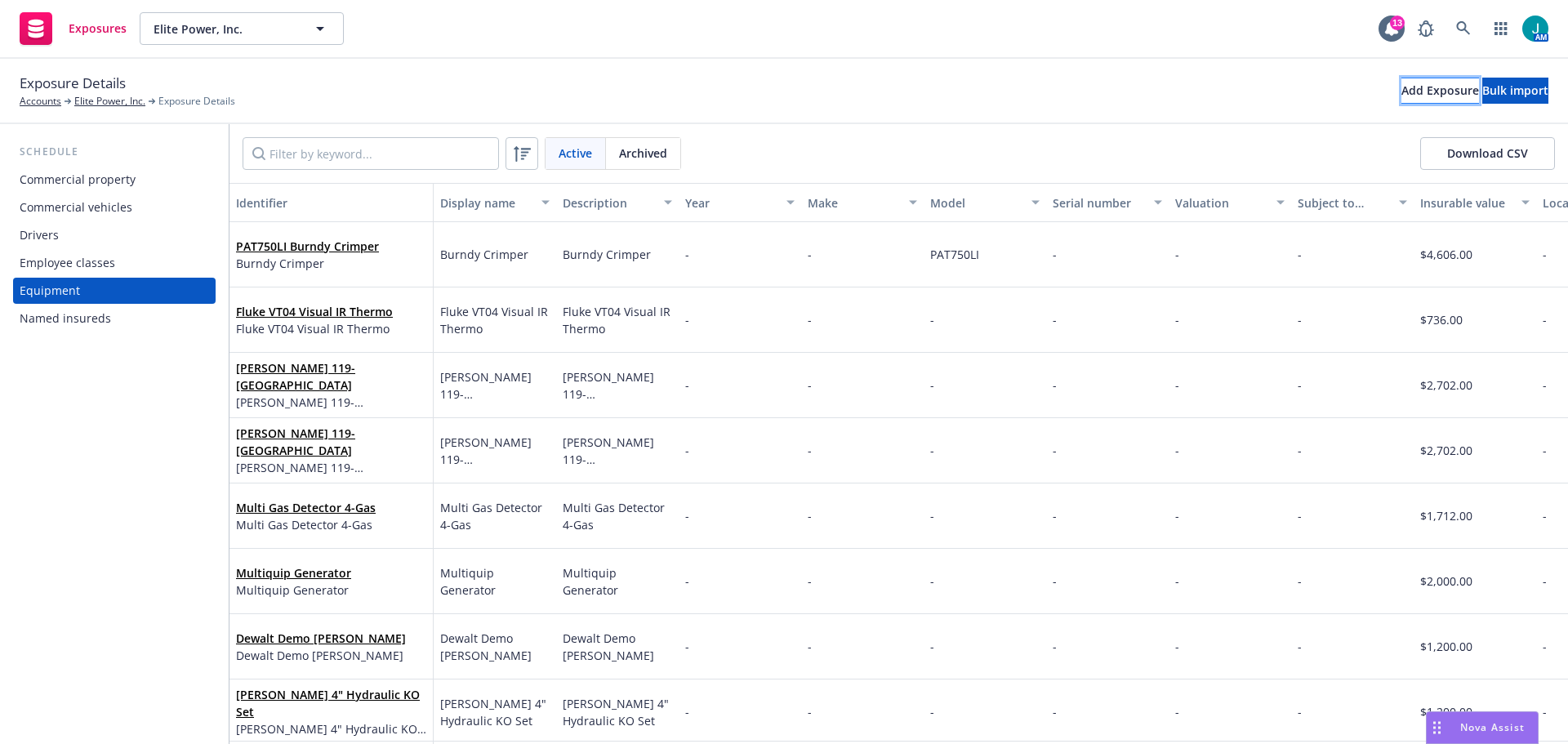
click at [1402, 90] on div "Add Exposure" at bounding box center [1440, 91] width 78 height 25
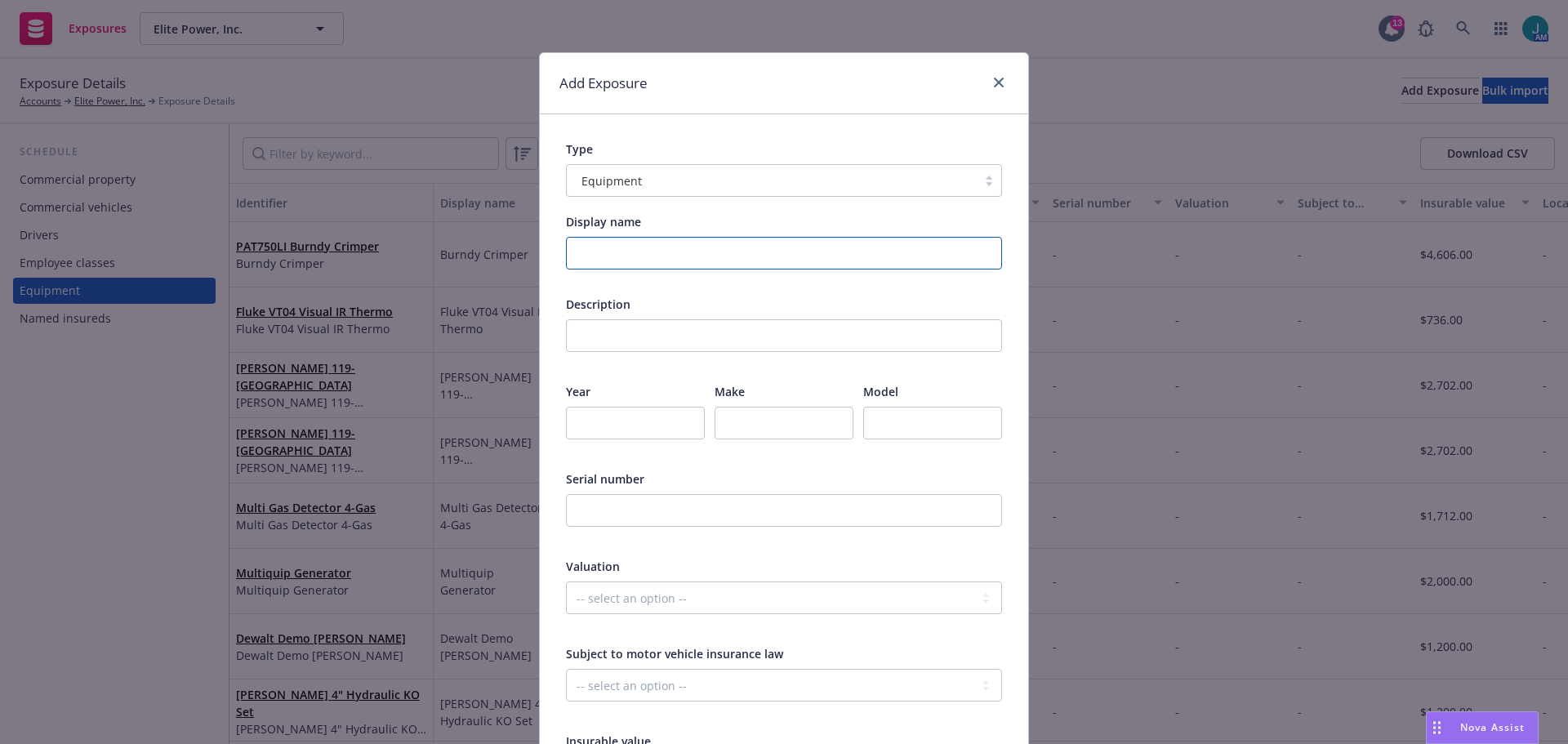
click at [641, 251] on input "Display name" at bounding box center [783, 252] width 436 height 33
drag, startPoint x: 722, startPoint y: 256, endPoint x: 452, endPoint y: 269, distance: 270.3
click at [452, 269] on div "Add Exposure Type Equipment Display name Milwaukee Magnetic Drill Description T…" at bounding box center [784, 372] width 1568 height 744
type input "Milwaukee Magnetic Drill"
click at [590, 330] on input "text" at bounding box center [783, 336] width 436 height 33
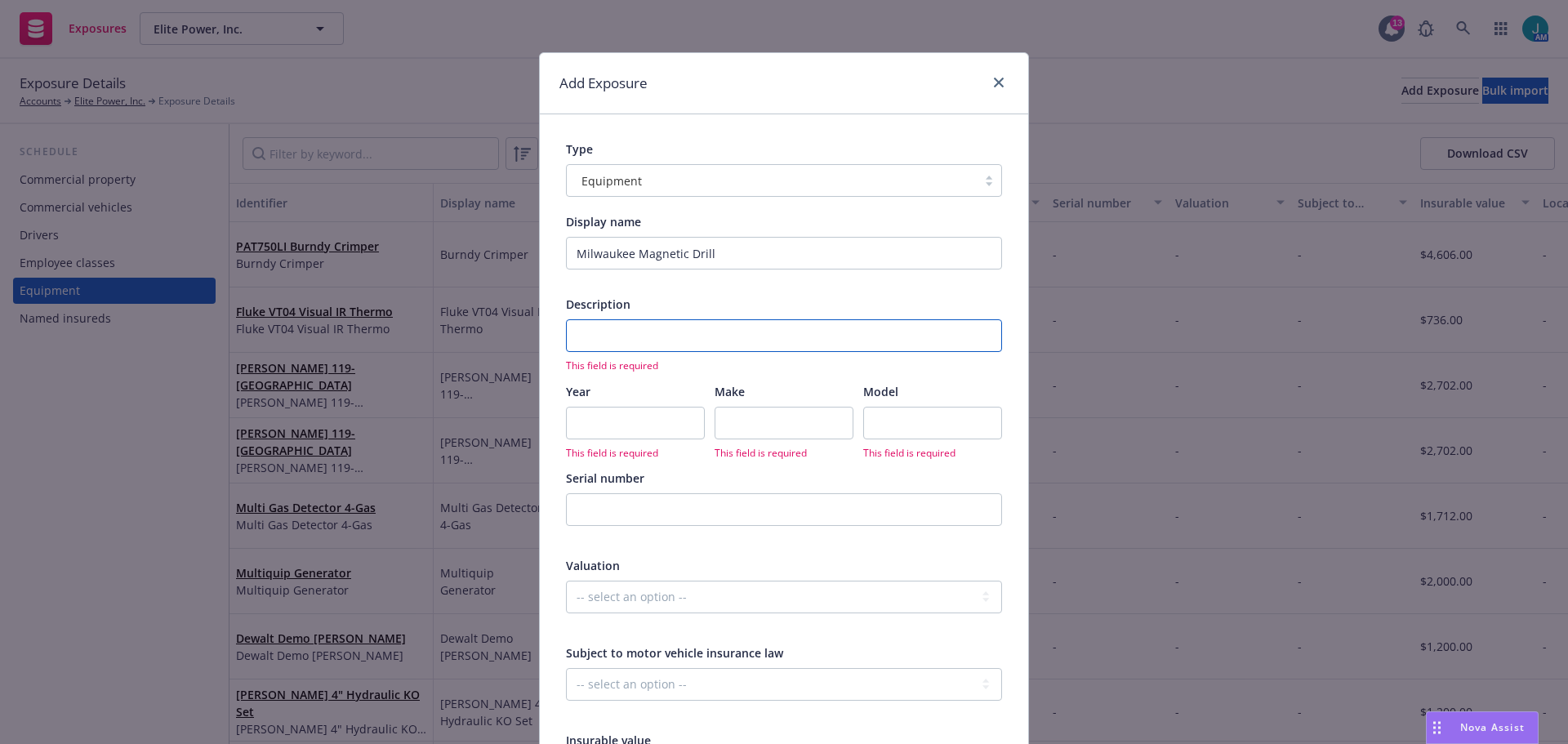
paste input "Milwaukee Magnetic Drill"
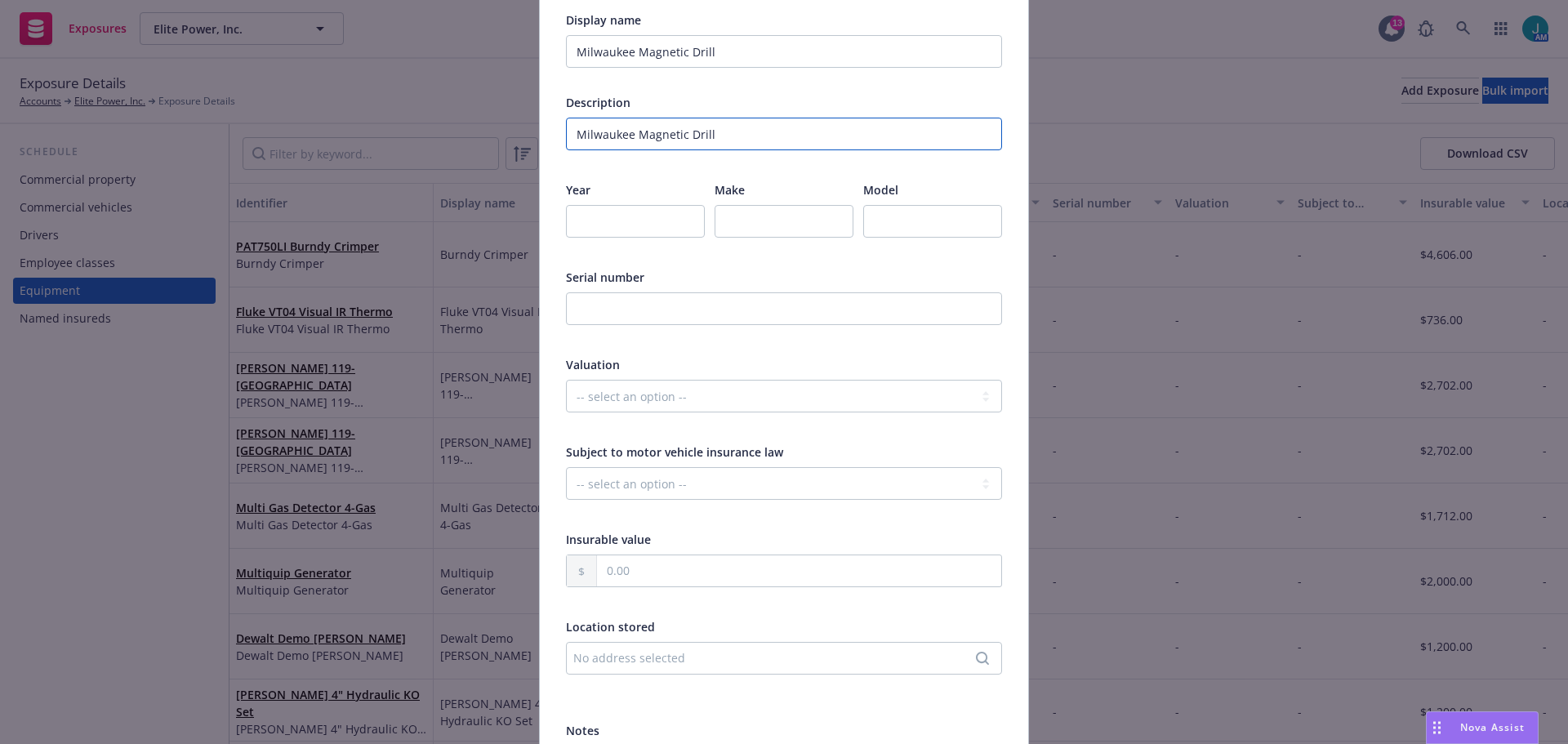
scroll to position [245, 0]
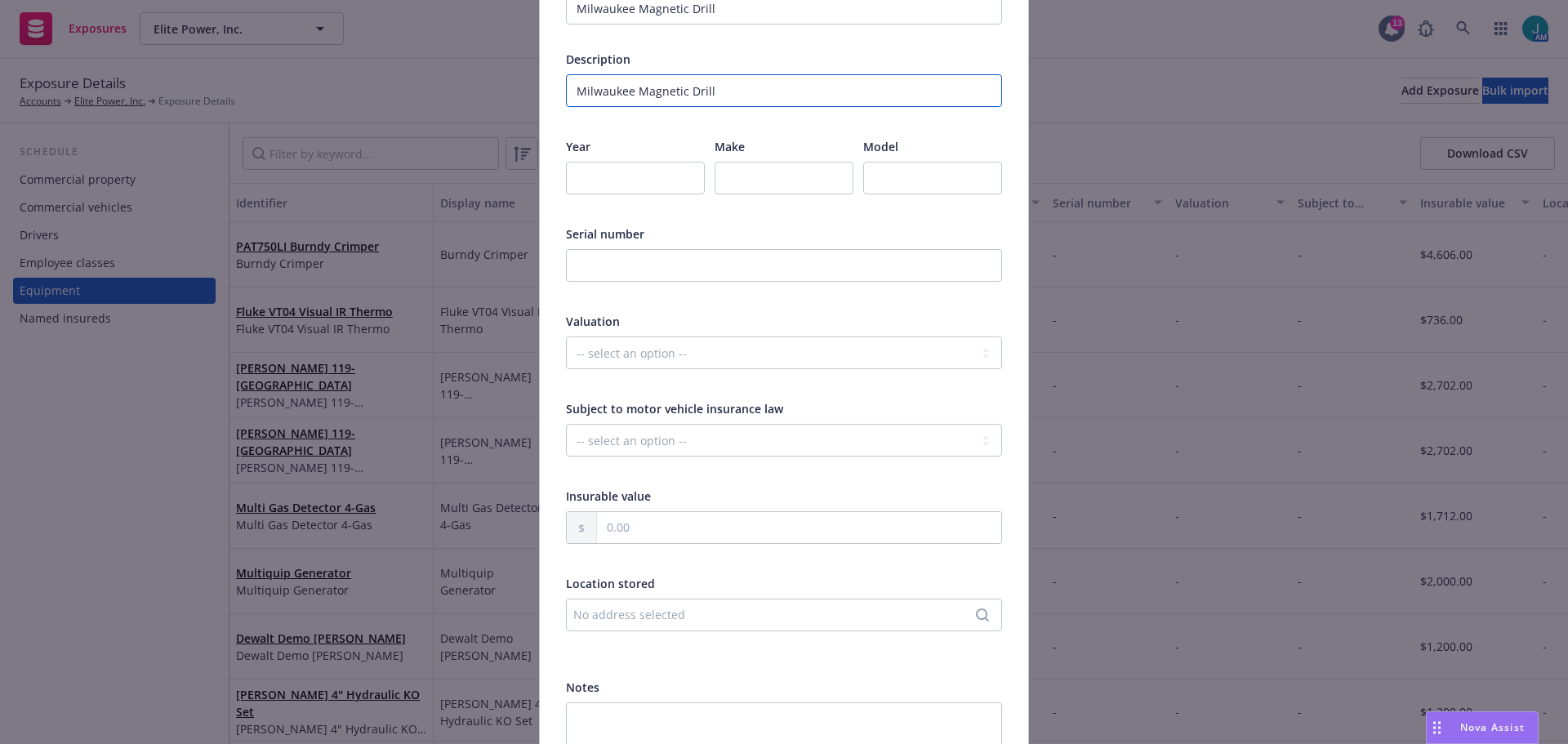
type input "Milwaukee Magnetic Drill"
click at [607, 521] on input "text" at bounding box center [798, 527] width 404 height 31
click at [610, 524] on input "7,076.00" at bounding box center [798, 527] width 404 height 31
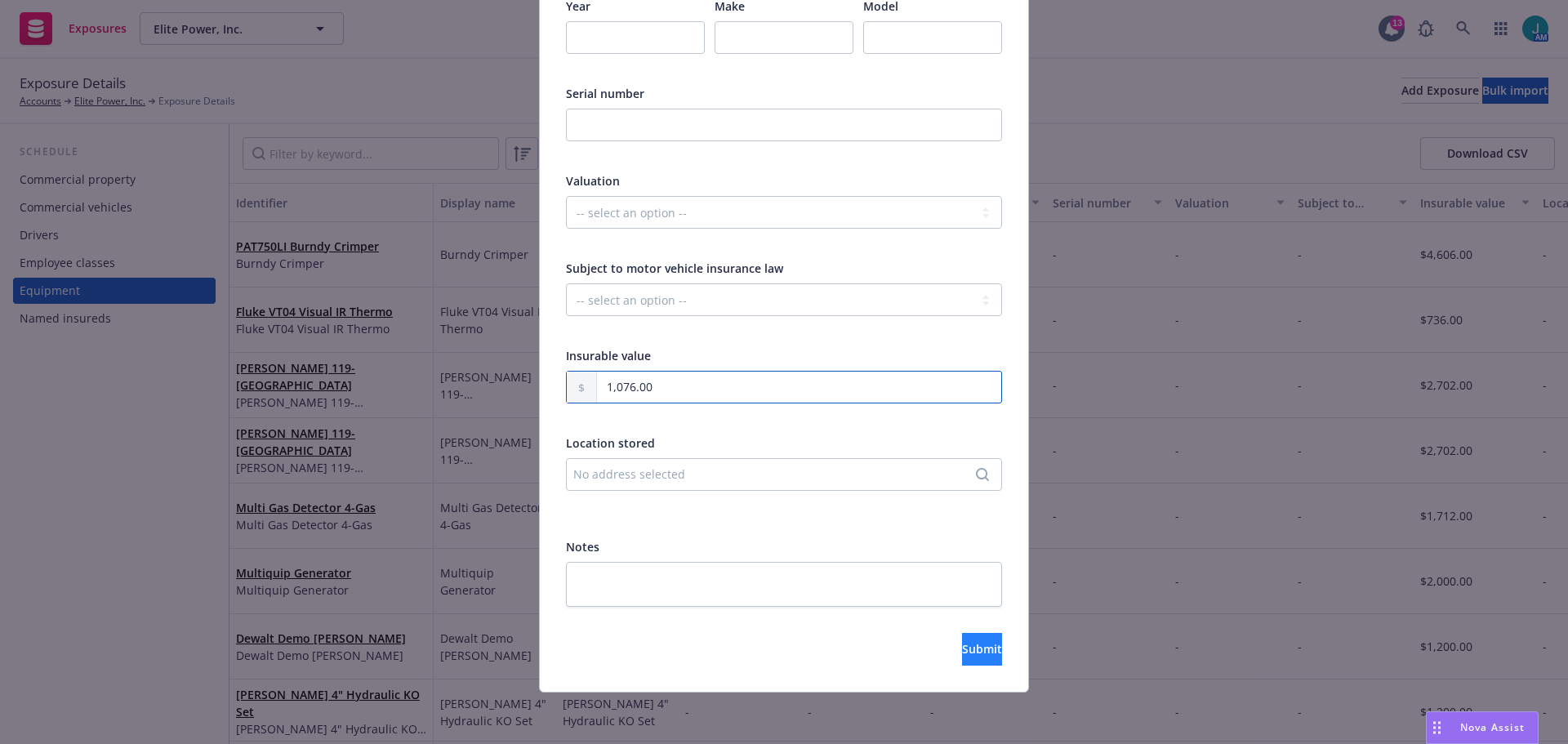
scroll to position [386, 0]
type input "1,076.00"
click at [962, 649] on span "Submit" at bounding box center [982, 648] width 40 height 15
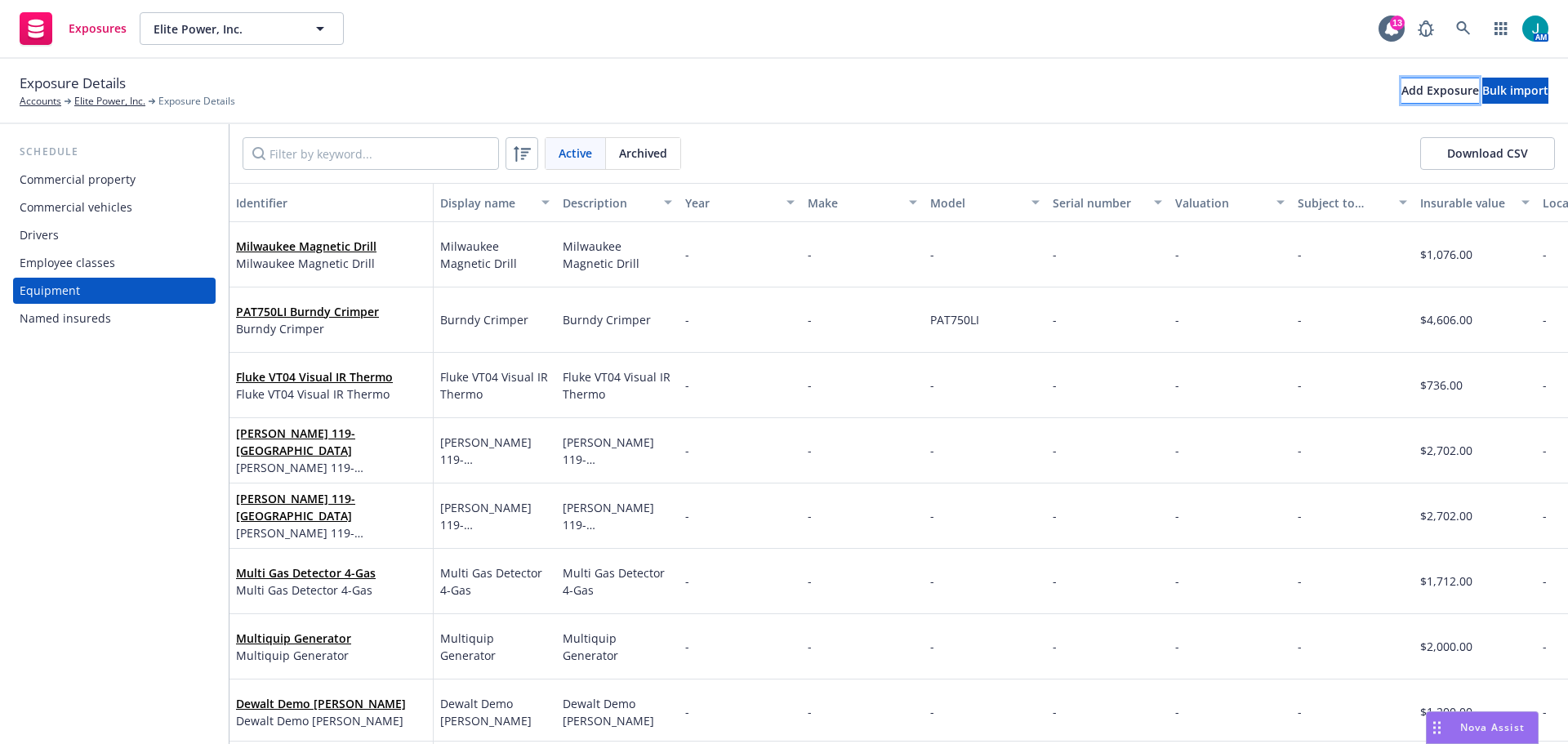
click at [1402, 92] on div "Add Exposure" at bounding box center [1440, 91] width 78 height 25
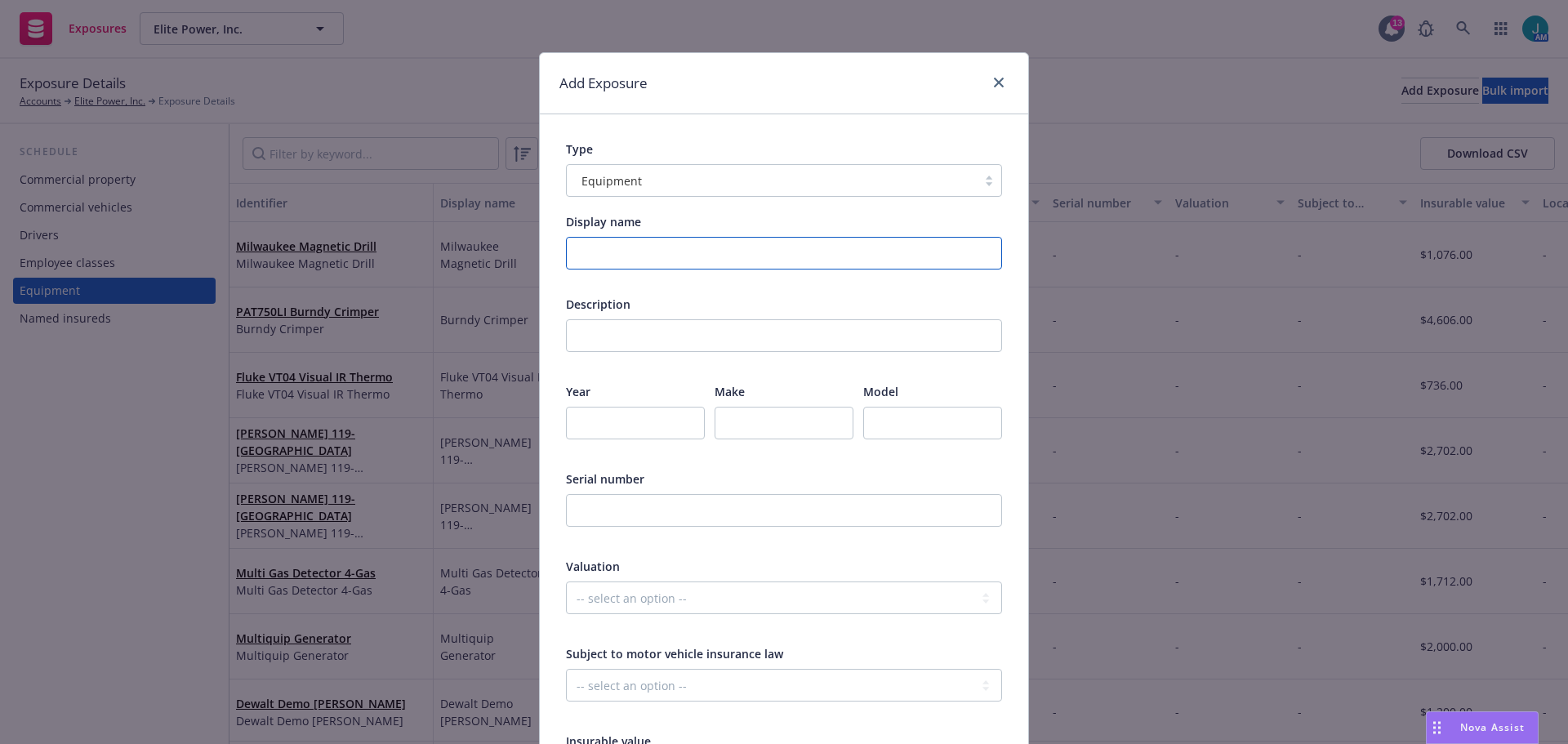
click at [601, 251] on input "Display name" at bounding box center [783, 252] width 436 height 33
drag, startPoint x: 814, startPoint y: 247, endPoint x: 410, endPoint y: 281, distance: 405.4
click at [410, 281] on div "Add Exposure Type Equipment Display name Hilti TE 60-22 CombiHammer Kit Descrip…" at bounding box center [784, 372] width 1568 height 744
type input "Hilti TE 60-22 CombiHammer Kit"
click at [585, 333] on input "text" at bounding box center [783, 336] width 436 height 33
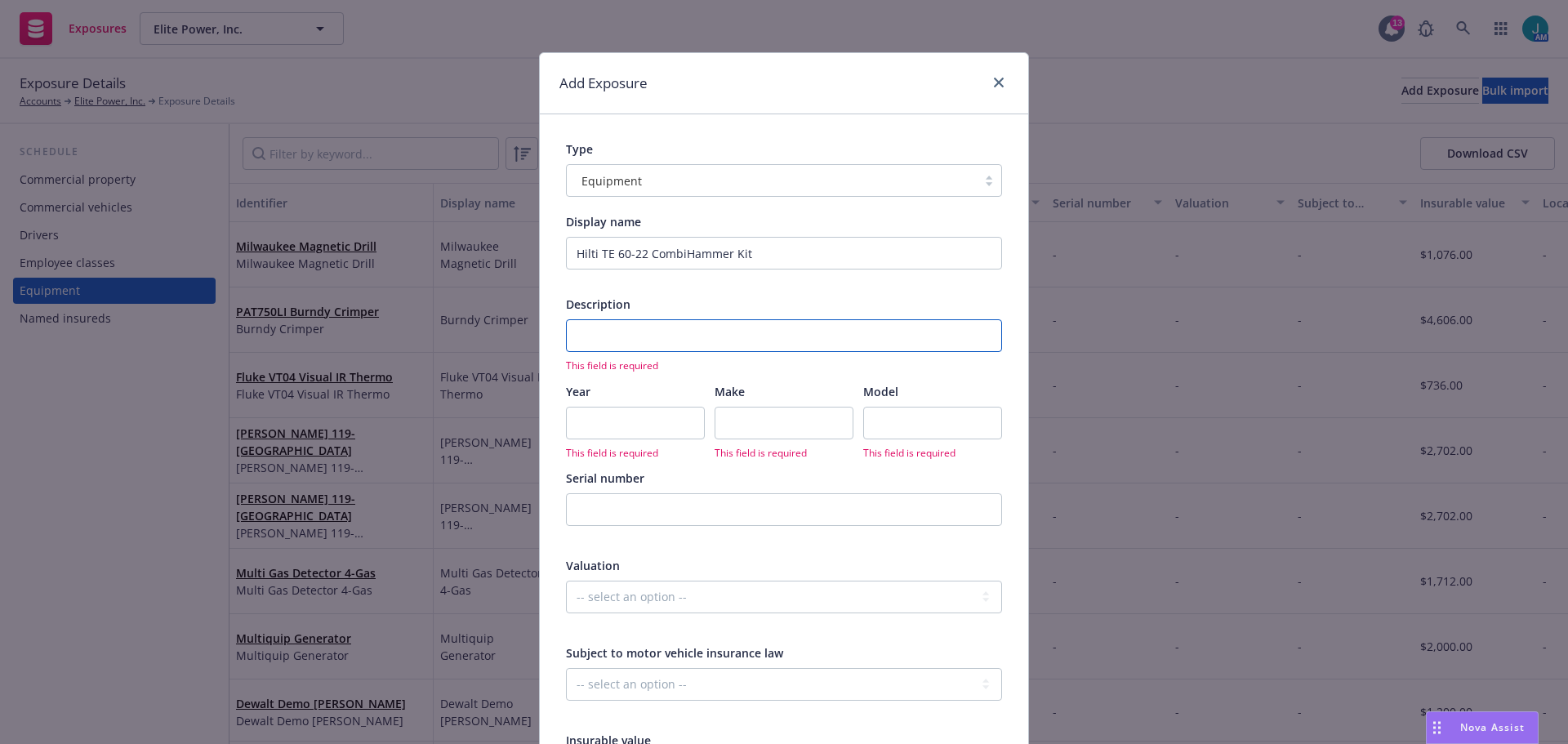
paste input "Hilti TE 60-22 CombiHammer Kit"
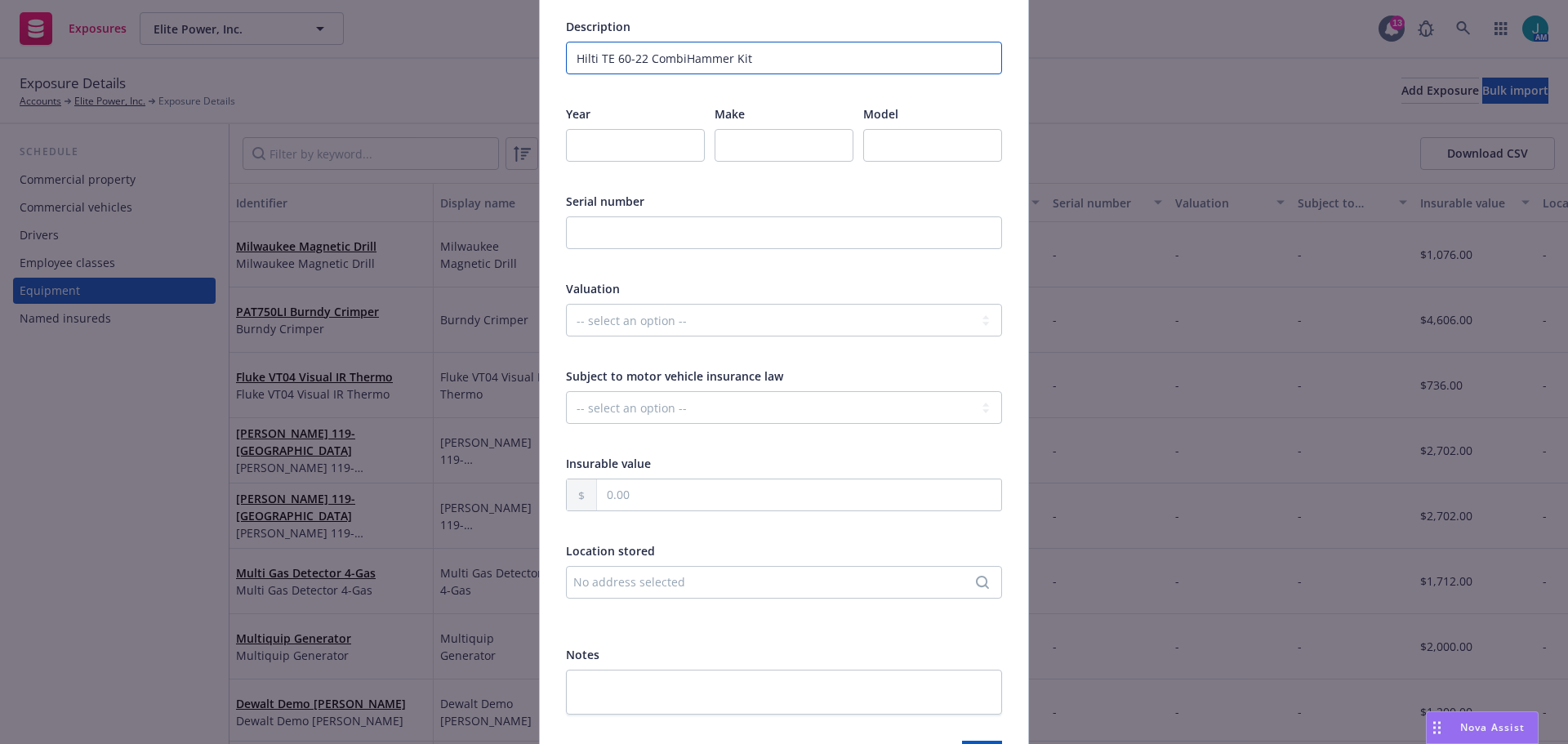
scroll to position [326, 0]
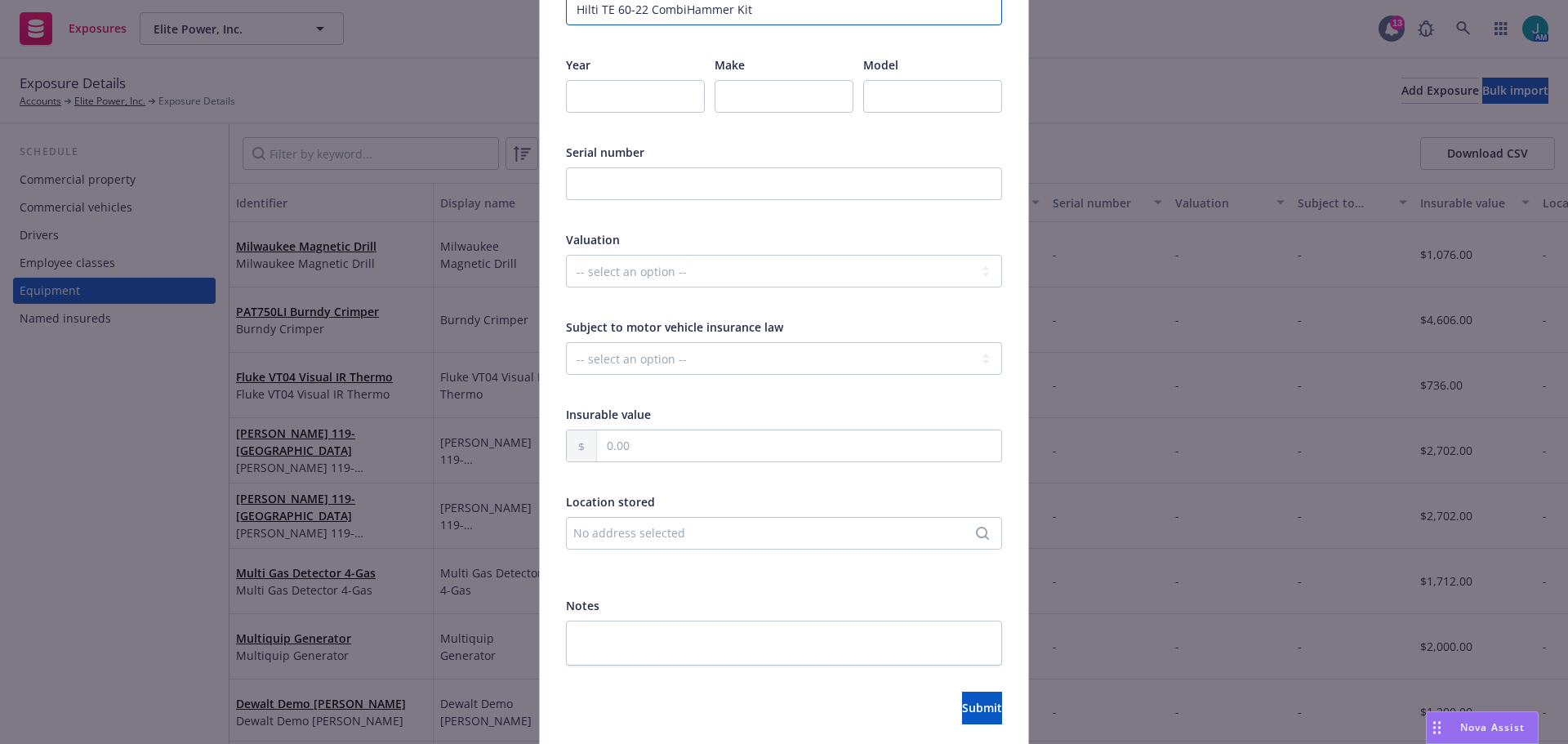
type input "Hilti TE 60-22 CombiHammer Kit"
click at [607, 451] on input "text" at bounding box center [798, 445] width 404 height 31
click at [649, 449] on input "1,858.00" at bounding box center [798, 445] width 404 height 31
type input "1,858.13"
click at [962, 703] on span "Submit" at bounding box center [982, 707] width 40 height 15
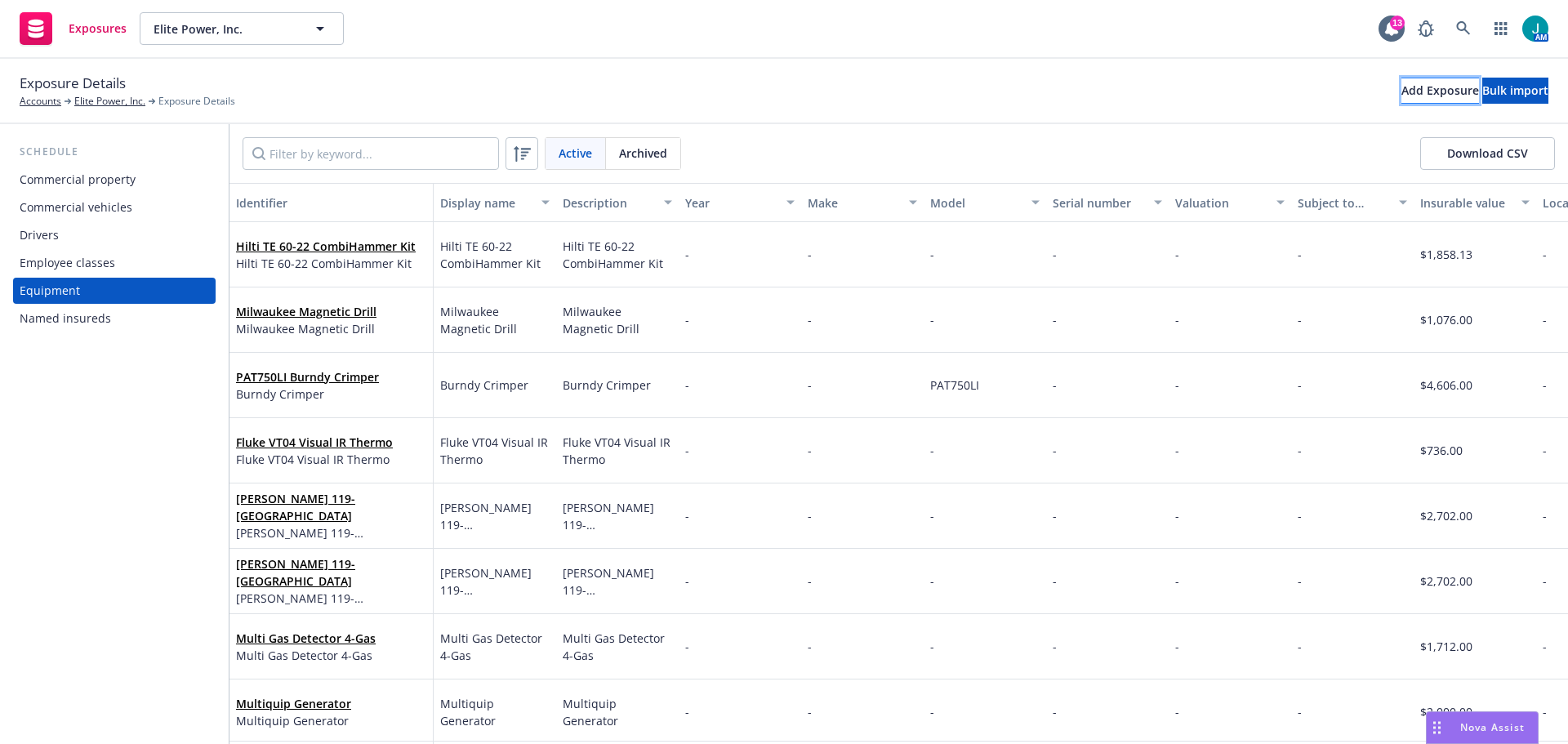
click at [1402, 87] on div "Add Exposure" at bounding box center [1440, 91] width 78 height 25
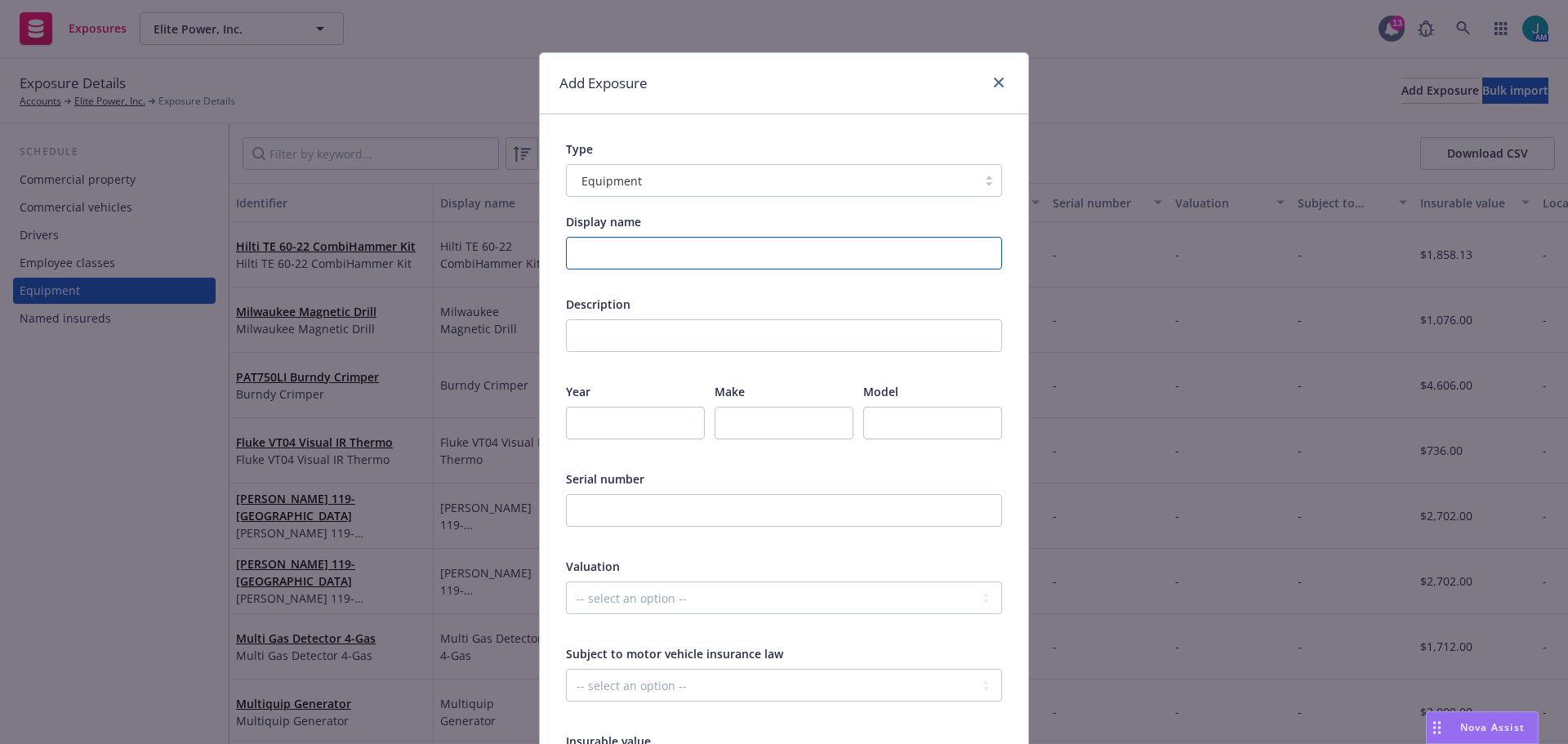
drag, startPoint x: 626, startPoint y: 240, endPoint x: 607, endPoint y: 227, distance: 23.0
click at [619, 234] on div "Display name" at bounding box center [783, 241] width 436 height 57
drag, startPoint x: 686, startPoint y: 258, endPoint x: 421, endPoint y: 251, distance: 265.1
click at [421, 251] on div "Add Exposure Type Equipment Display name Earth Ground Tester Description This f…" at bounding box center [784, 372] width 1568 height 744
type input "Earth Ground Tester"
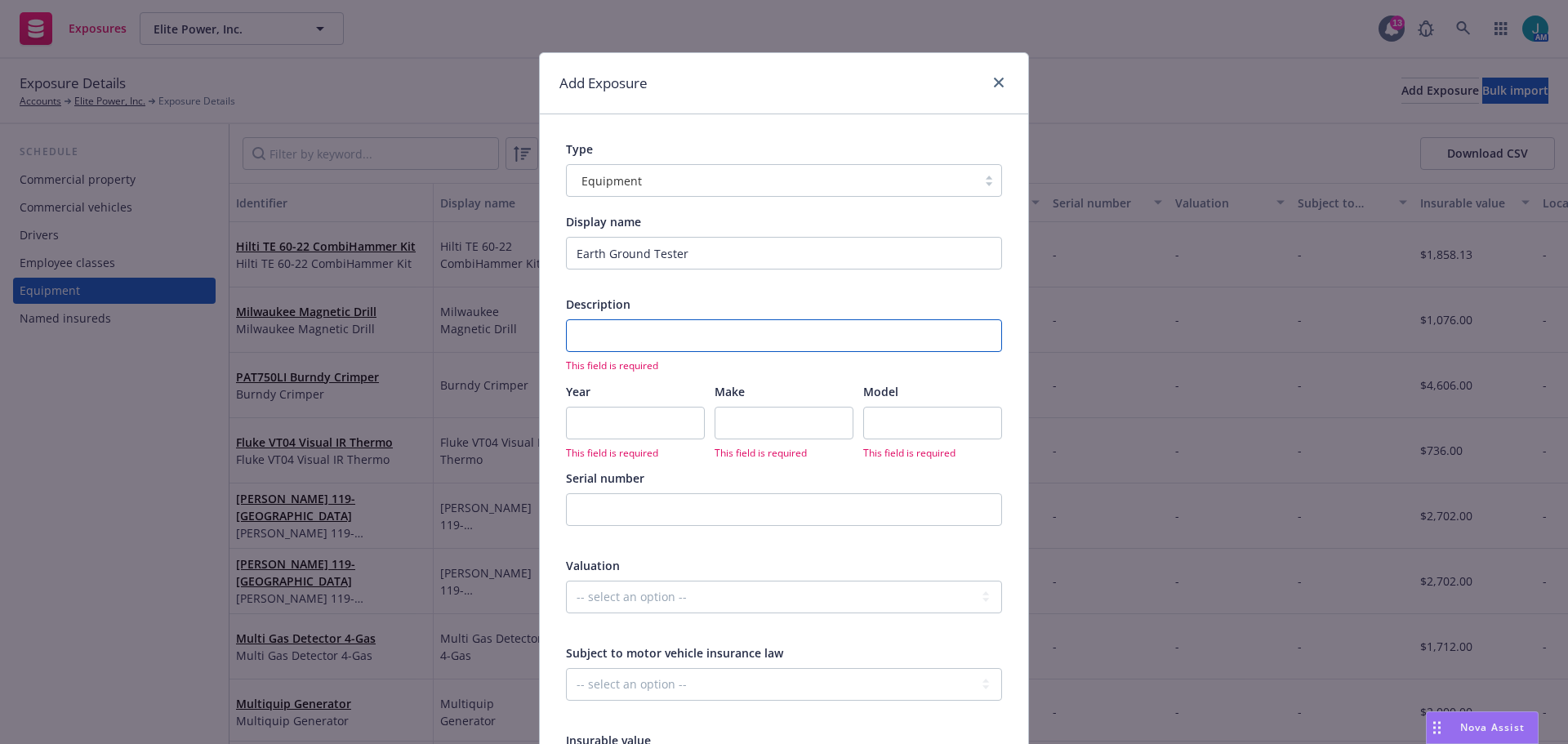
click at [581, 339] on input "text" at bounding box center [783, 336] width 436 height 33
paste input "Earth Ground Tester"
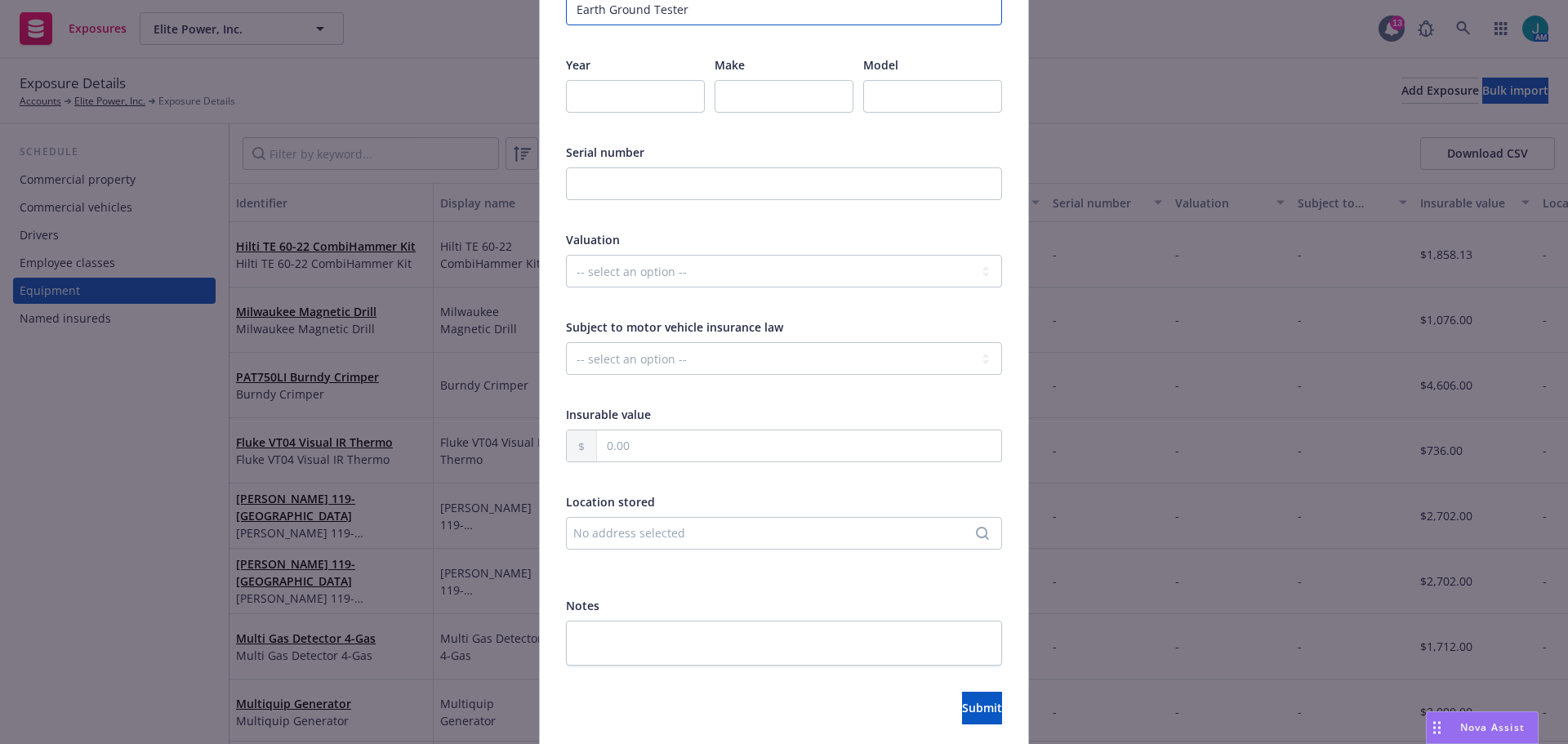
type input "Earth Ground Tester"
click at [613, 452] on input "text" at bounding box center [798, 445] width 404 height 31
type input "1,475.00"
click at [962, 708] on span "Submit" at bounding box center [982, 707] width 40 height 15
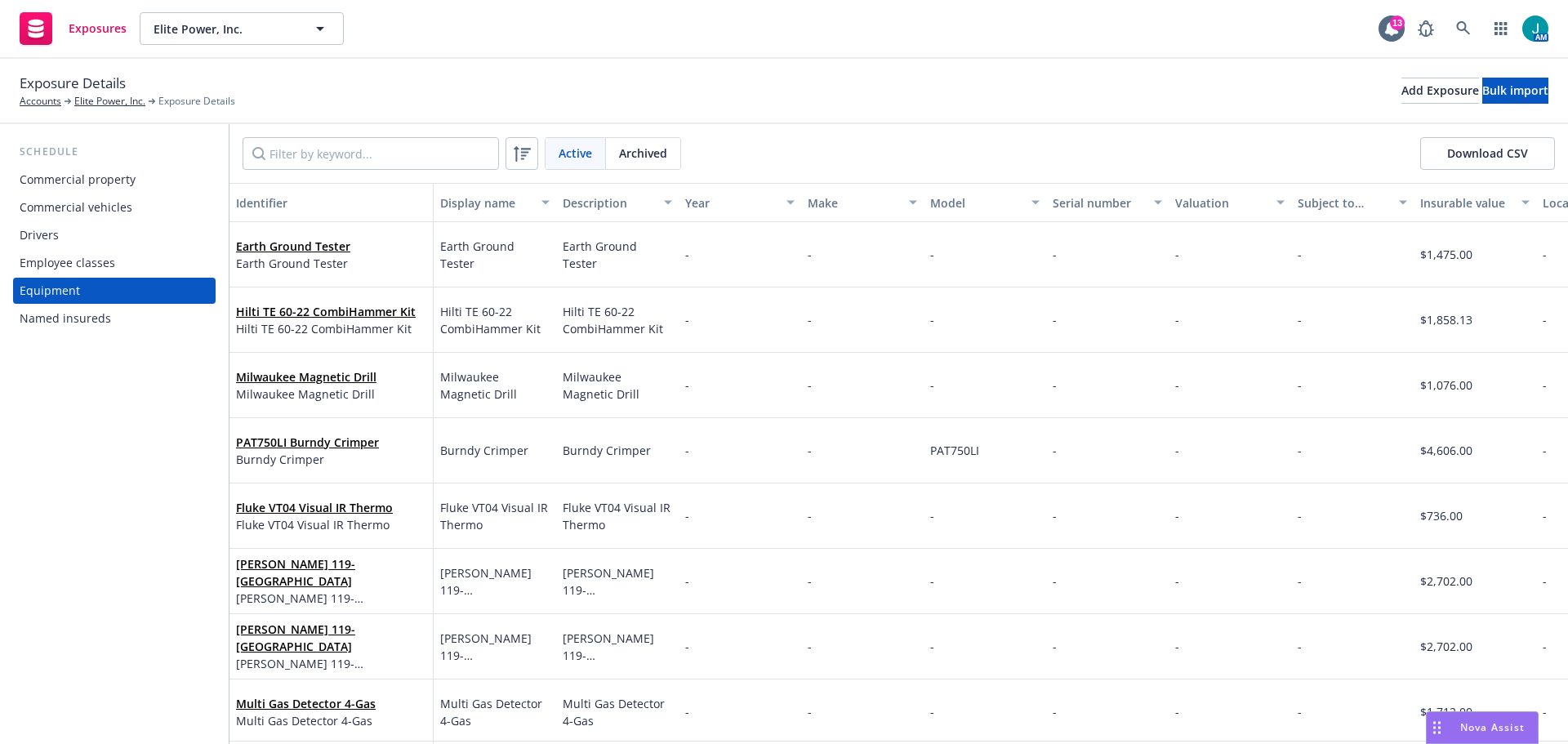
click at [1493, 162] on button "Download CSV" at bounding box center [1488, 153] width 134 height 33
click at [342, 152] on input "Filter by keyword..." at bounding box center [370, 153] width 256 height 33
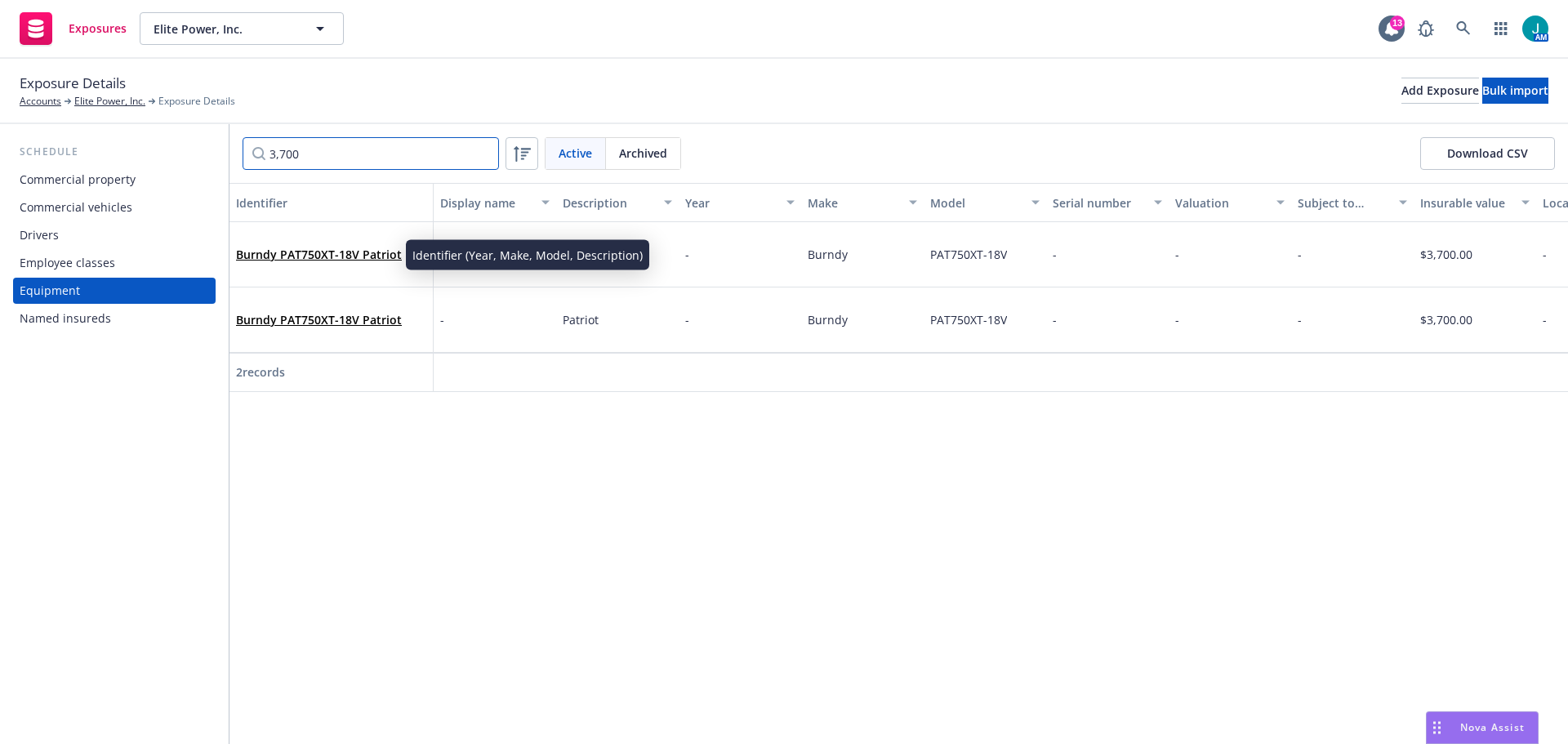
type input "3,700"
click at [350, 251] on link "Burndy PAT750XT-18V Patriot" at bounding box center [319, 254] width 166 height 15
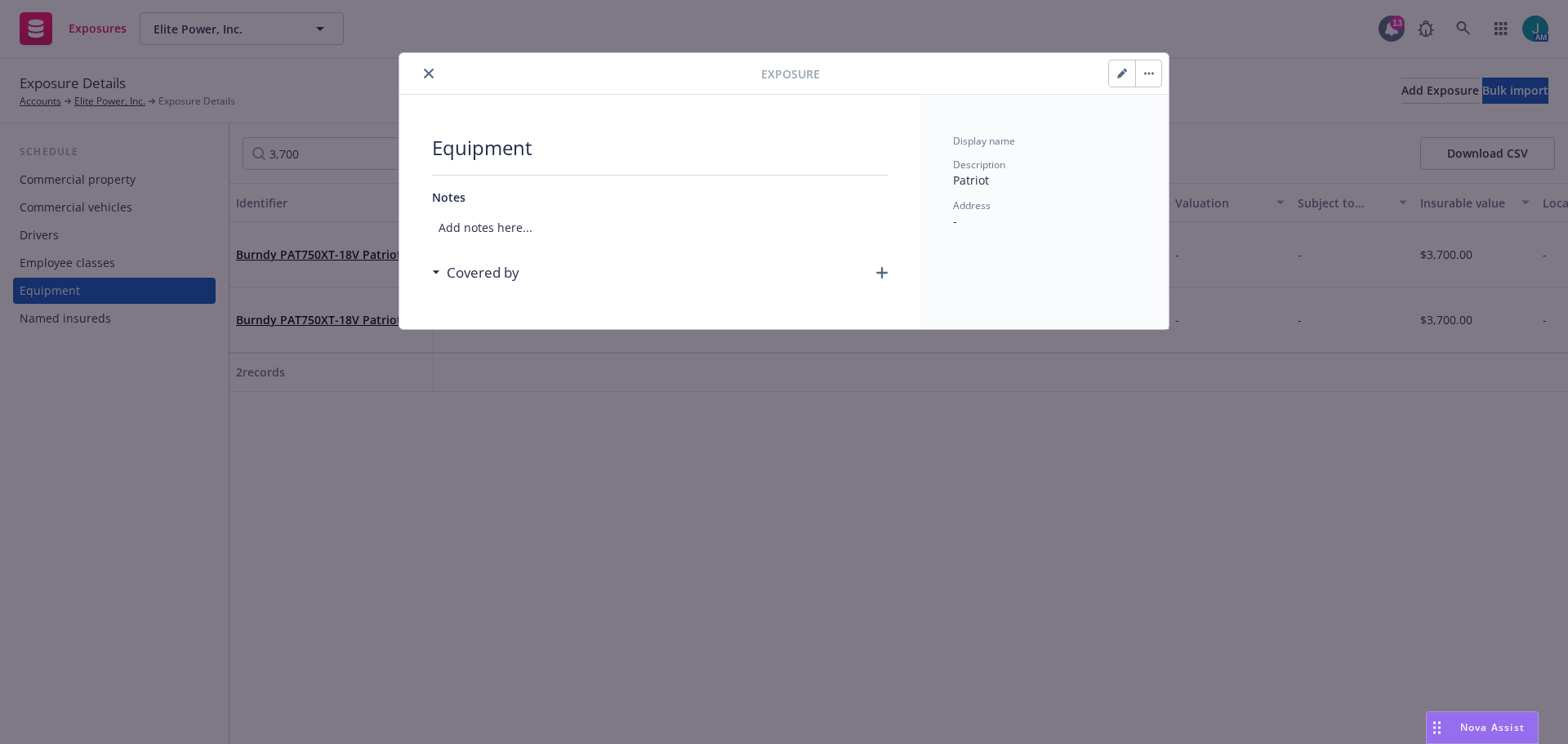
click at [1111, 74] on button "button" at bounding box center [1123, 74] width 26 height 26
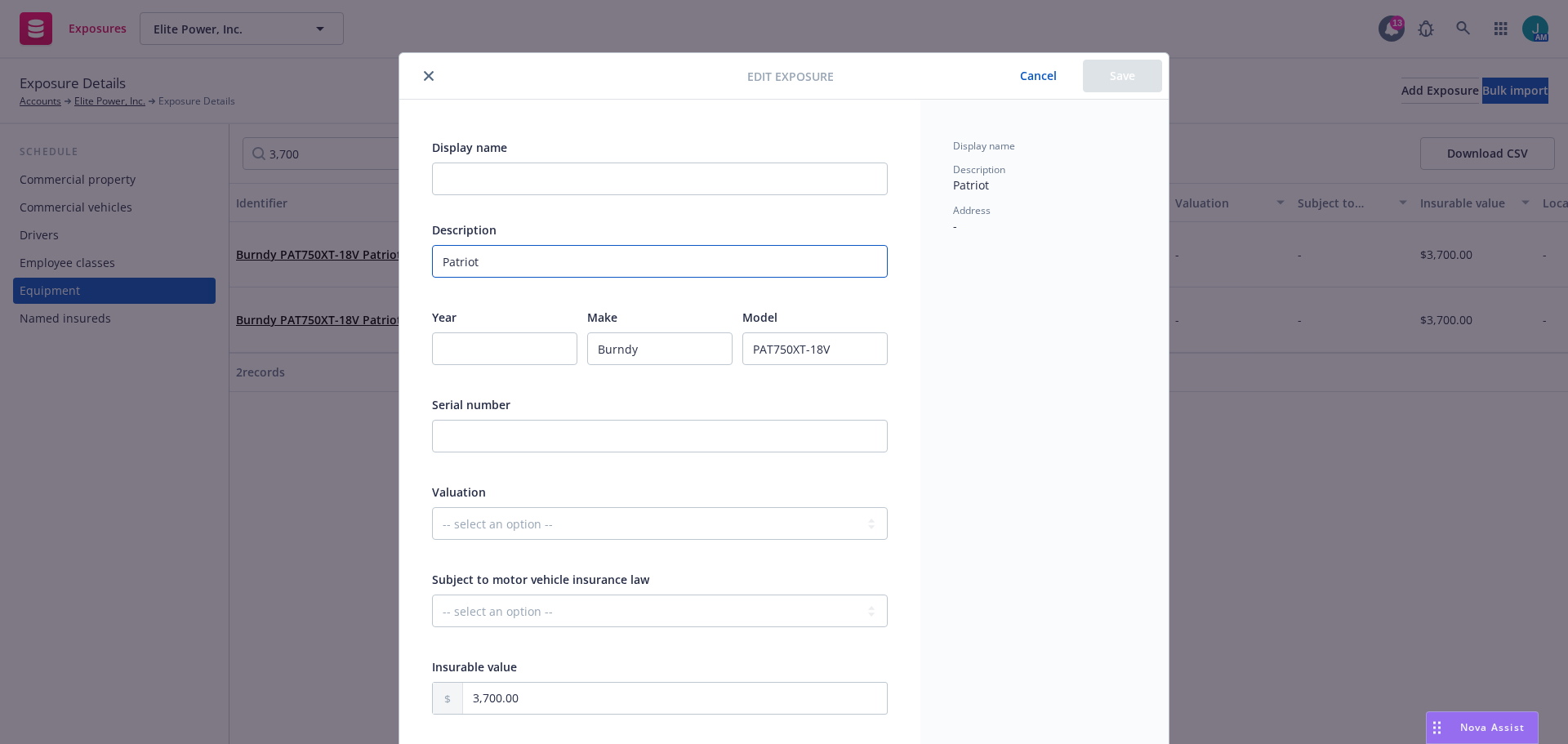
click at [494, 261] on input "Patriot" at bounding box center [660, 261] width 456 height 33
type input "Patriot (2)"
click at [1128, 80] on button "Save" at bounding box center [1123, 76] width 79 height 33
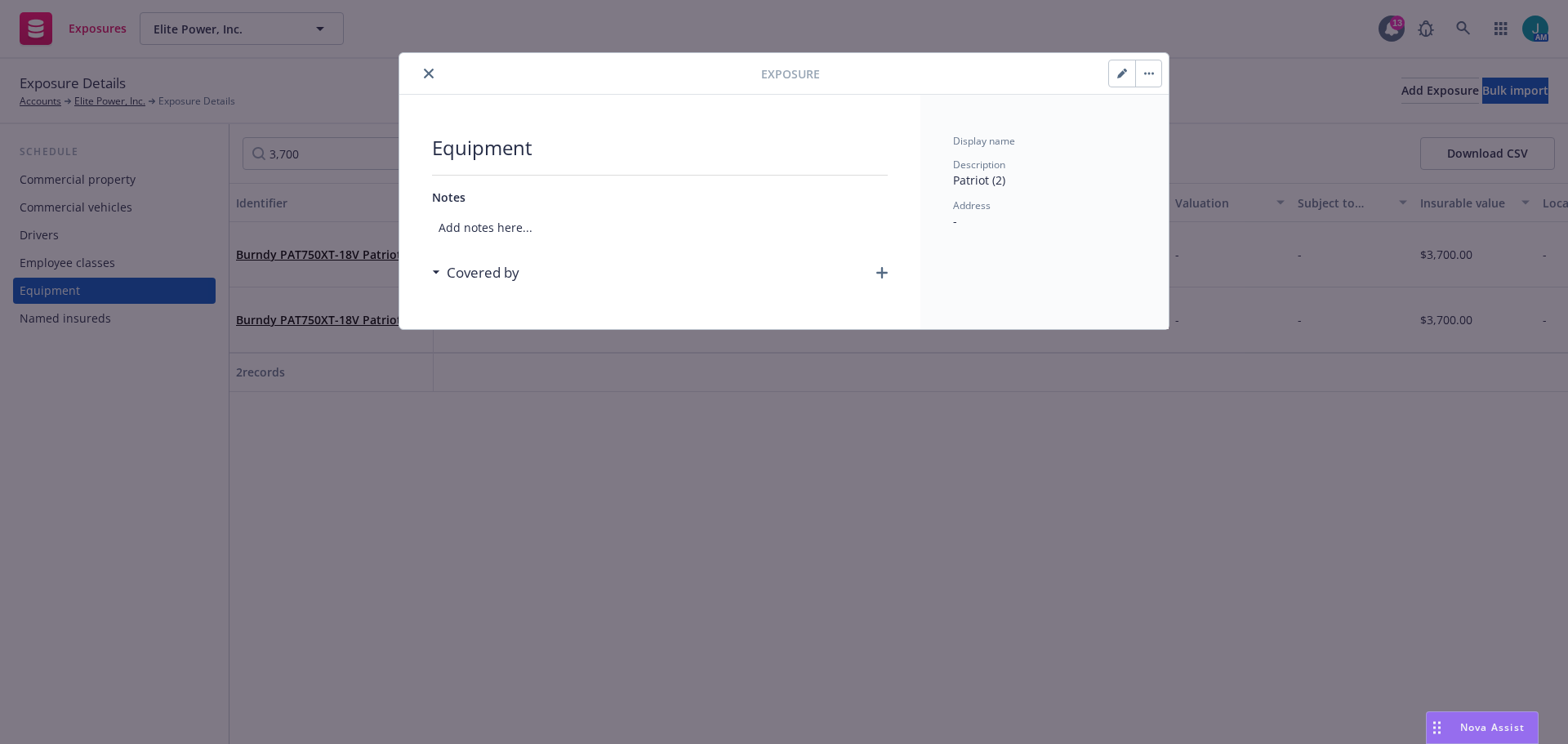
drag, startPoint x: 433, startPoint y: 71, endPoint x: 433, endPoint y: 96, distance: 25.0
click at [433, 72] on icon "close" at bounding box center [428, 74] width 9 height 9
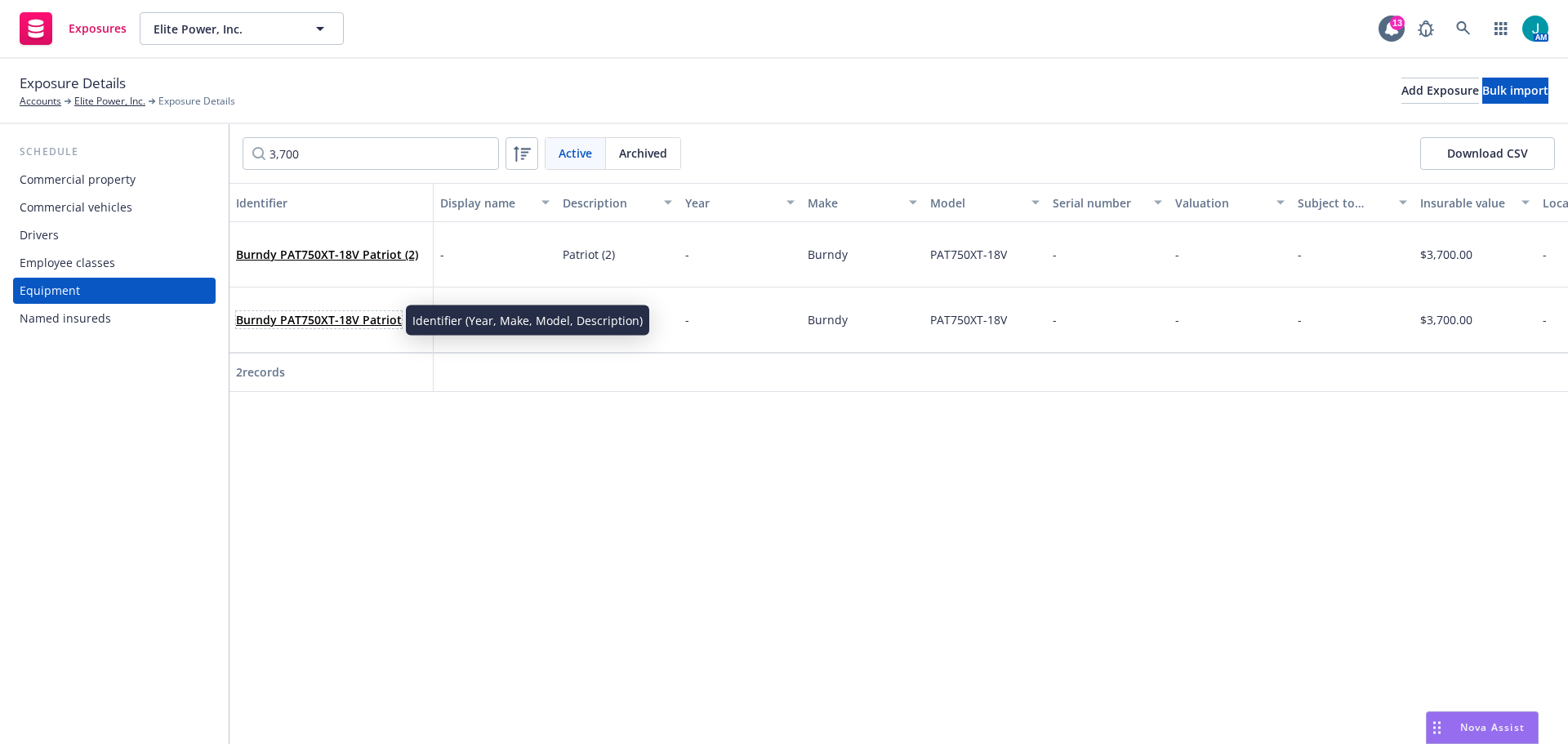
click at [350, 318] on link "Burndy PAT750XT-18V Patriot" at bounding box center [319, 320] width 166 height 15
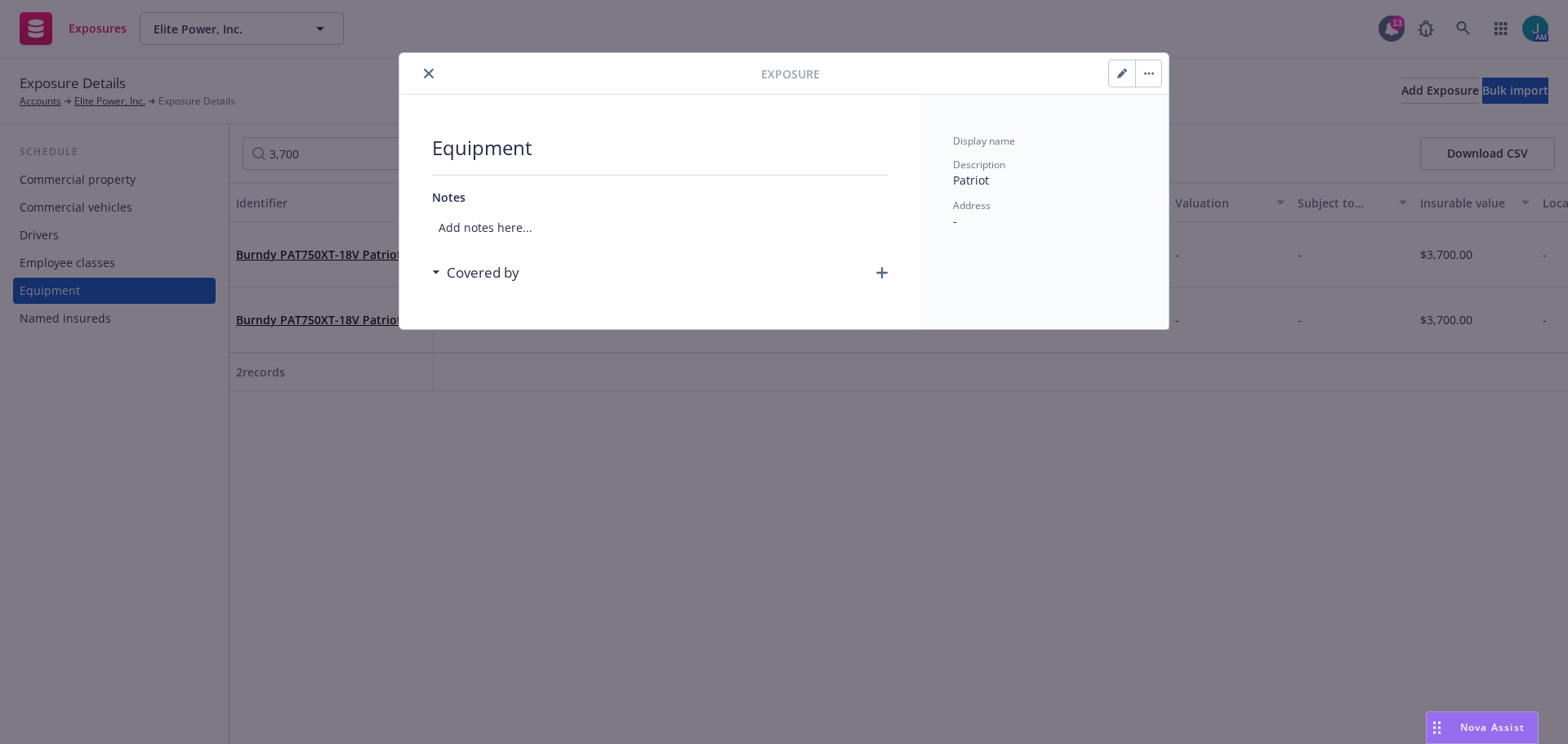
click at [1146, 72] on icon "button" at bounding box center [1149, 73] width 9 height 3
click at [1179, 123] on link "Archive" at bounding box center [1182, 118] width 93 height 33
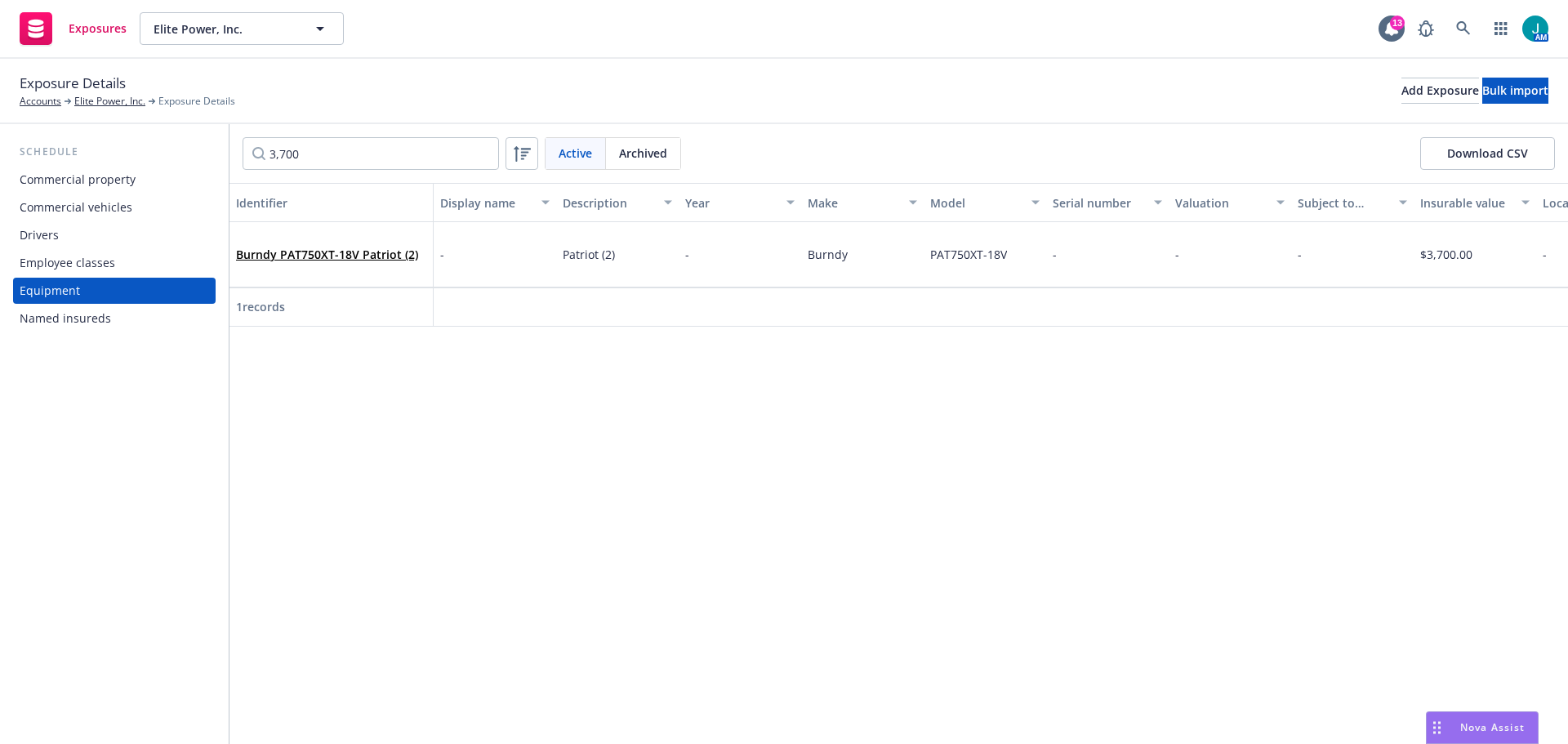
click at [68, 236] on div "Drivers" at bounding box center [114, 235] width 189 height 26
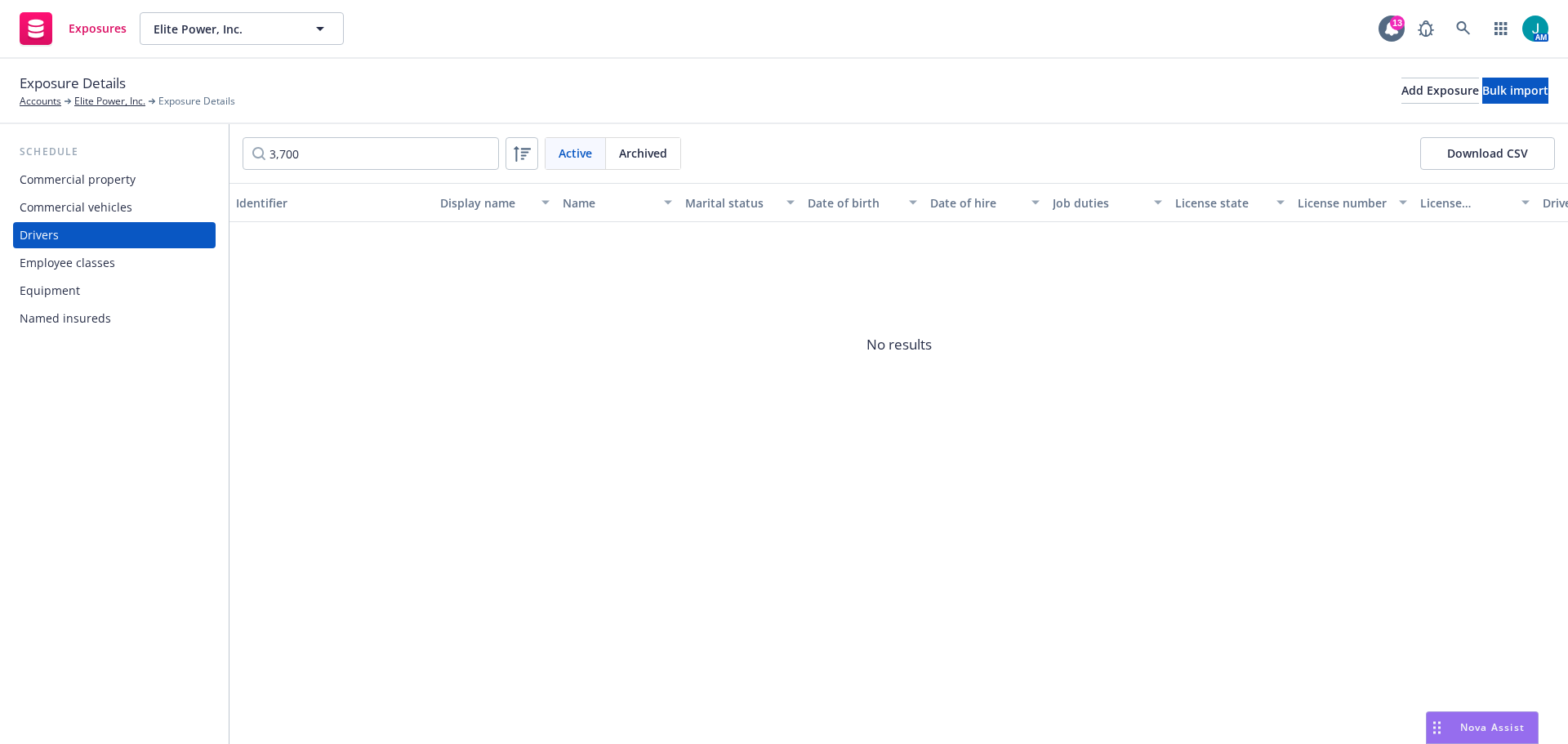
click at [69, 233] on div "Drivers" at bounding box center [114, 235] width 189 height 26
click at [78, 205] on div "Commercial vehicles" at bounding box center [76, 208] width 113 height 26
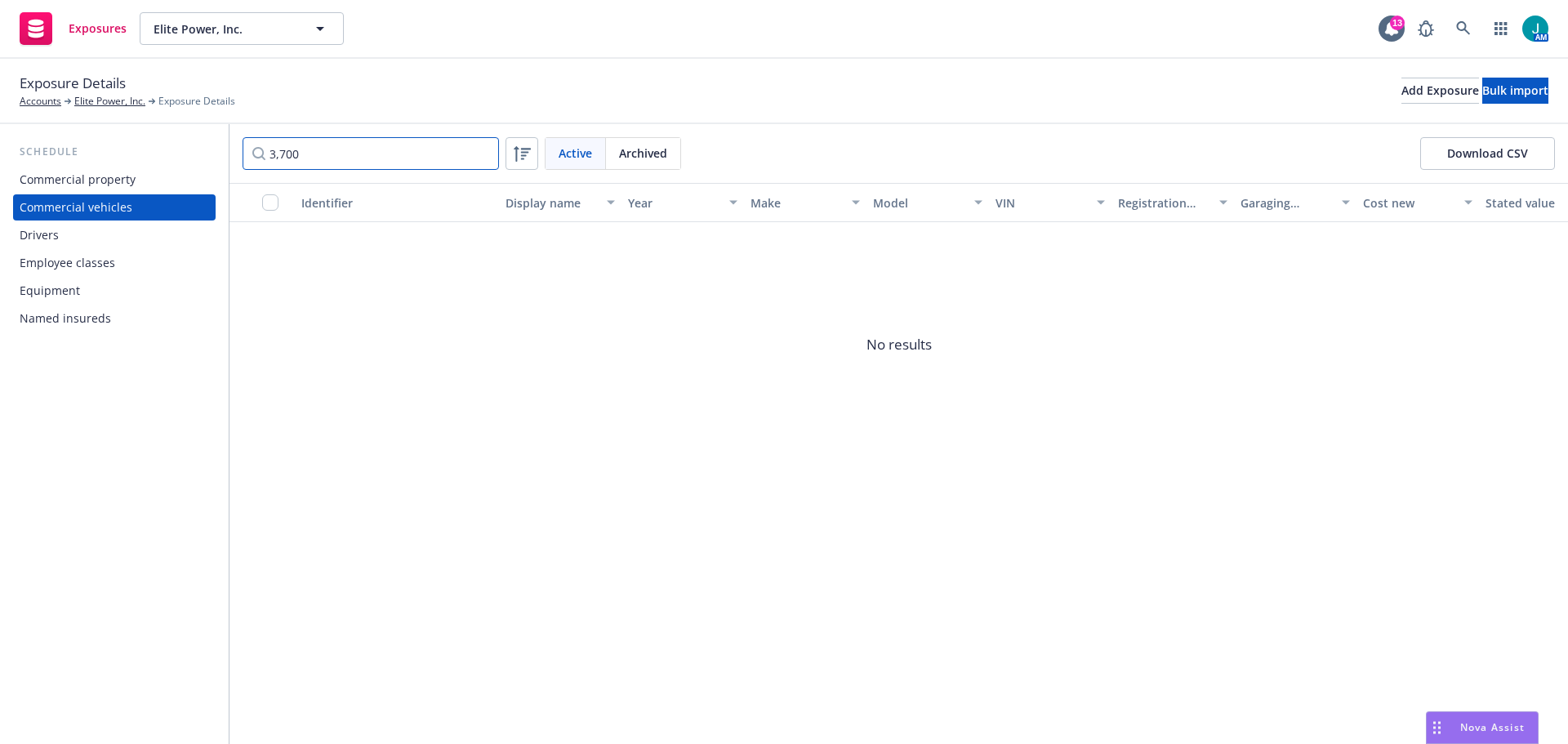
drag, startPoint x: 309, startPoint y: 157, endPoint x: 249, endPoint y: 155, distance: 60.0
click at [249, 155] on input "3,700" at bounding box center [370, 153] width 256 height 33
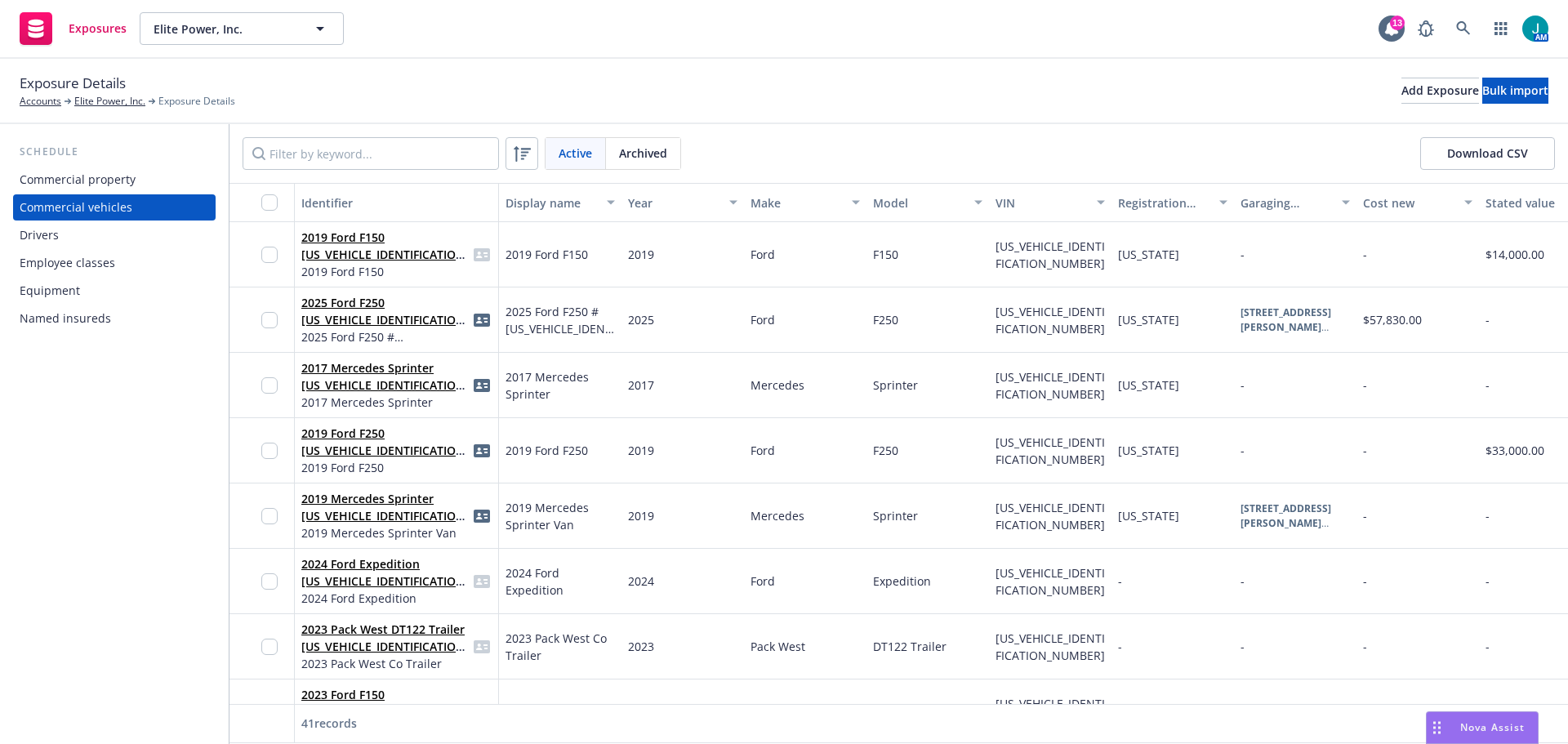
click at [78, 236] on div "Drivers" at bounding box center [114, 235] width 189 height 26
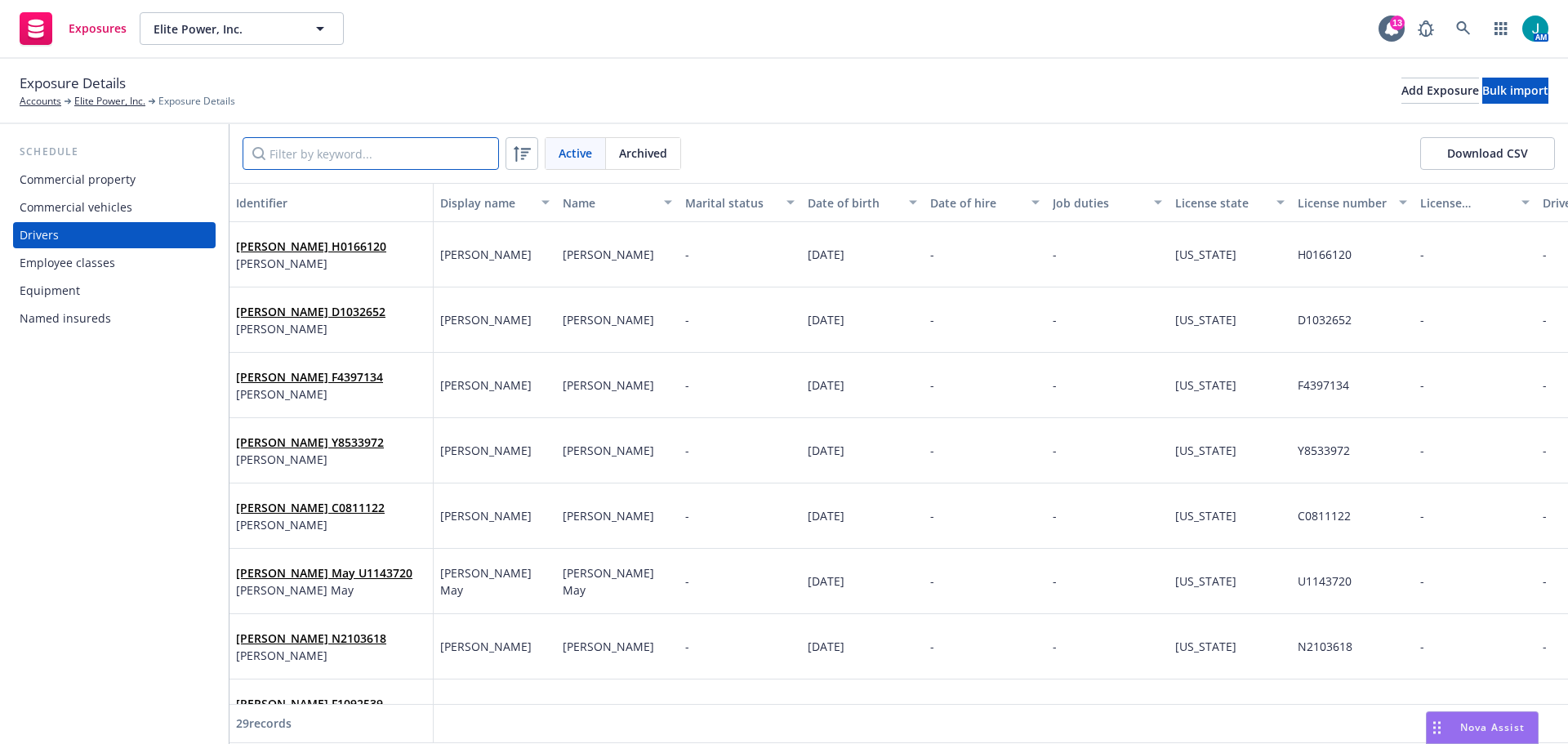
click at [286, 152] on input "Filter by keyword..." at bounding box center [370, 153] width 256 height 33
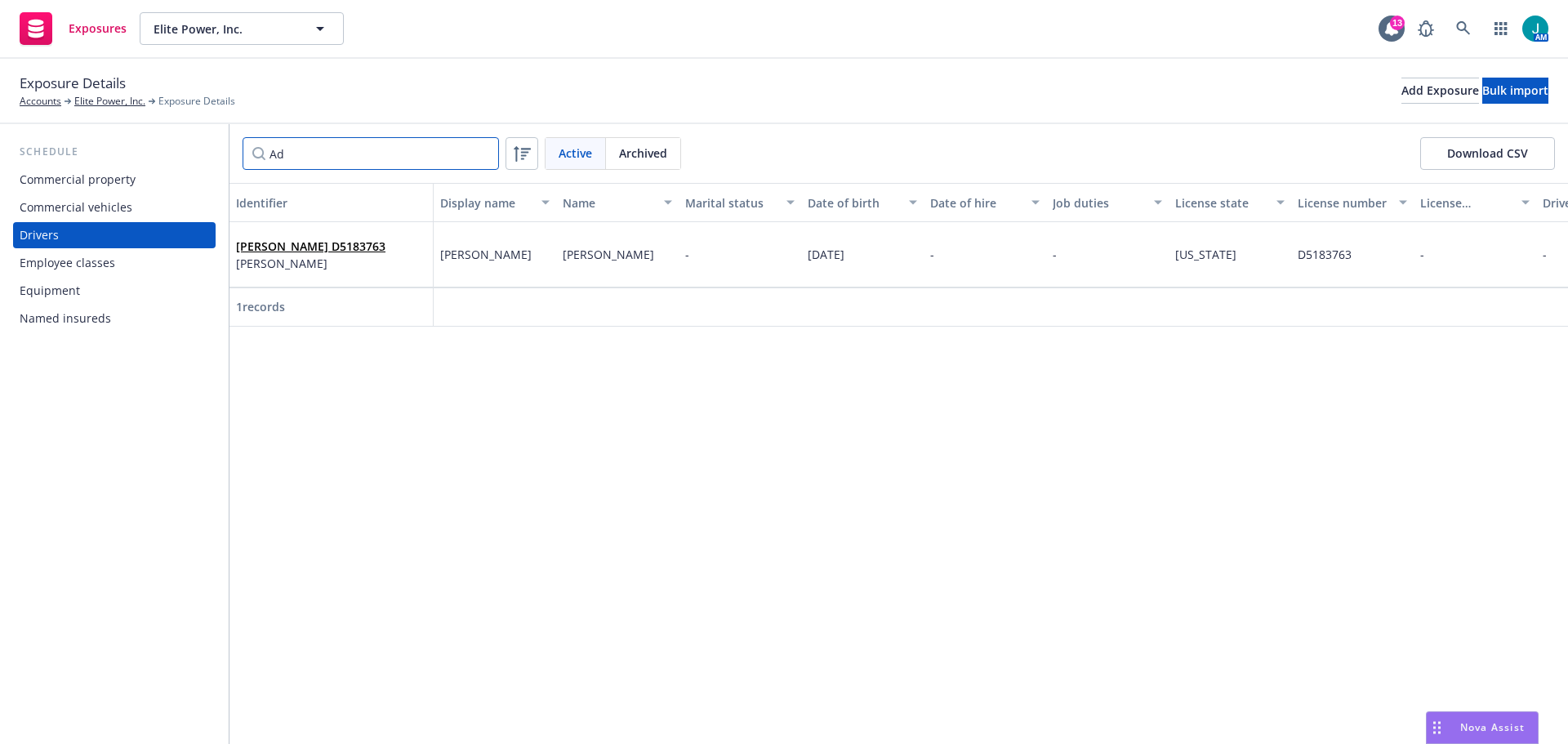
type input "A"
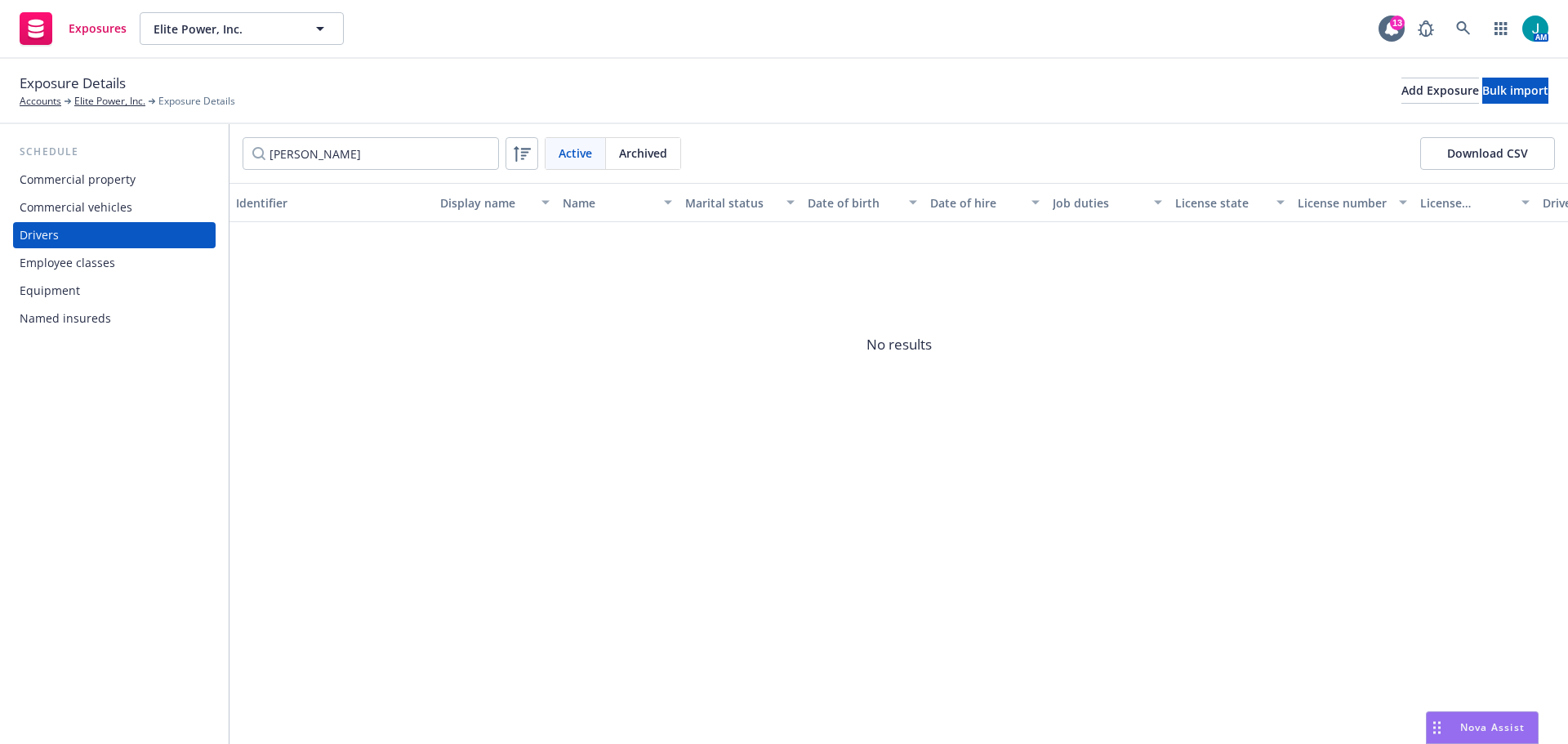
click at [314, 136] on div "[PERSON_NAME] Active Archived Download CSV" at bounding box center [898, 153] width 1338 height 59
click at [321, 163] on input "[PERSON_NAME]" at bounding box center [370, 153] width 256 height 33
drag, startPoint x: 320, startPoint y: 154, endPoint x: 200, endPoint y: 139, distance: 120.9
click at [203, 147] on div "Schedule Commercial property Commercial vehicles Drivers Employee classes Equip…" at bounding box center [784, 433] width 1568 height 619
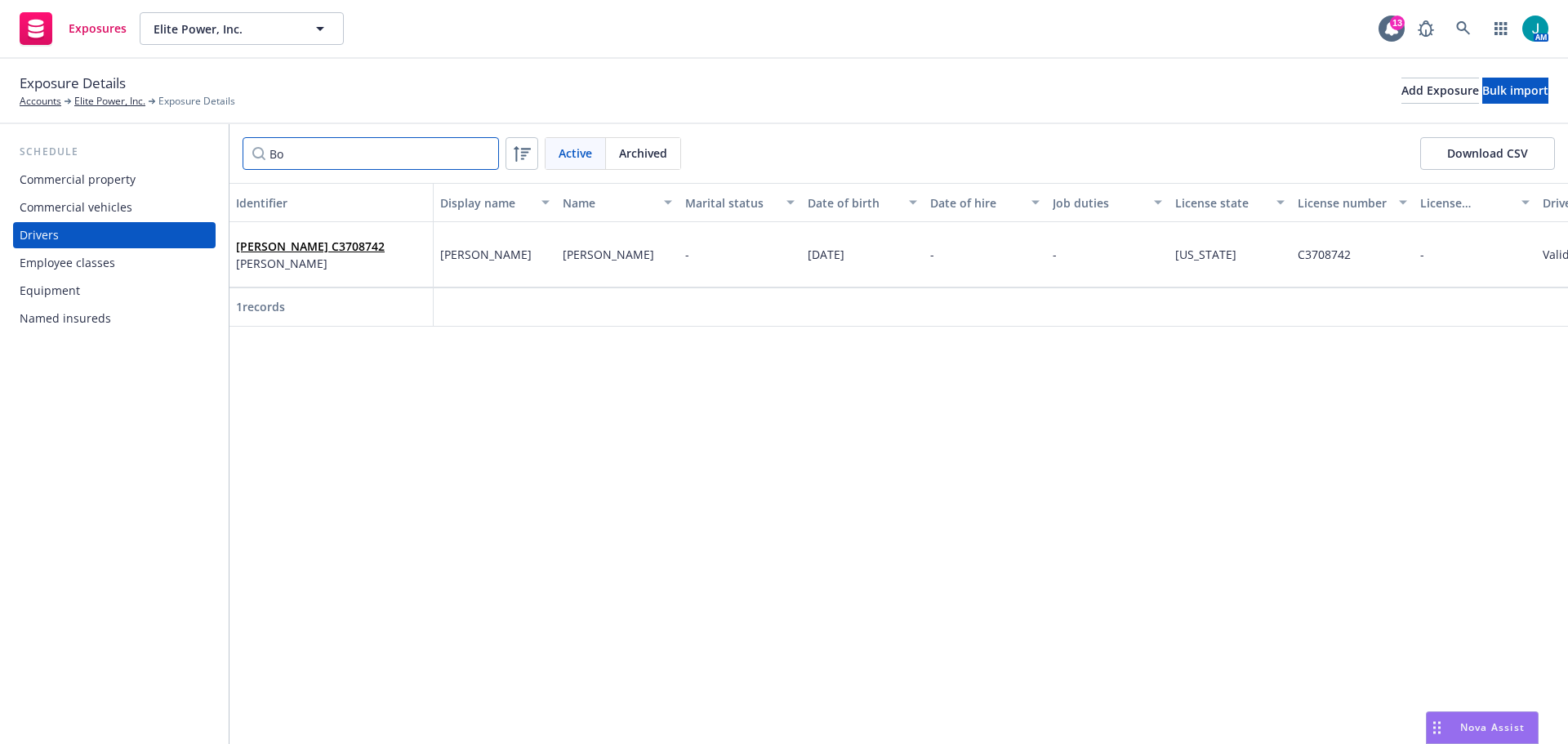
type input "B"
type input "C"
type input "A"
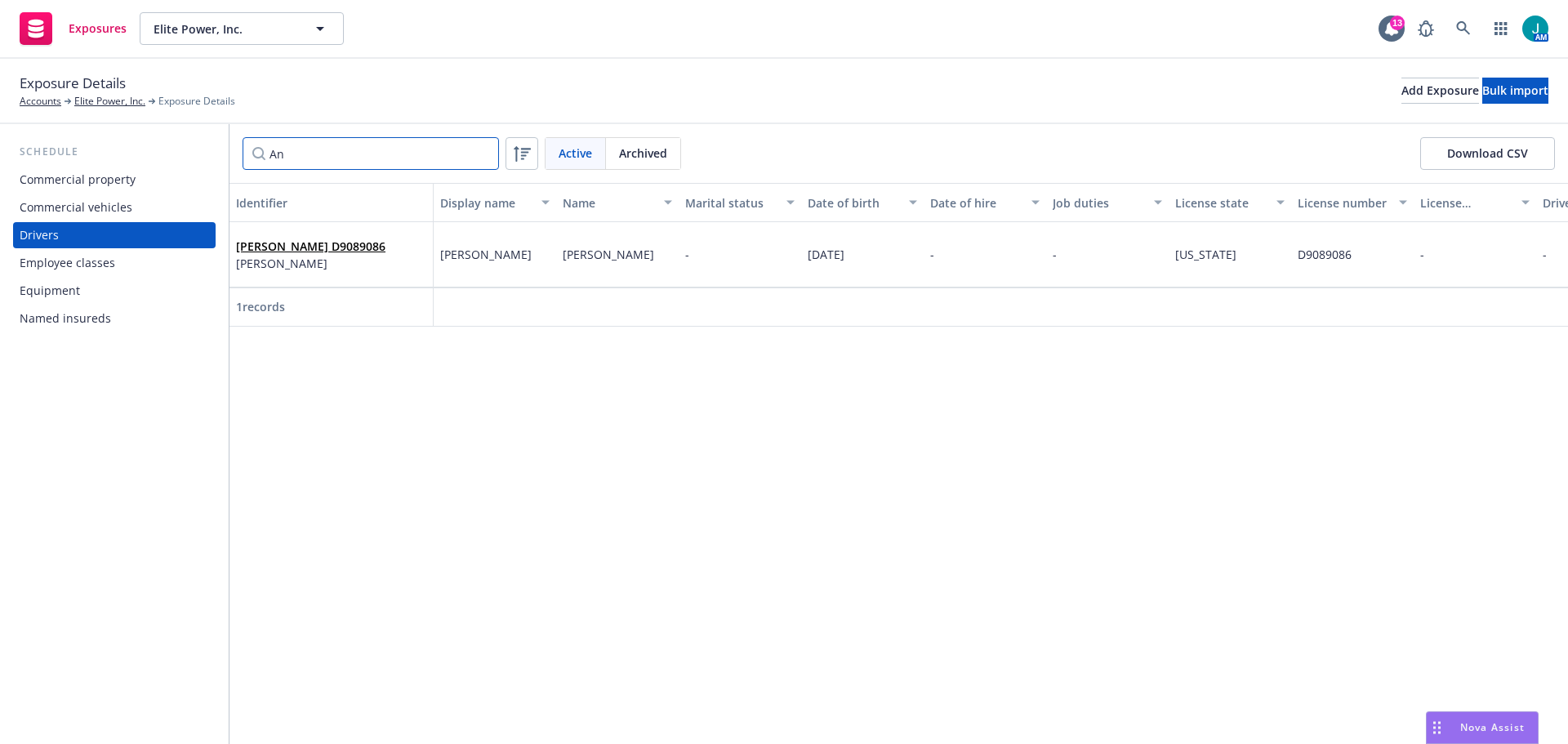
type input "A"
type input "B"
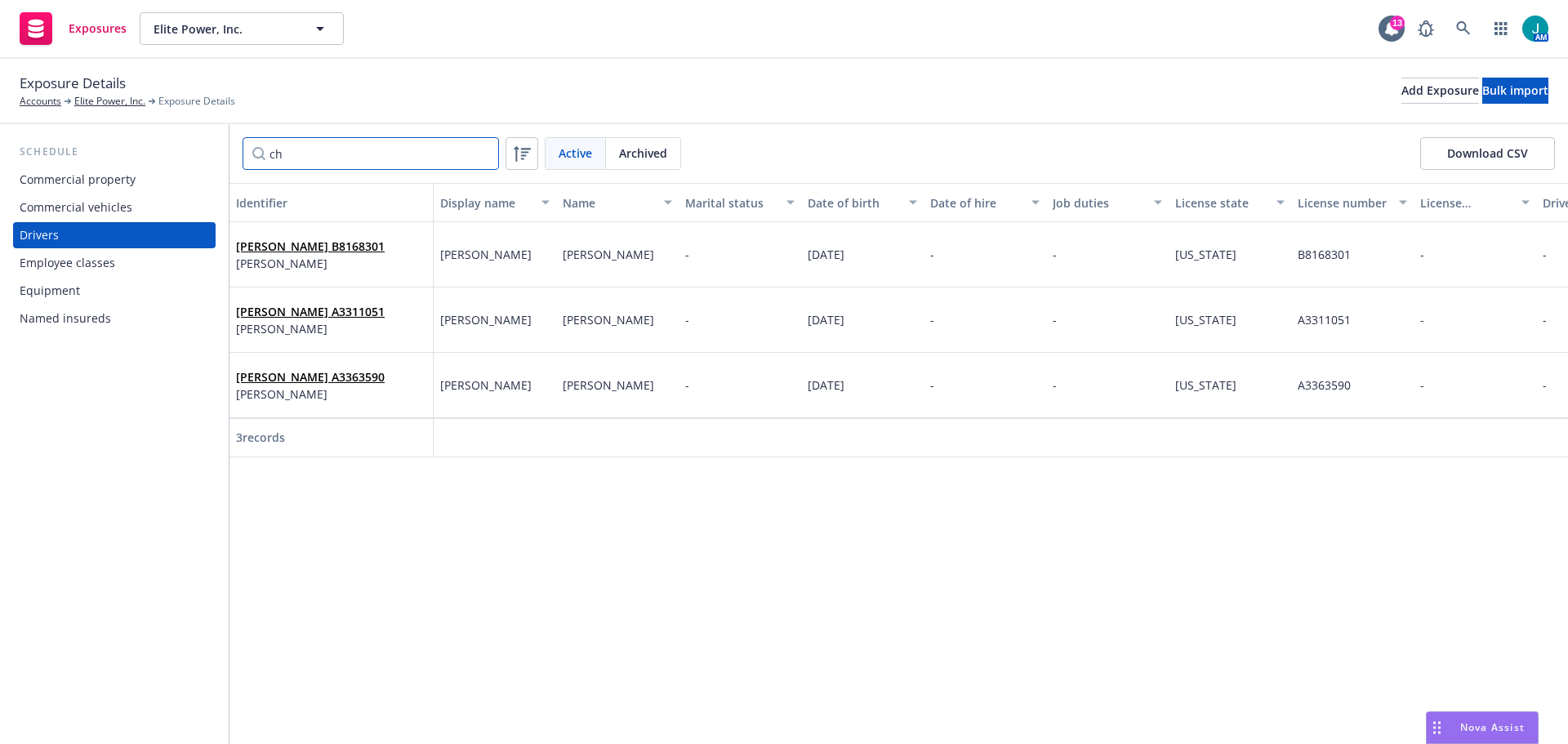
type input "c"
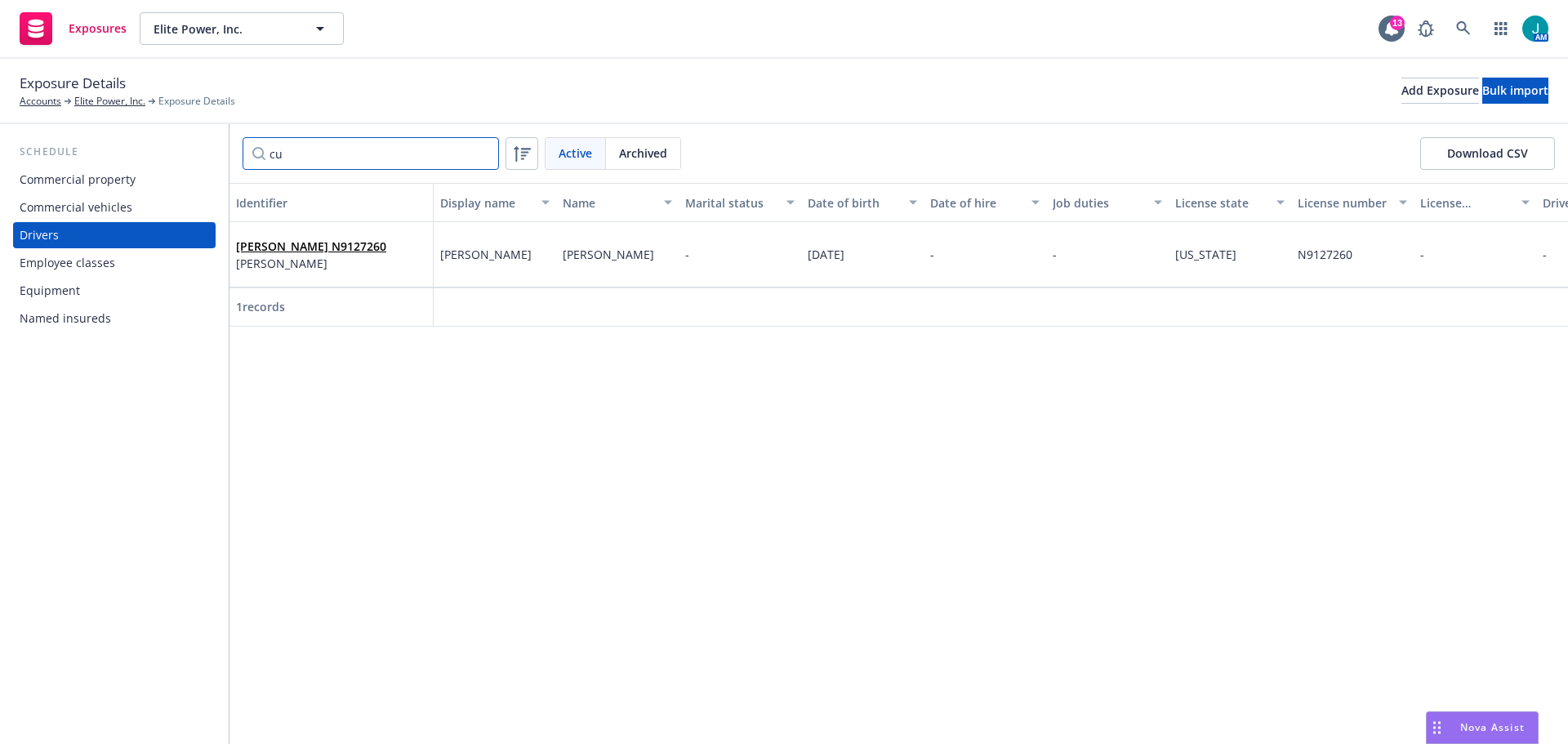
type input "c"
type input "d"
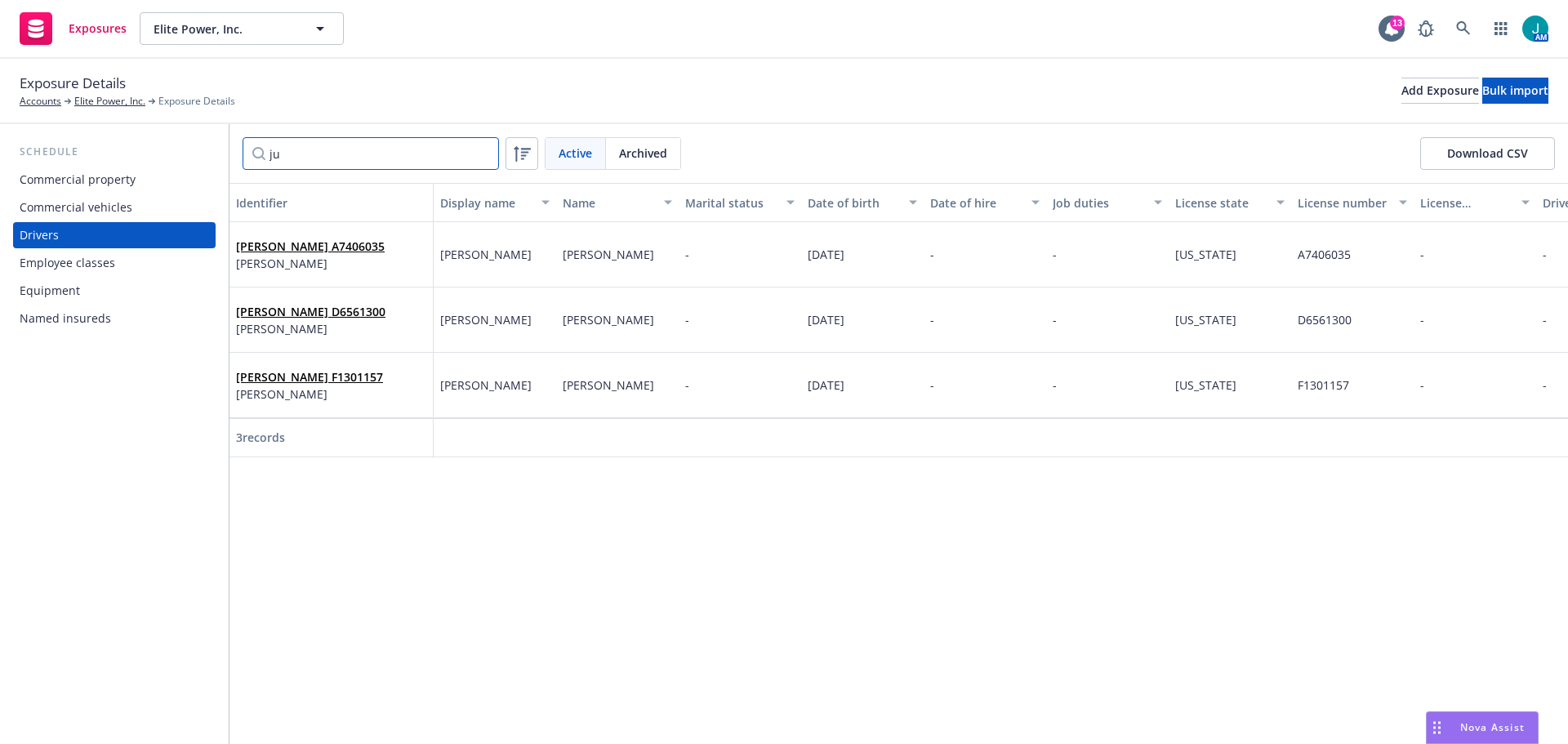
type input "j"
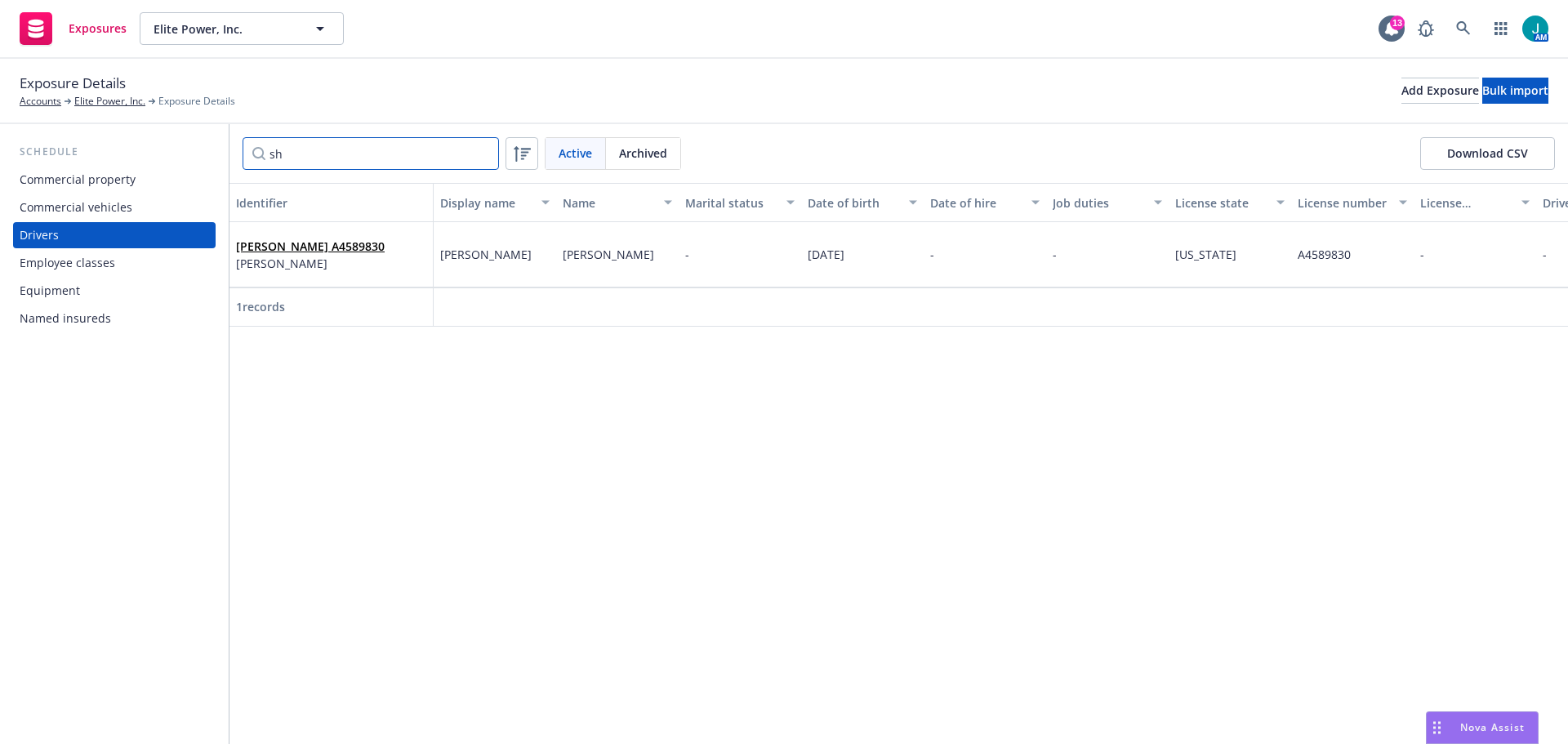
type input "s"
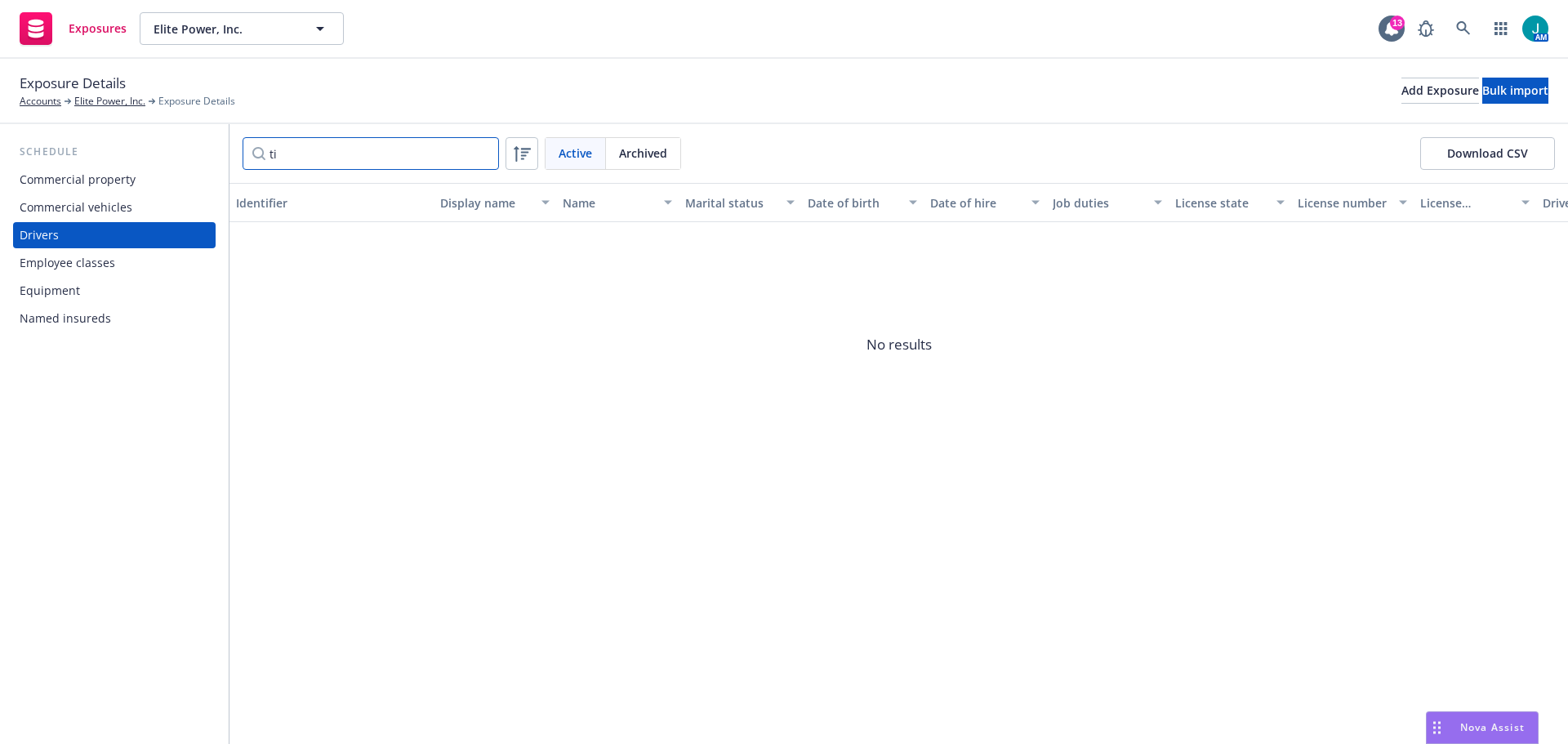
type input "t"
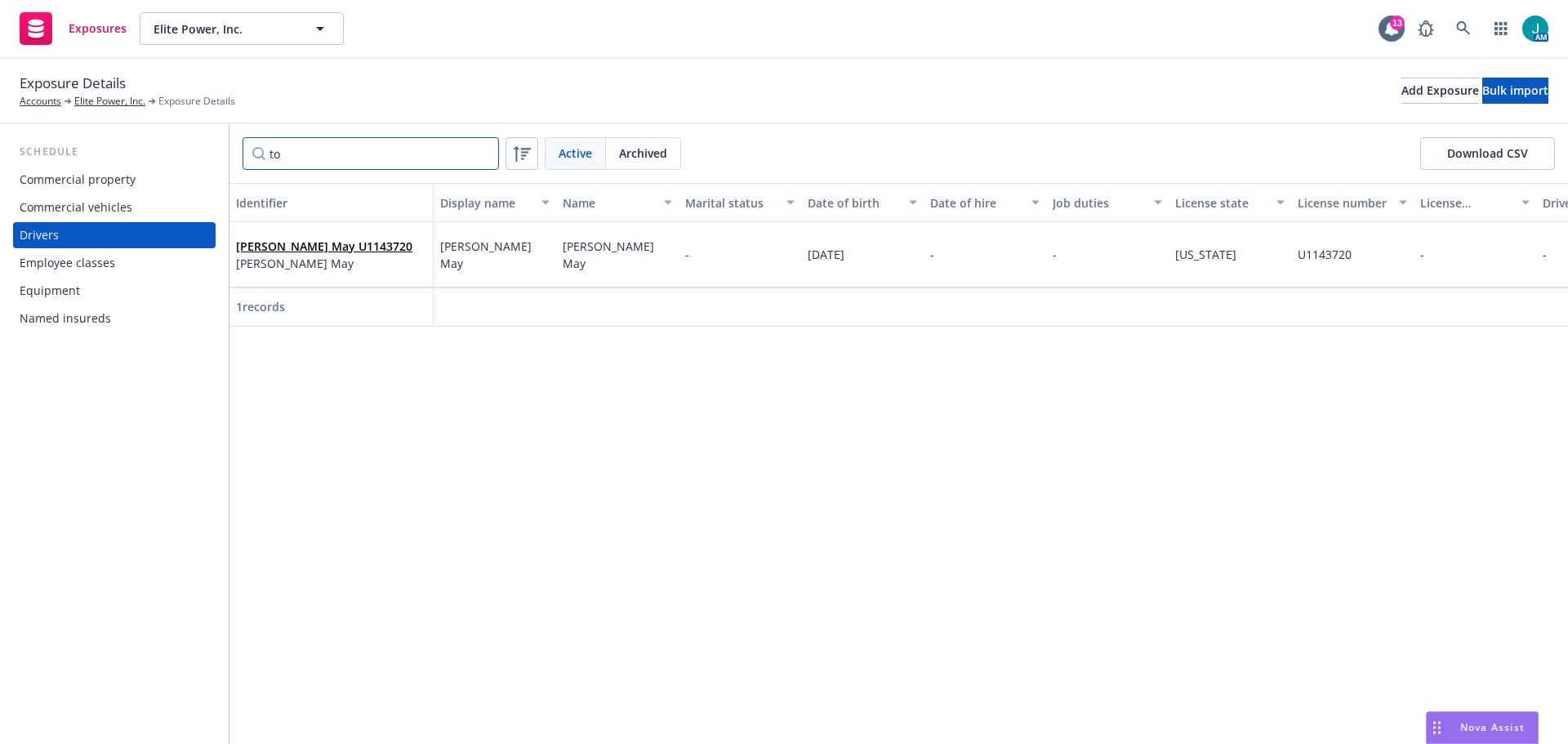
type input "t"
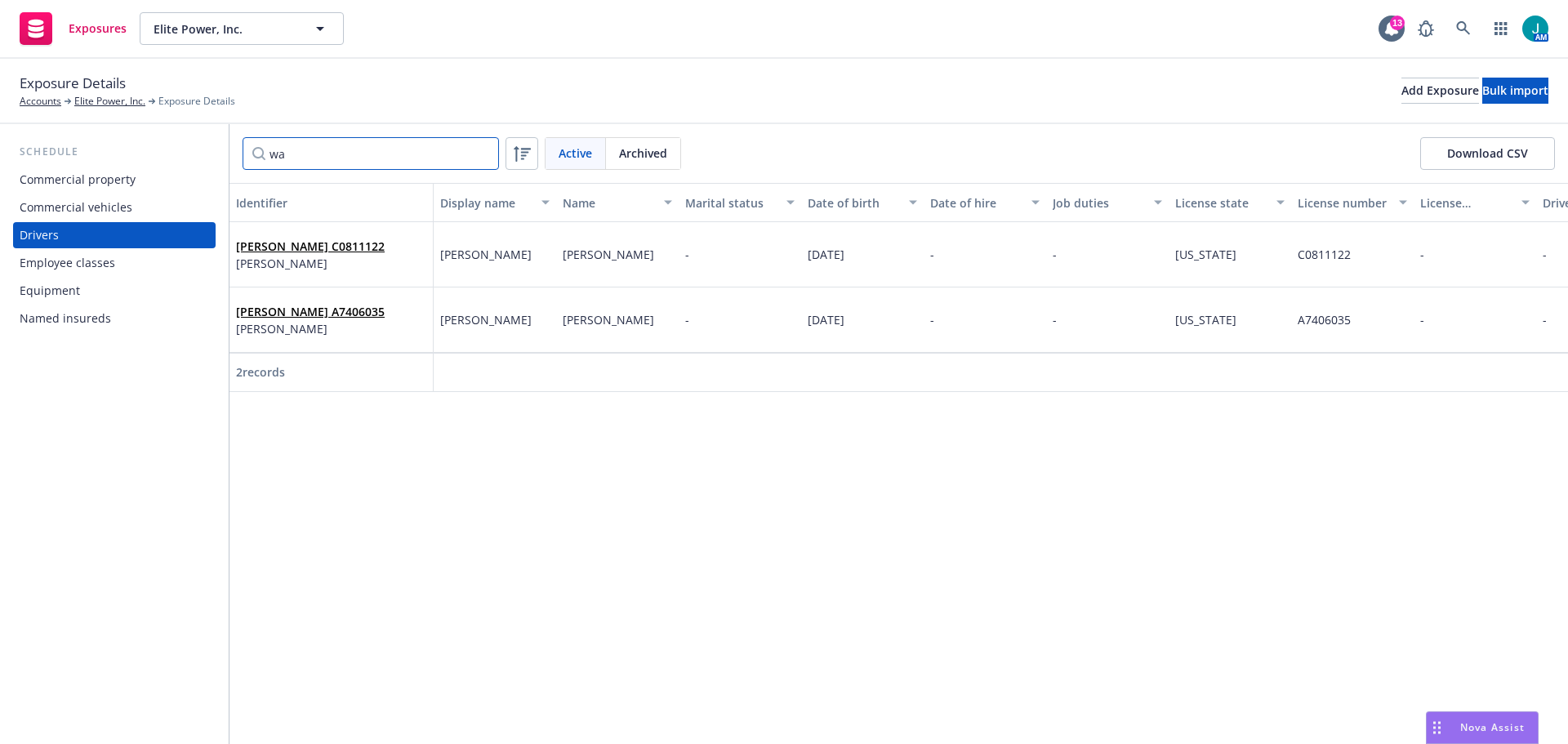
type input "w"
type input "v"
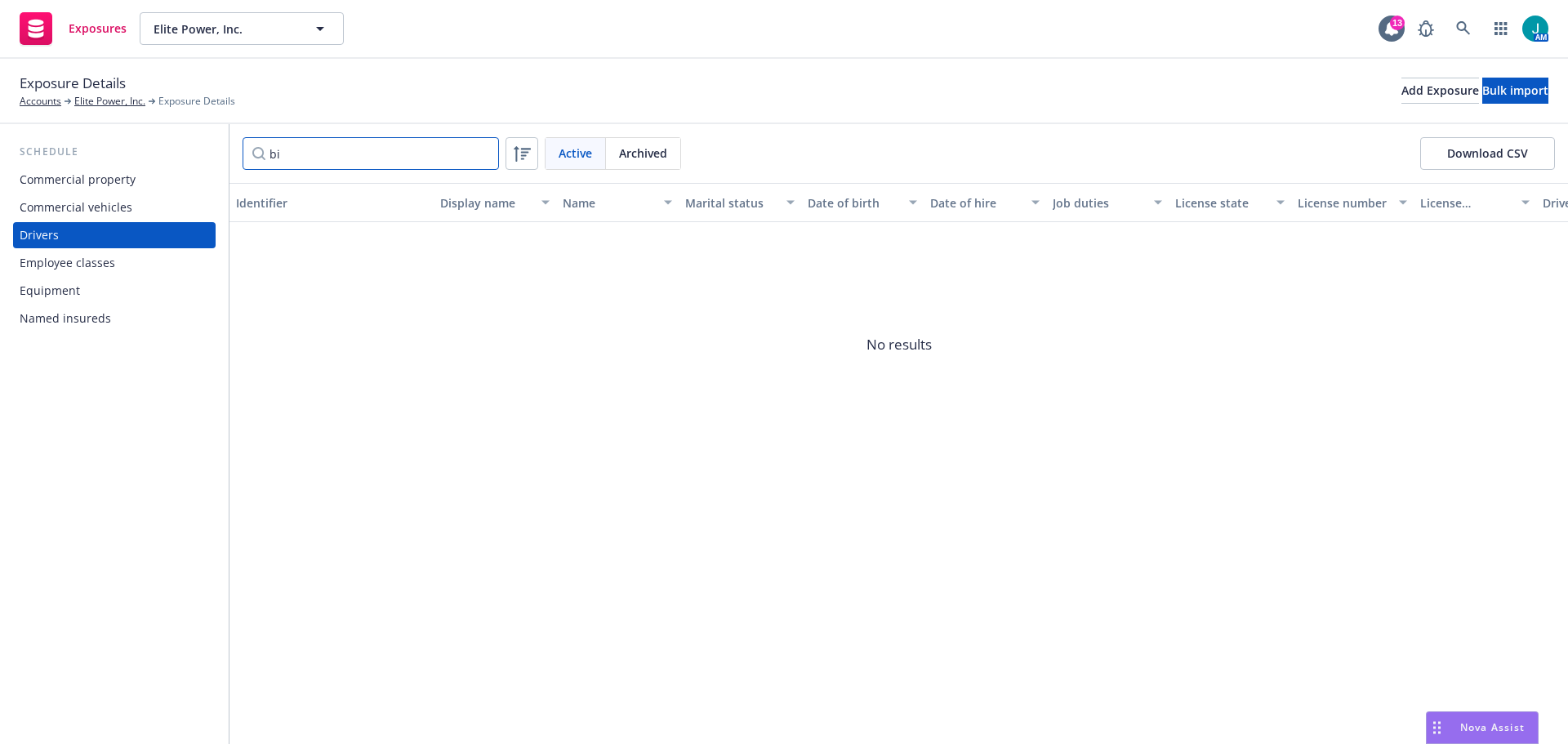
type input "b"
type input "d"
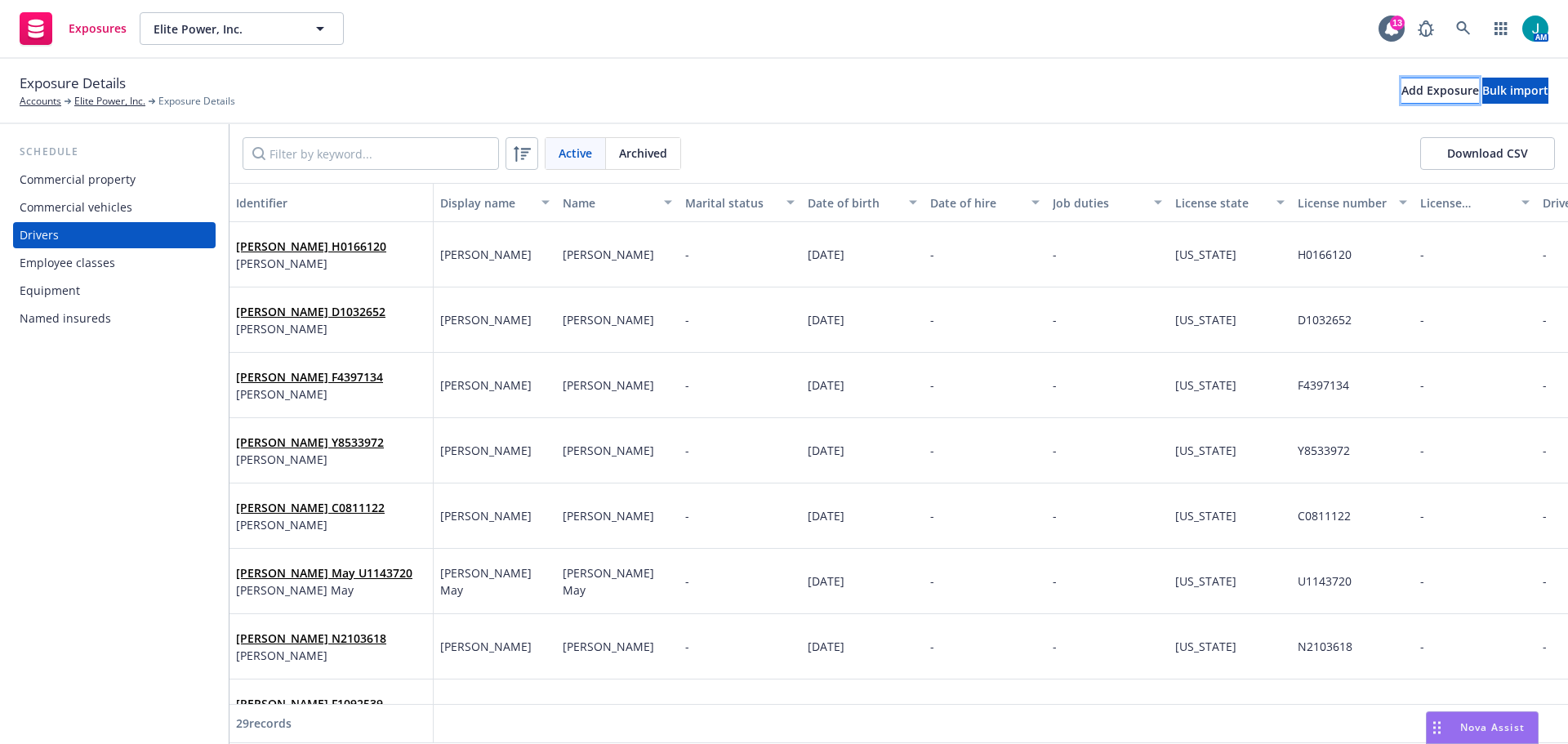
click at [1402, 88] on div "Add Exposure" at bounding box center [1440, 91] width 78 height 25
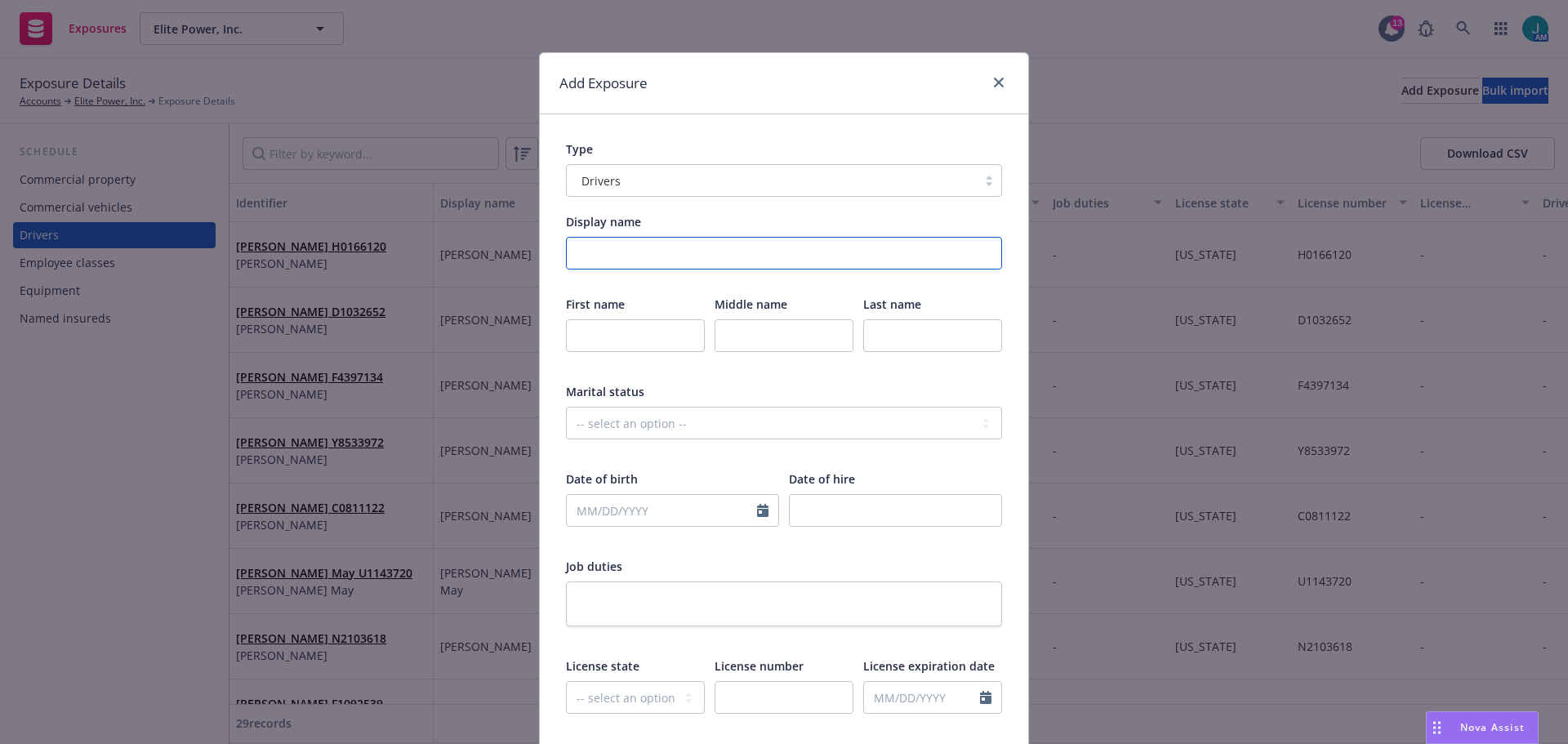
click at [669, 256] on input "Display name" at bounding box center [783, 252] width 436 height 33
type input "[PERSON_NAME]"
select select "8"
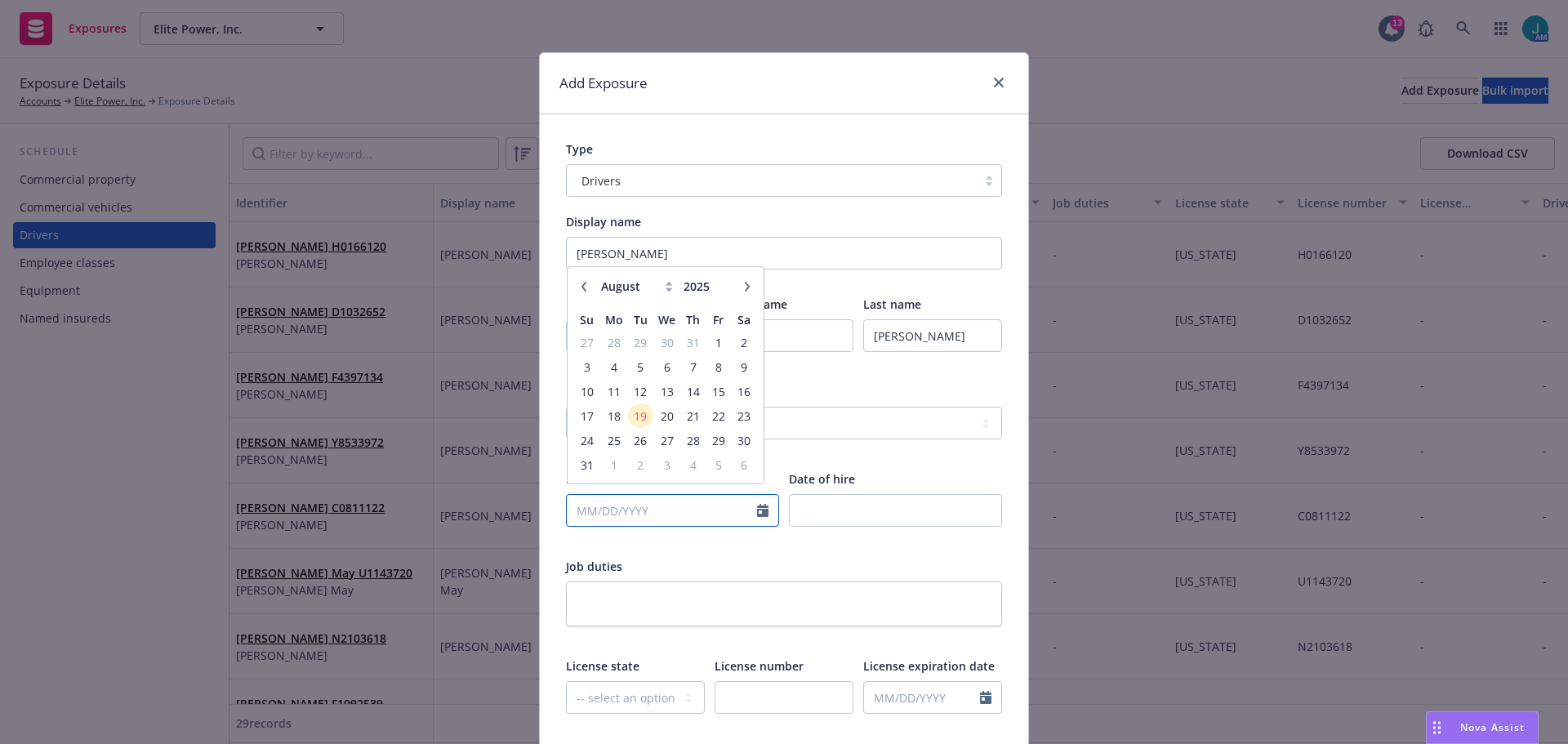
click at [587, 510] on input "text" at bounding box center [661, 510] width 190 height 31
type input "[DATE]"
click at [735, 696] on input "text" at bounding box center [784, 697] width 139 height 33
click at [592, 703] on select "-- select an option -- [US_STATE] [US_STATE] [US_STATE] [US_STATE] [US_STATE] […" at bounding box center [635, 697] width 139 height 33
select select "CA"
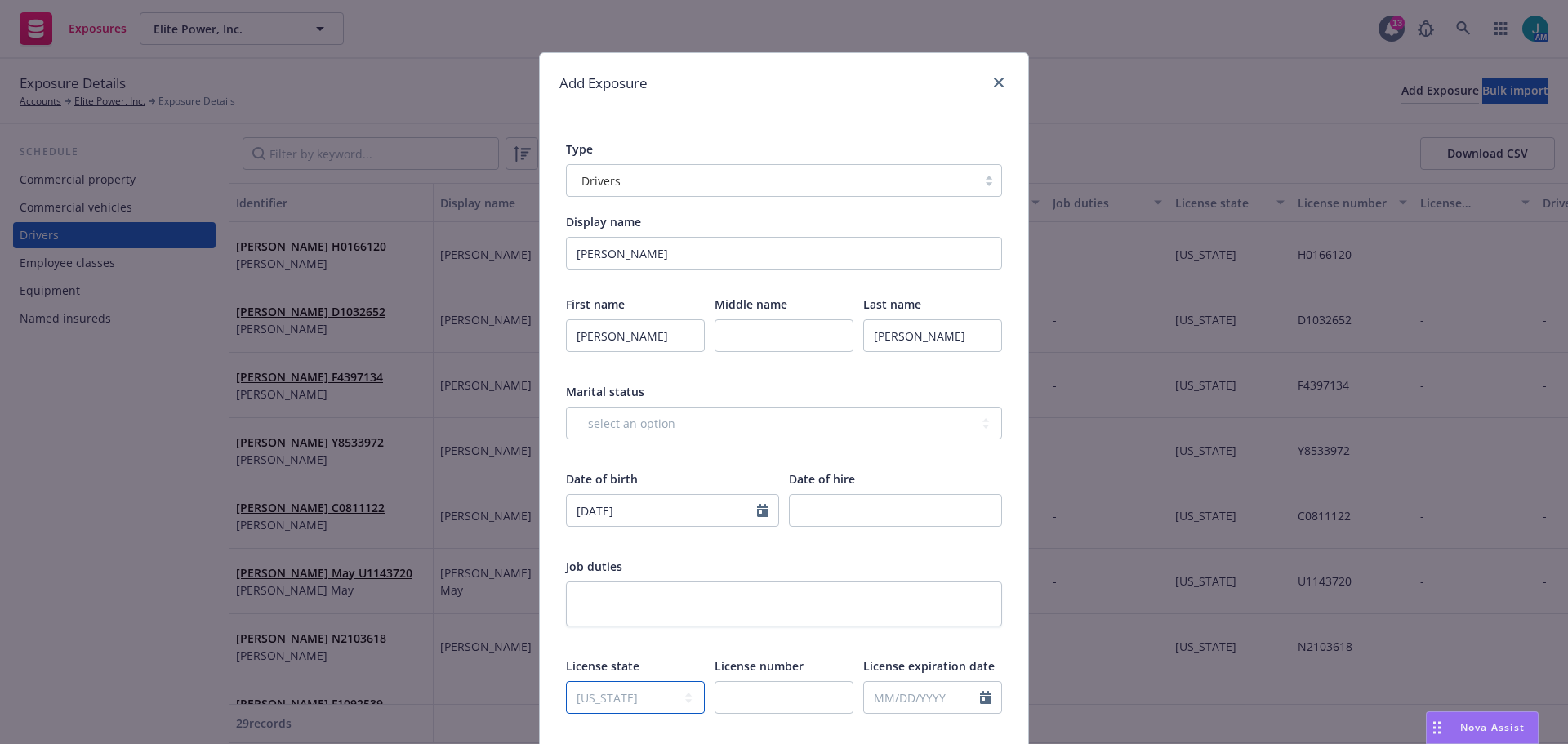
click at [566, 681] on select "-- select an option -- [US_STATE] [US_STATE] [US_STATE] [US_STATE] [US_STATE] […" at bounding box center [635, 697] width 139 height 33
click at [785, 703] on input "text" at bounding box center [784, 697] width 139 height 33
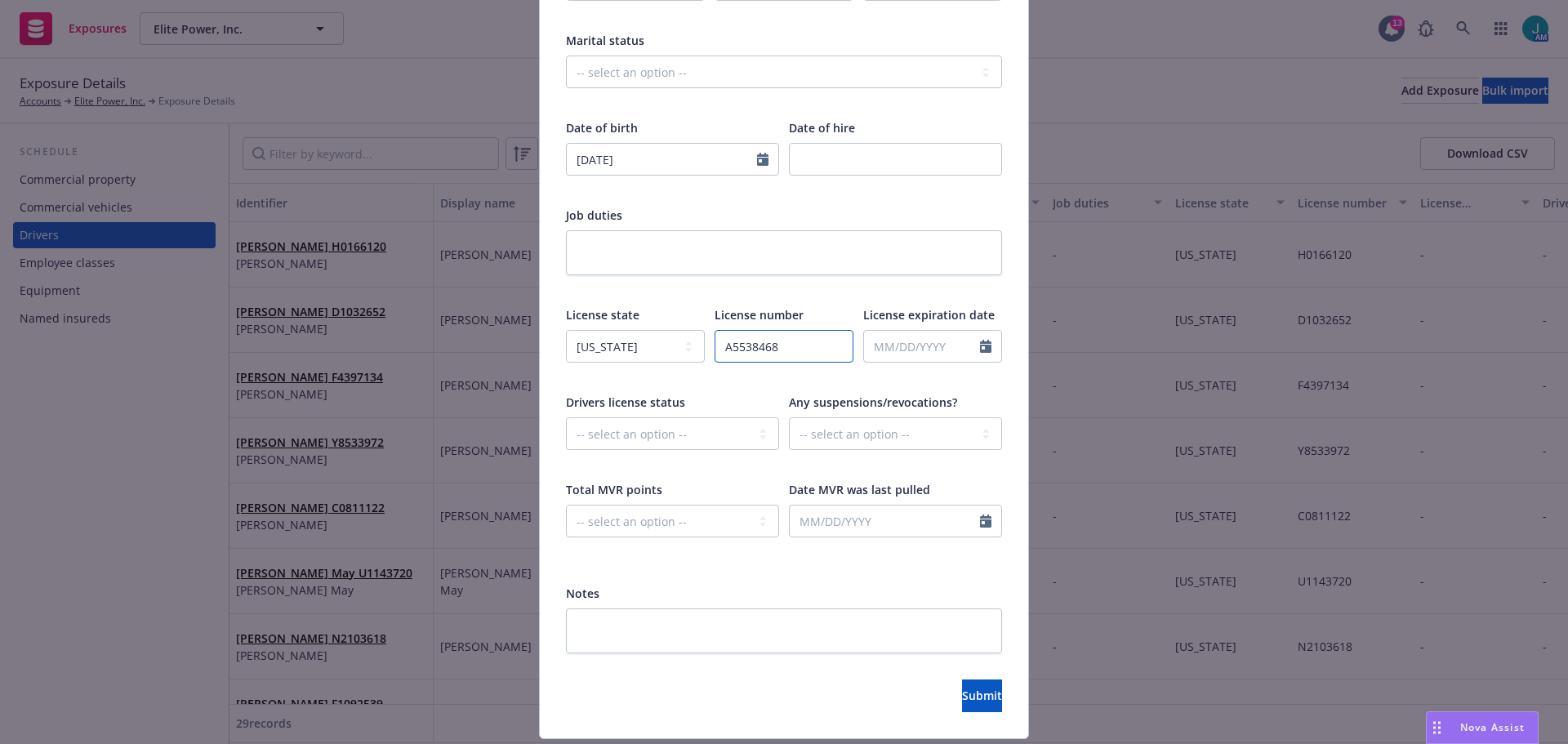
scroll to position [398, 0]
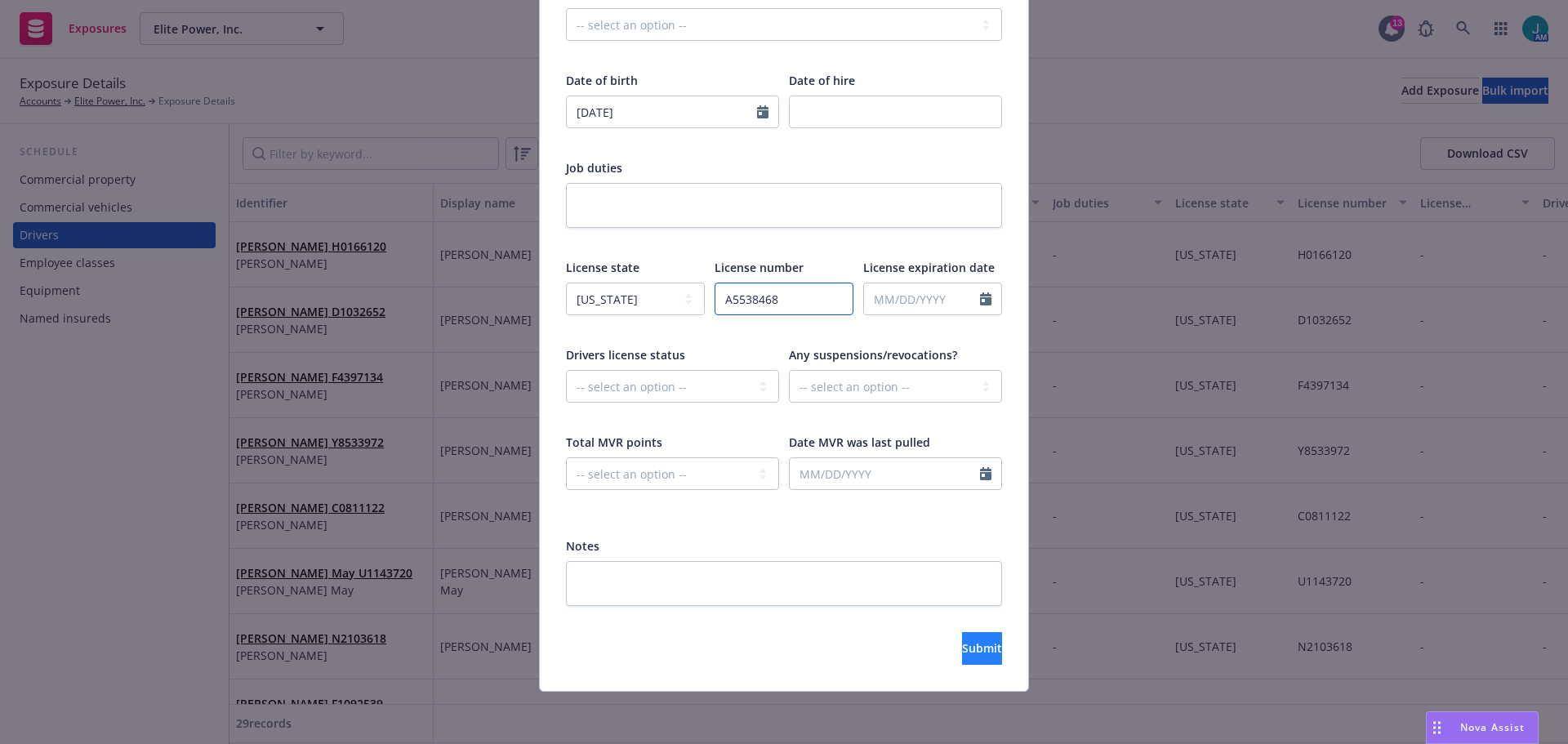
type input "A5538468"
click at [962, 654] on span "Submit" at bounding box center [982, 648] width 40 height 15
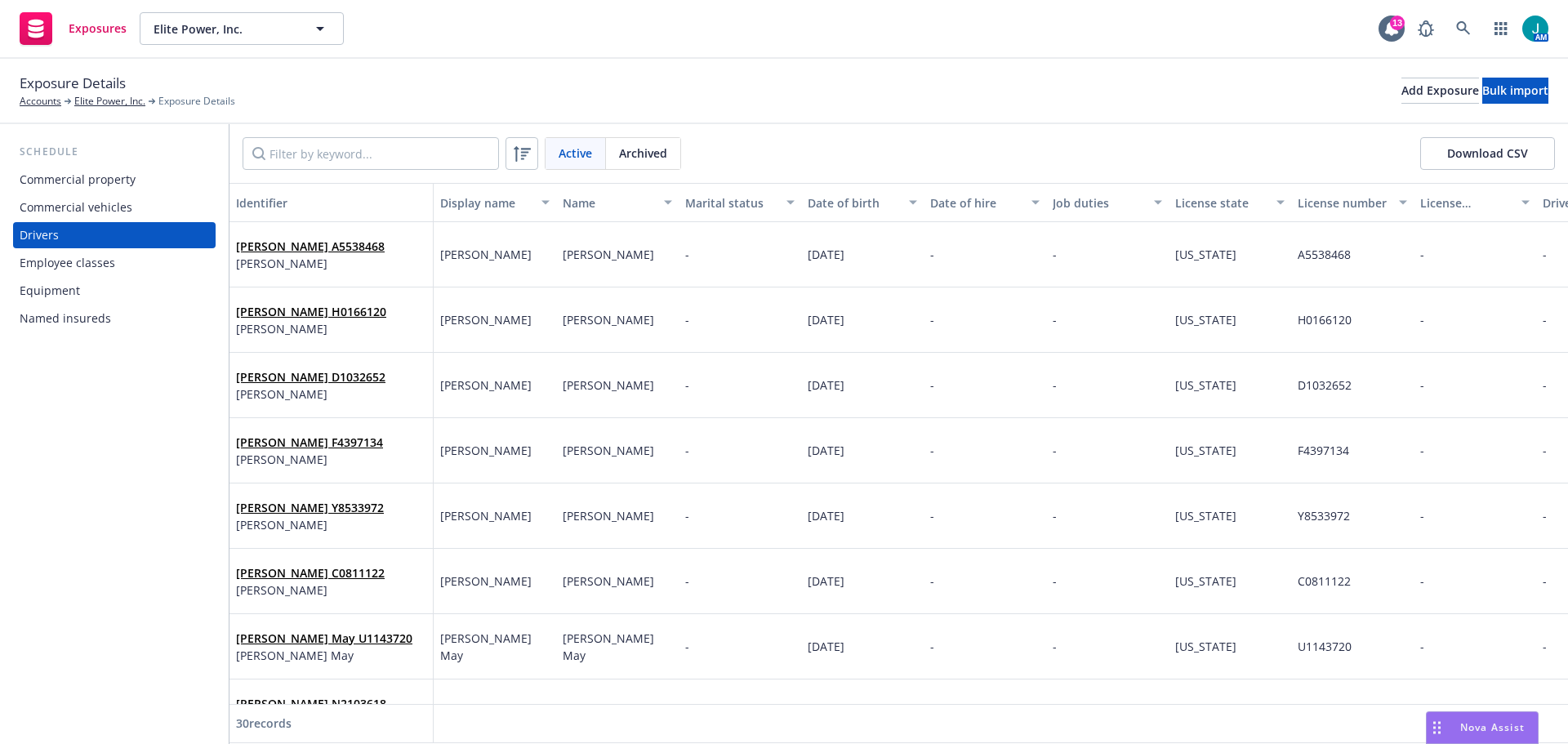
click at [1507, 156] on button "Download CSV" at bounding box center [1488, 153] width 134 height 33
